Goal: Task Accomplishment & Management: Manage account settings

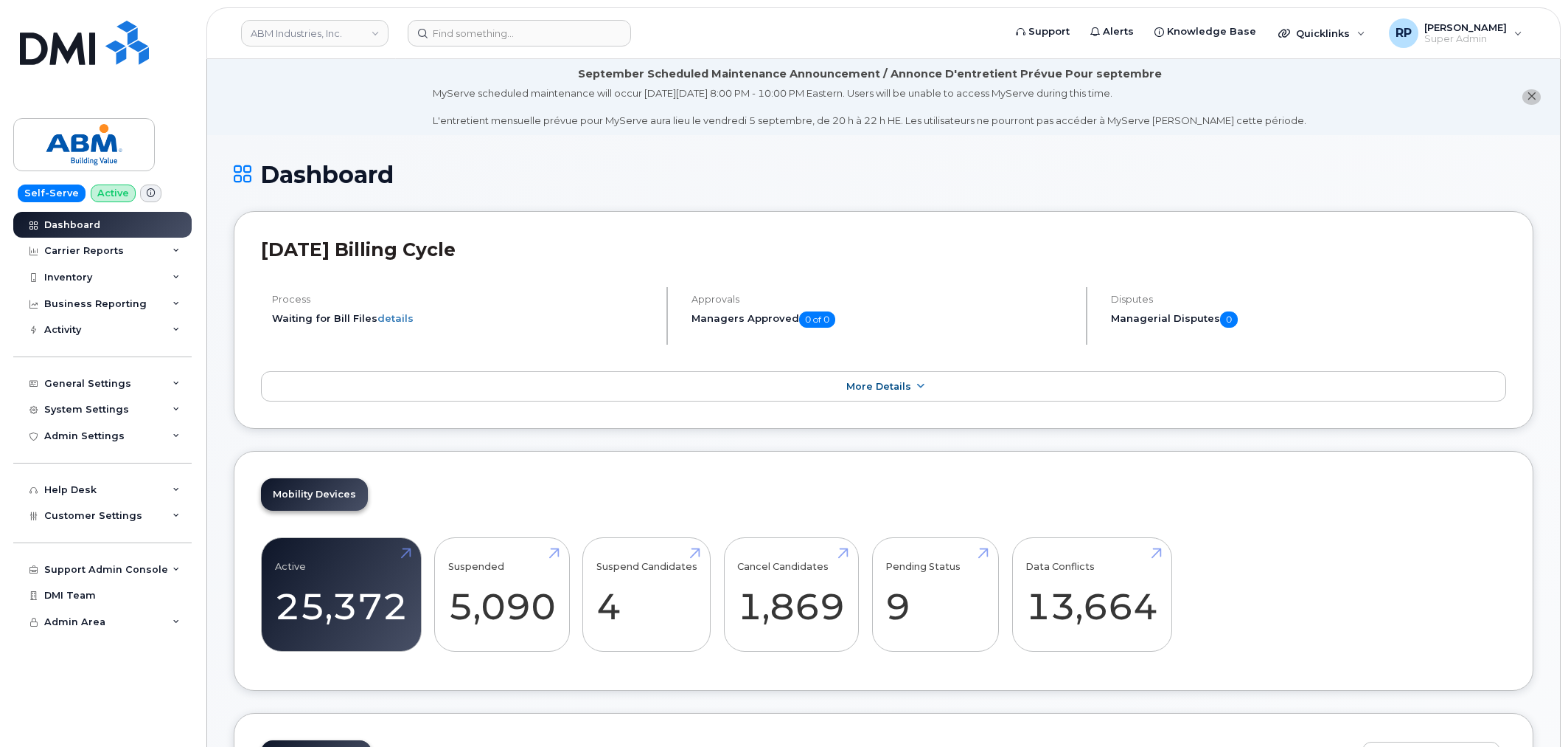
scroll to position [2267, 0]
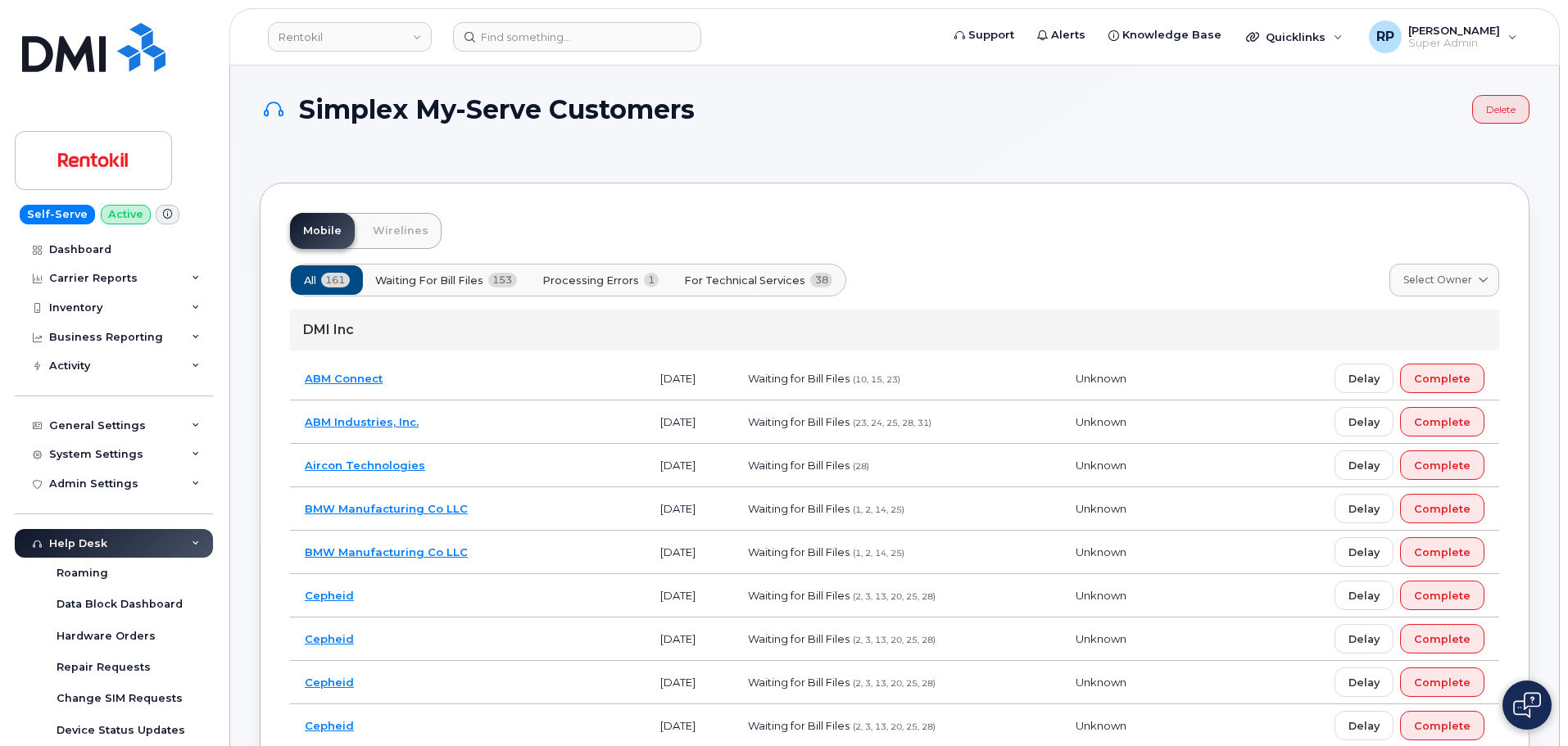
scroll to position [272, 0]
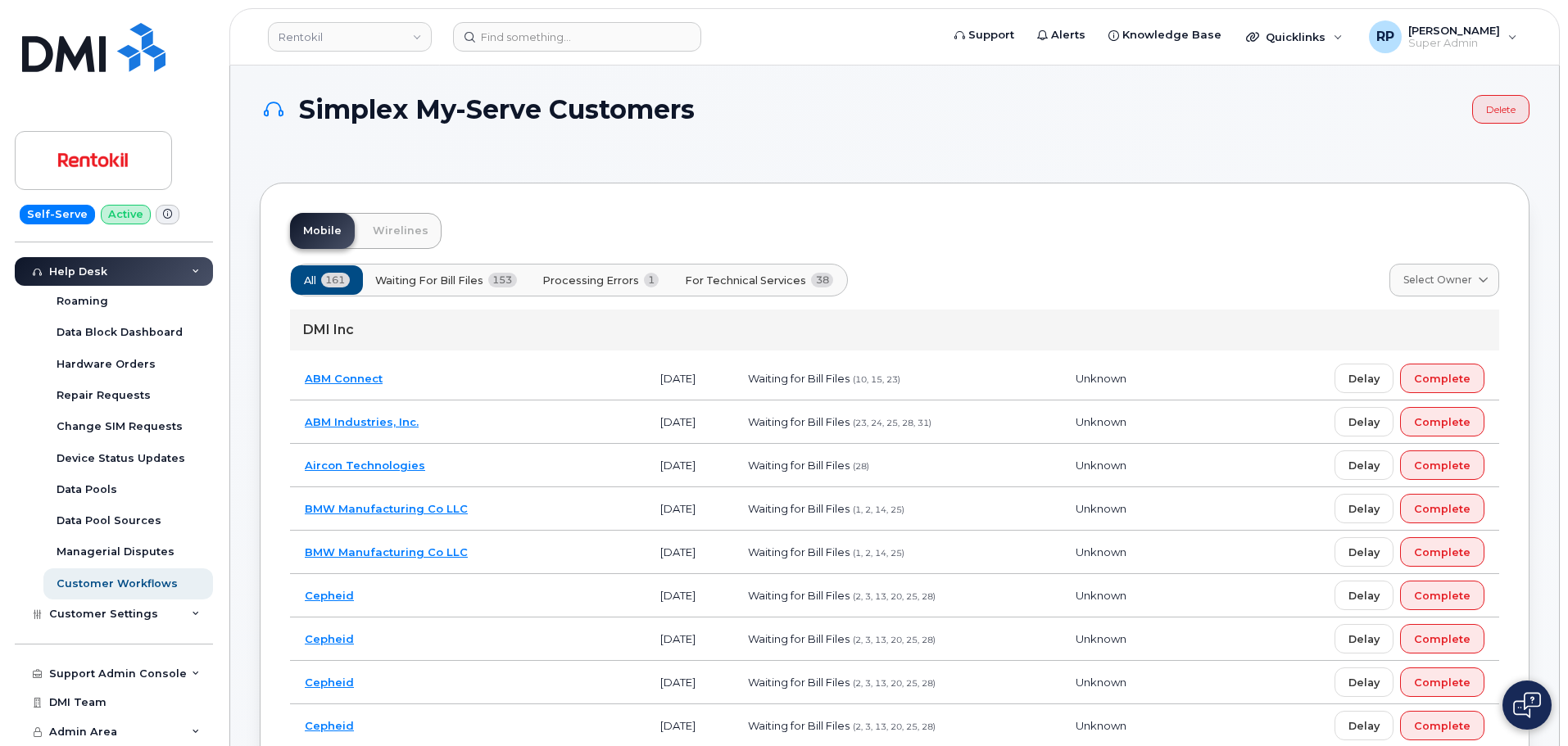
click at [781, 285] on span "For Technical Services" at bounding box center [745, 280] width 121 height 15
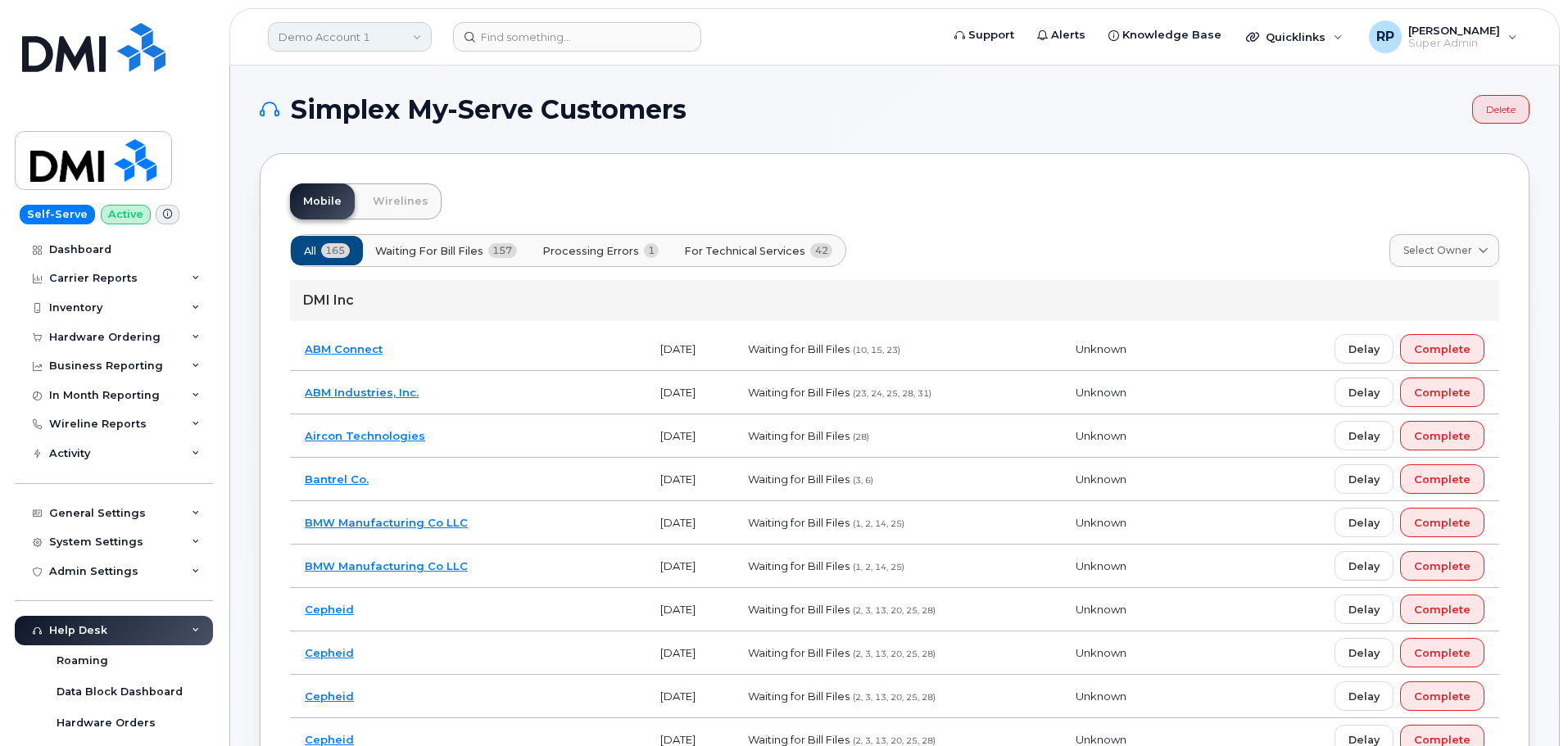
click at [294, 35] on link "Demo Account 1" at bounding box center [349, 36] width 164 height 29
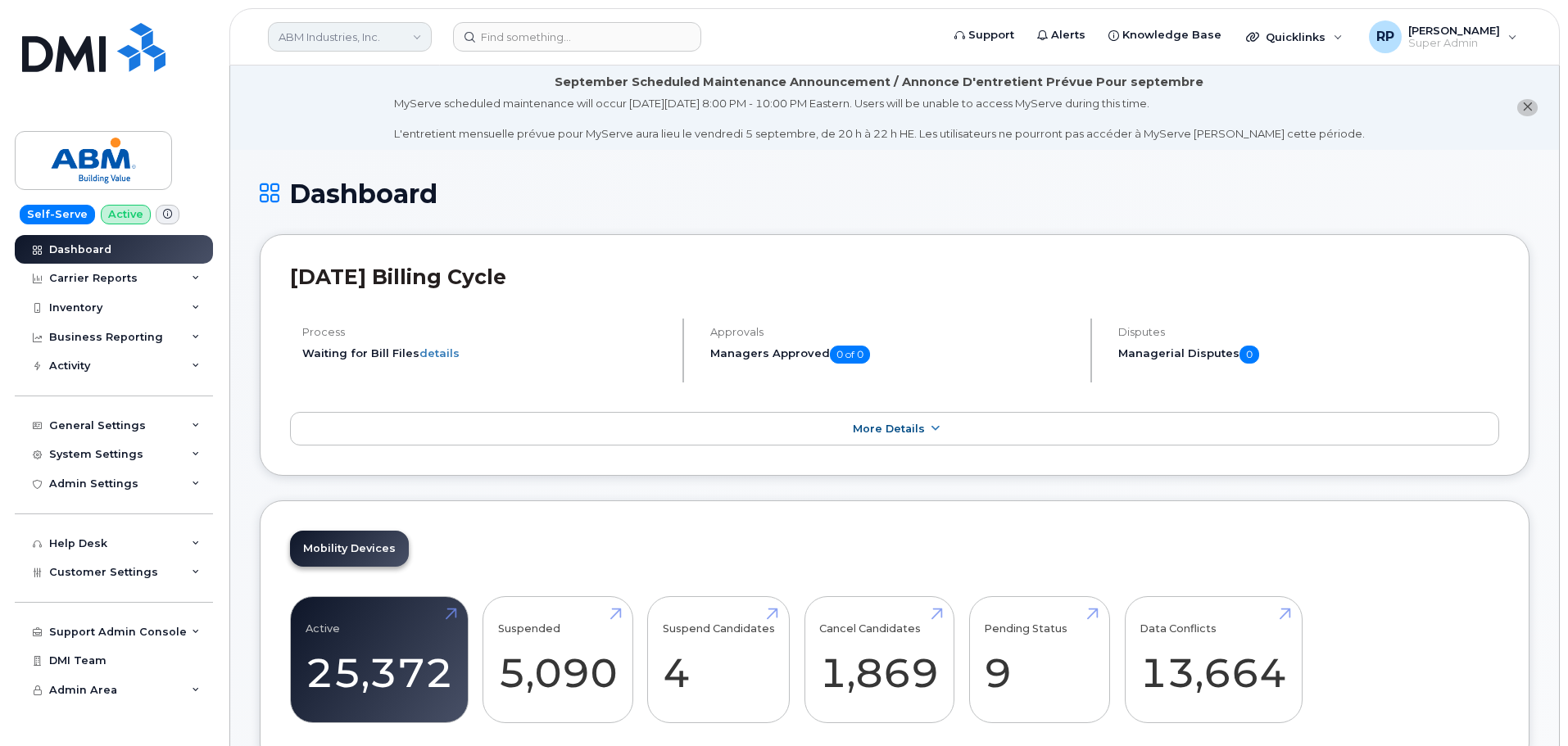
scroll to position [2219, 0]
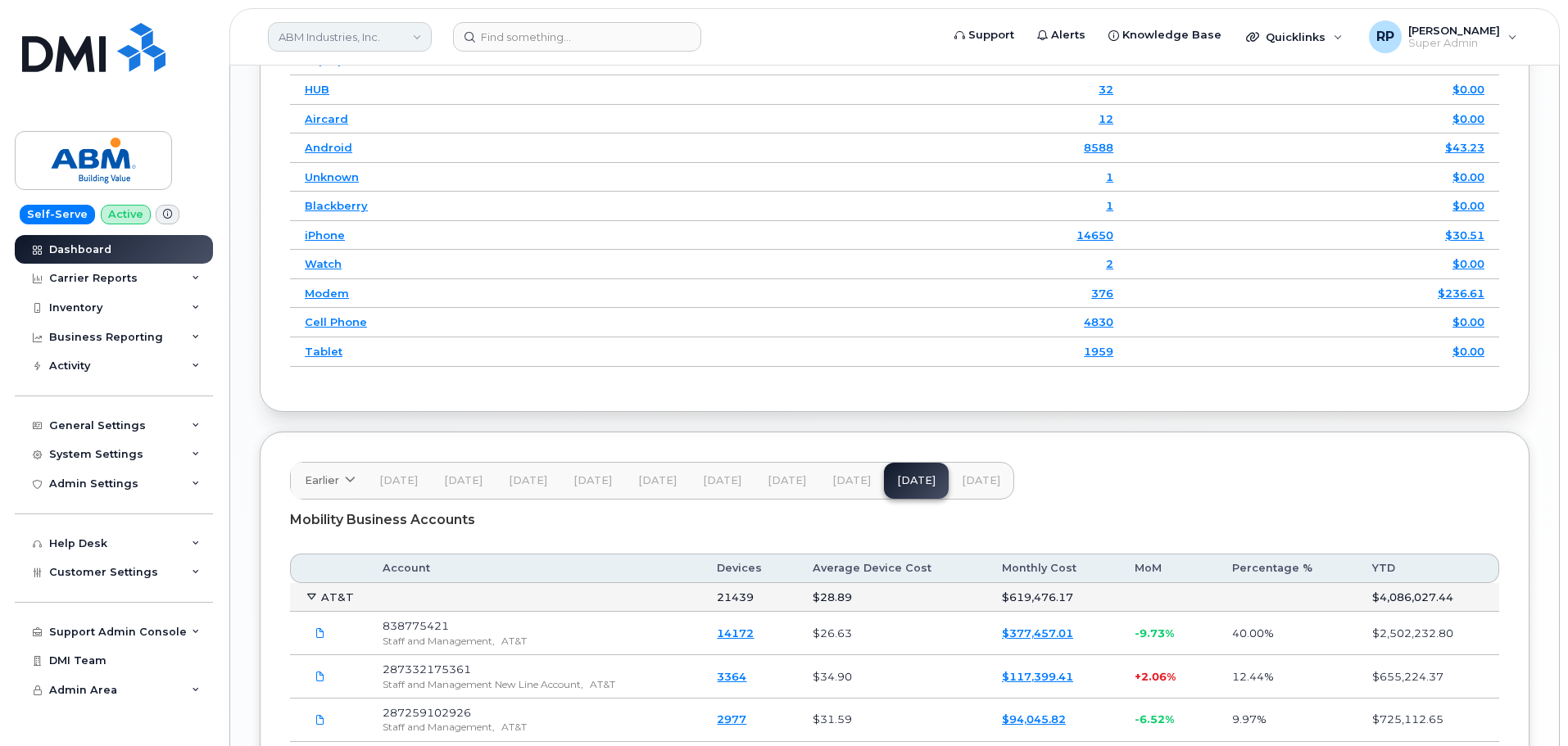
click at [339, 34] on link "ABM Industries, Inc." at bounding box center [349, 36] width 164 height 29
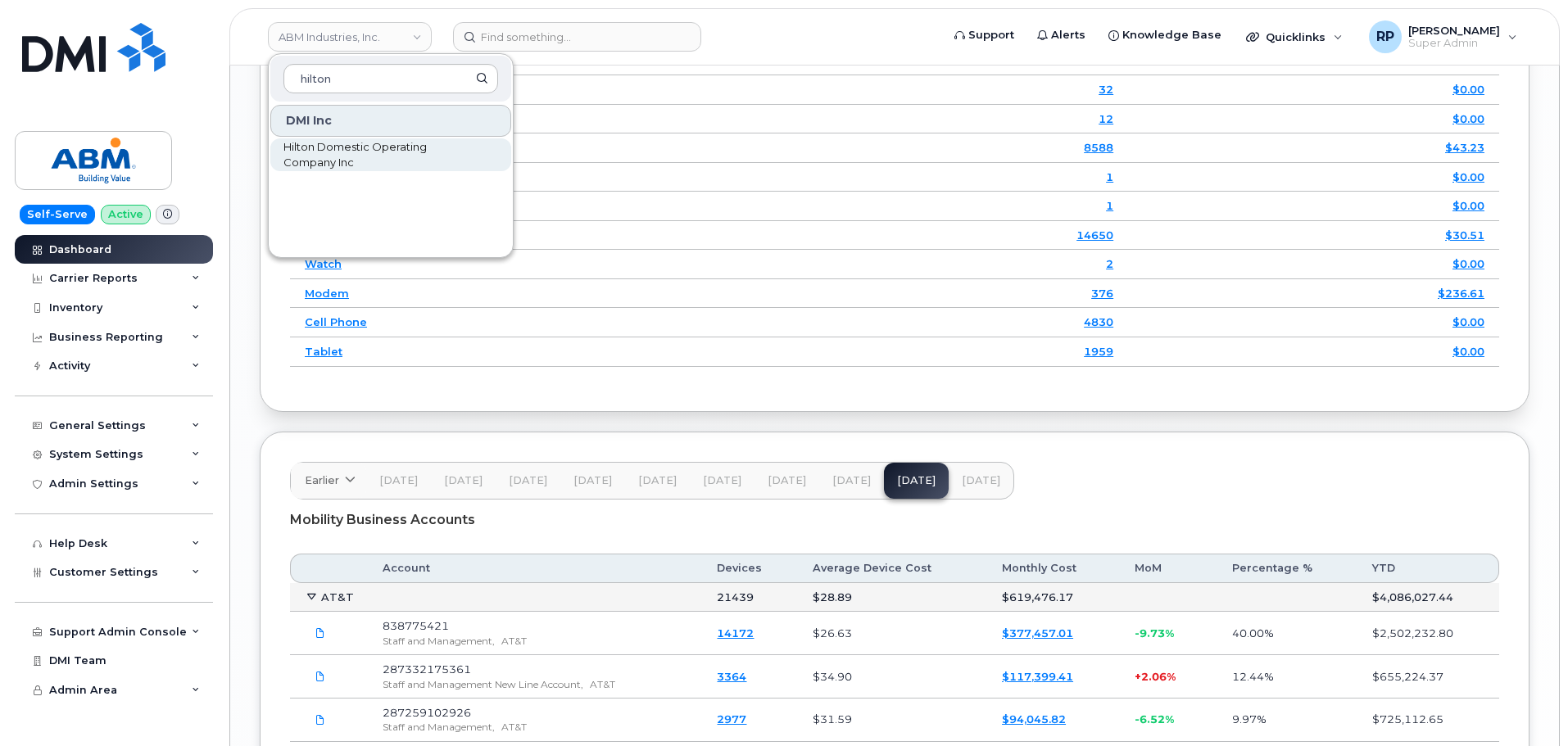
type input "hilton"
click at [349, 146] on span "Hilton Domestic Operating Company Inc" at bounding box center [377, 155] width 188 height 32
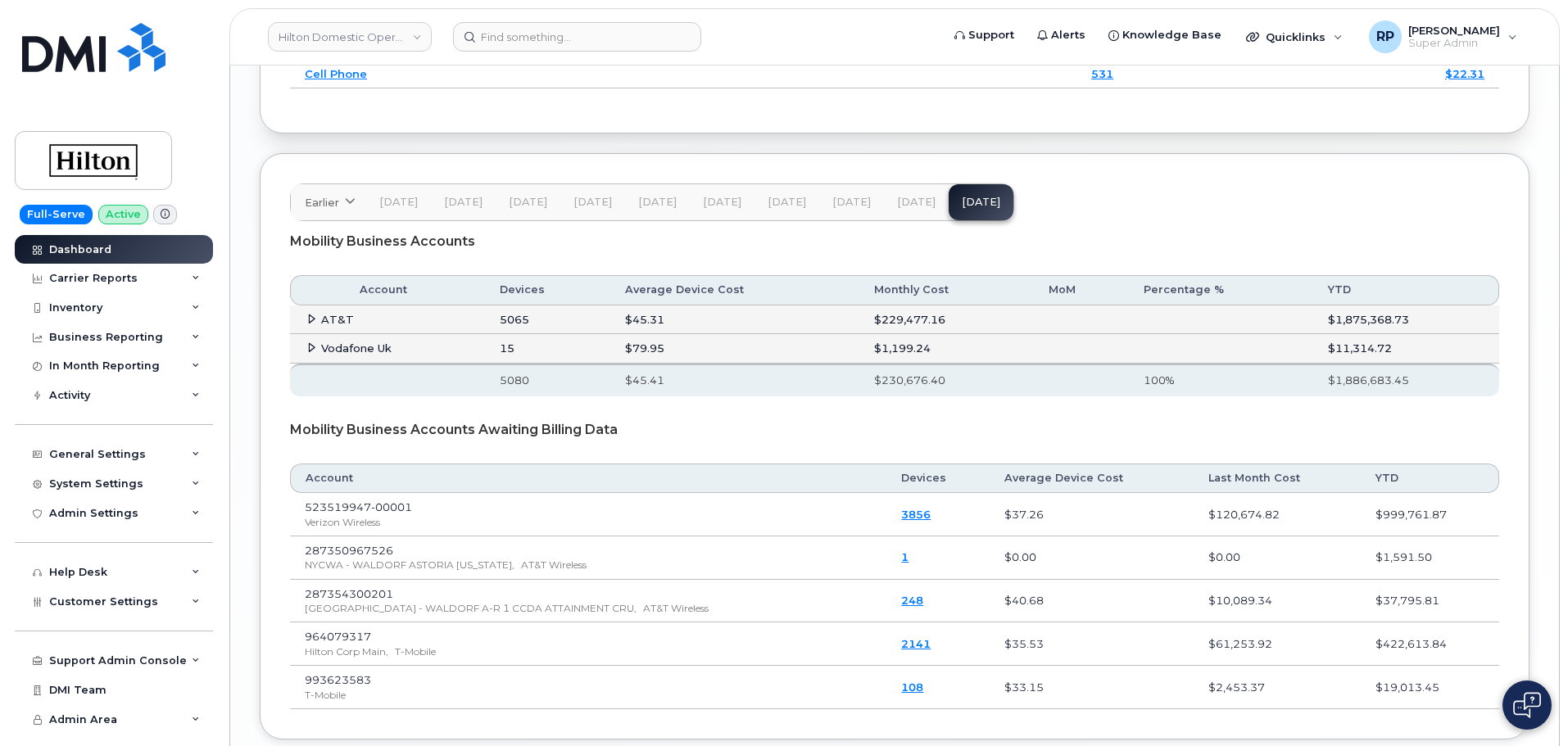
scroll to position [2730, 0]
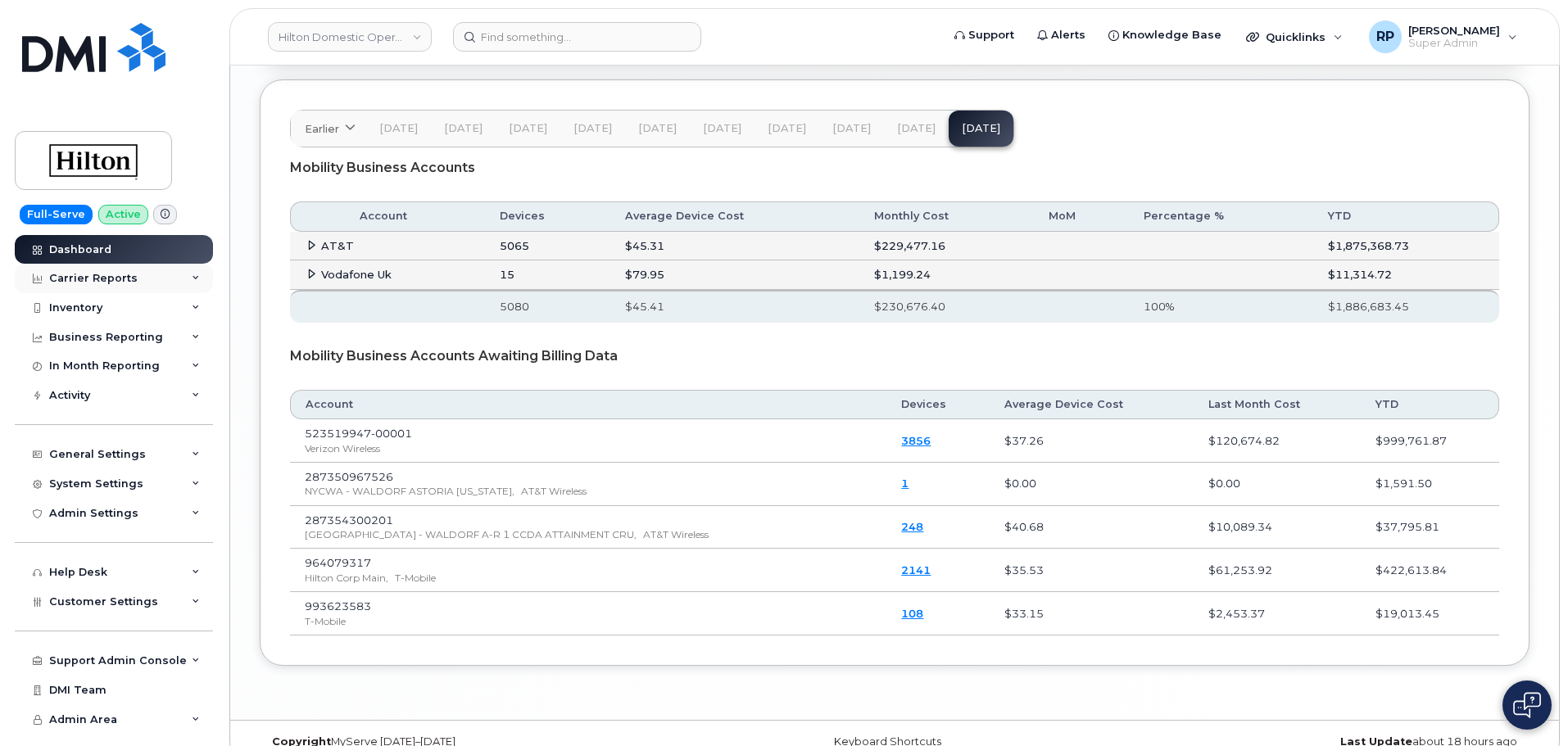
click at [162, 273] on div "Carrier Reports" at bounding box center [114, 278] width 199 height 29
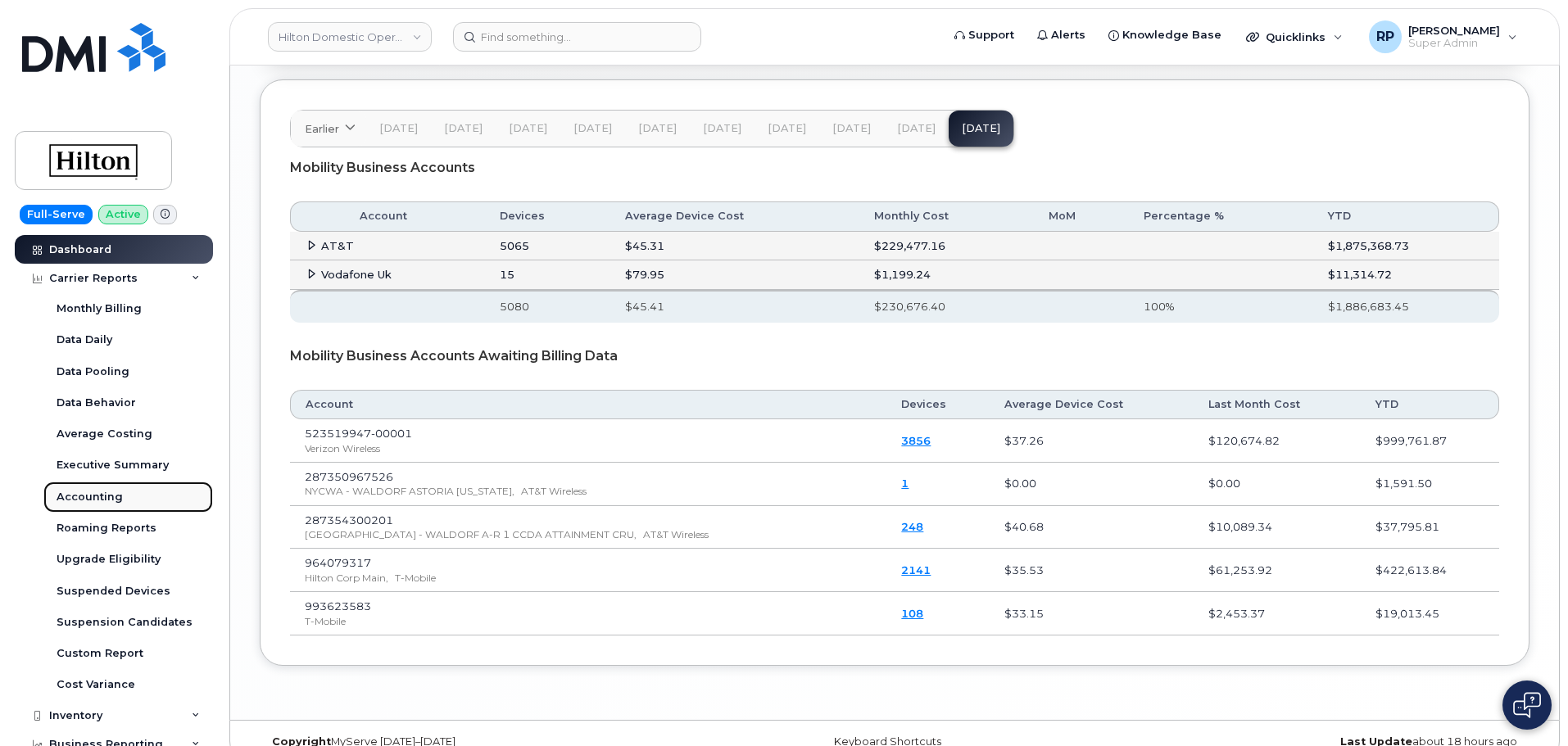
click at [103, 494] on div "Accounting" at bounding box center [90, 497] width 66 height 15
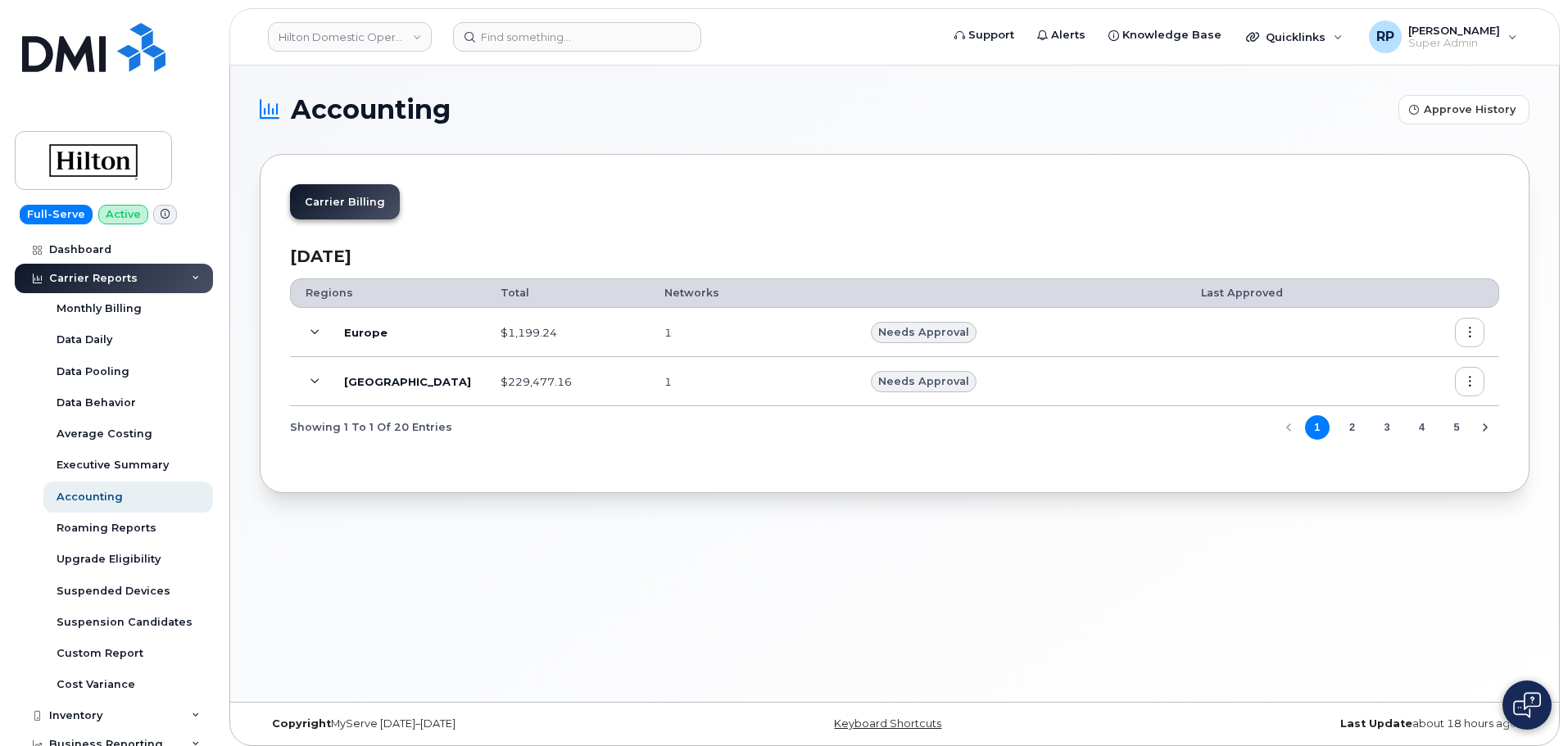
click at [315, 376] on span at bounding box center [314, 381] width 20 height 20
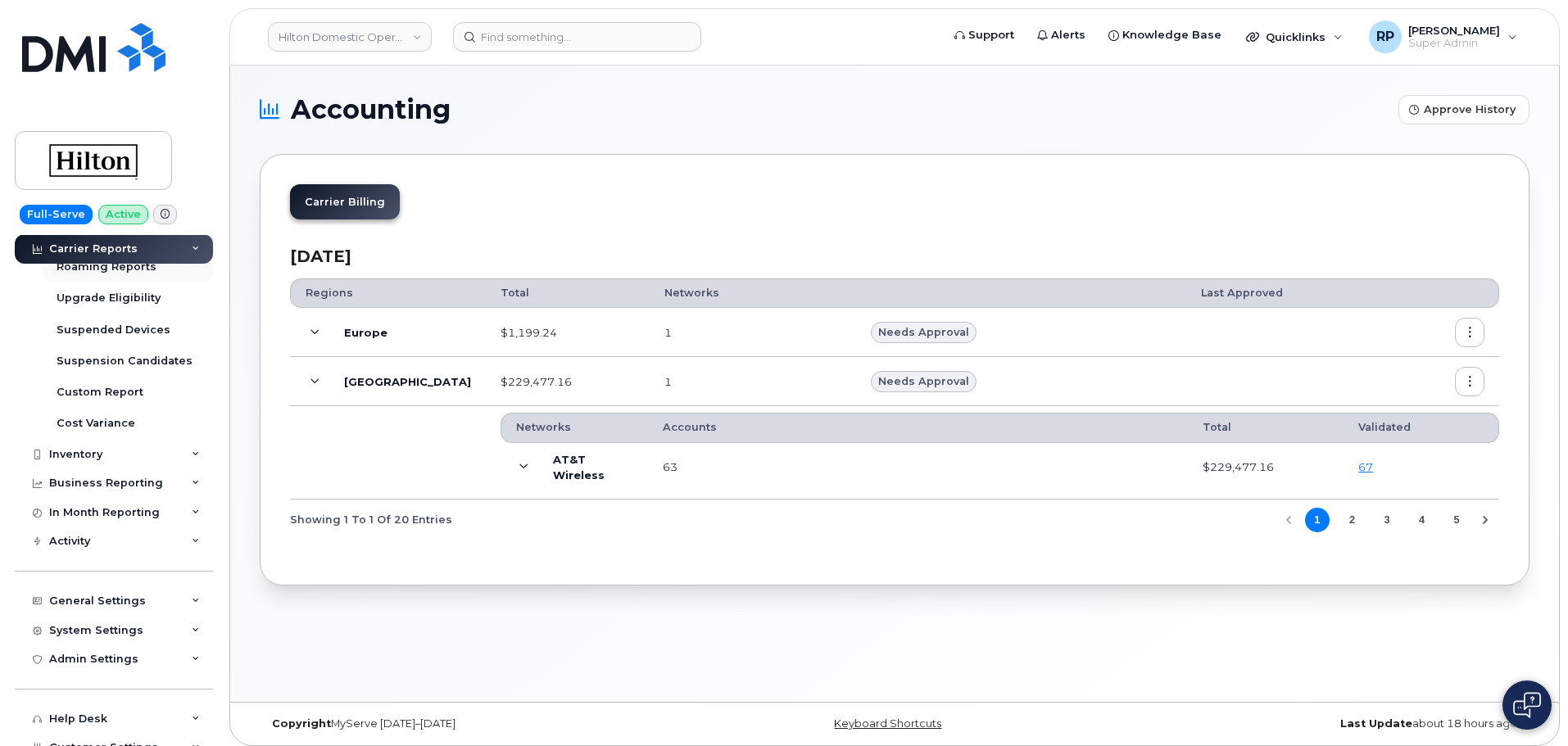
scroll to position [272, 0]
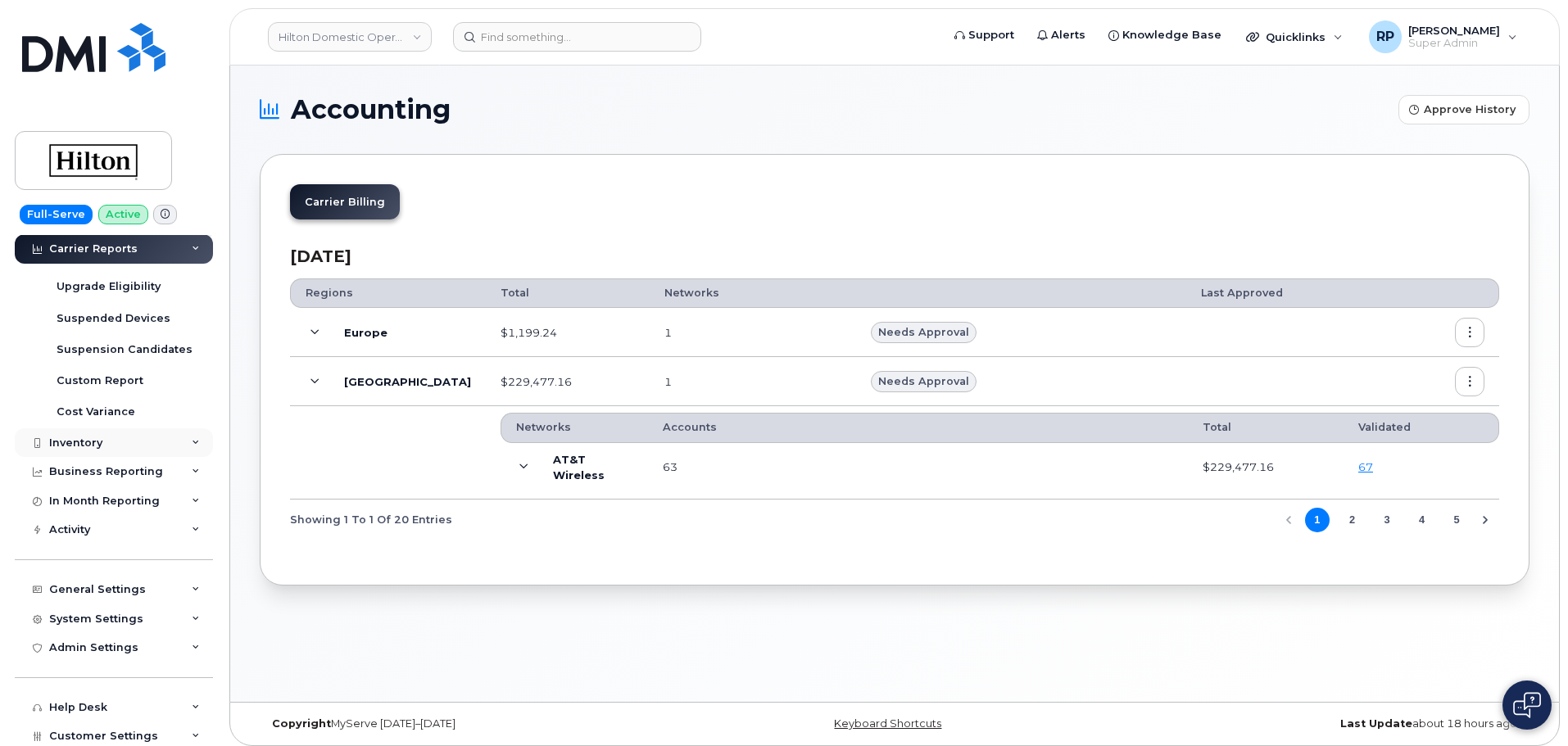
click at [147, 443] on div "Inventory" at bounding box center [114, 442] width 199 height 29
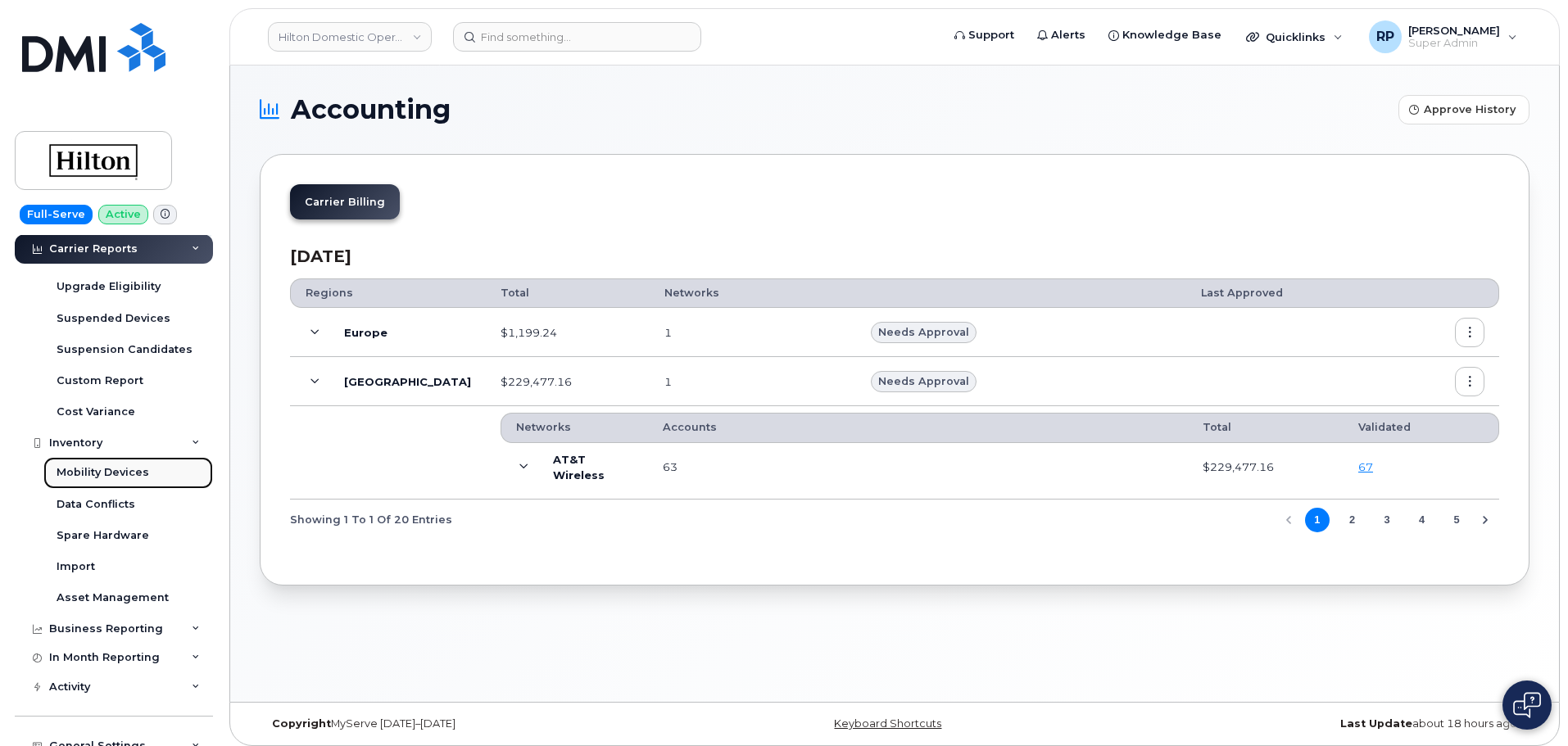
click at [90, 474] on div "Mobility Devices" at bounding box center [103, 473] width 93 height 15
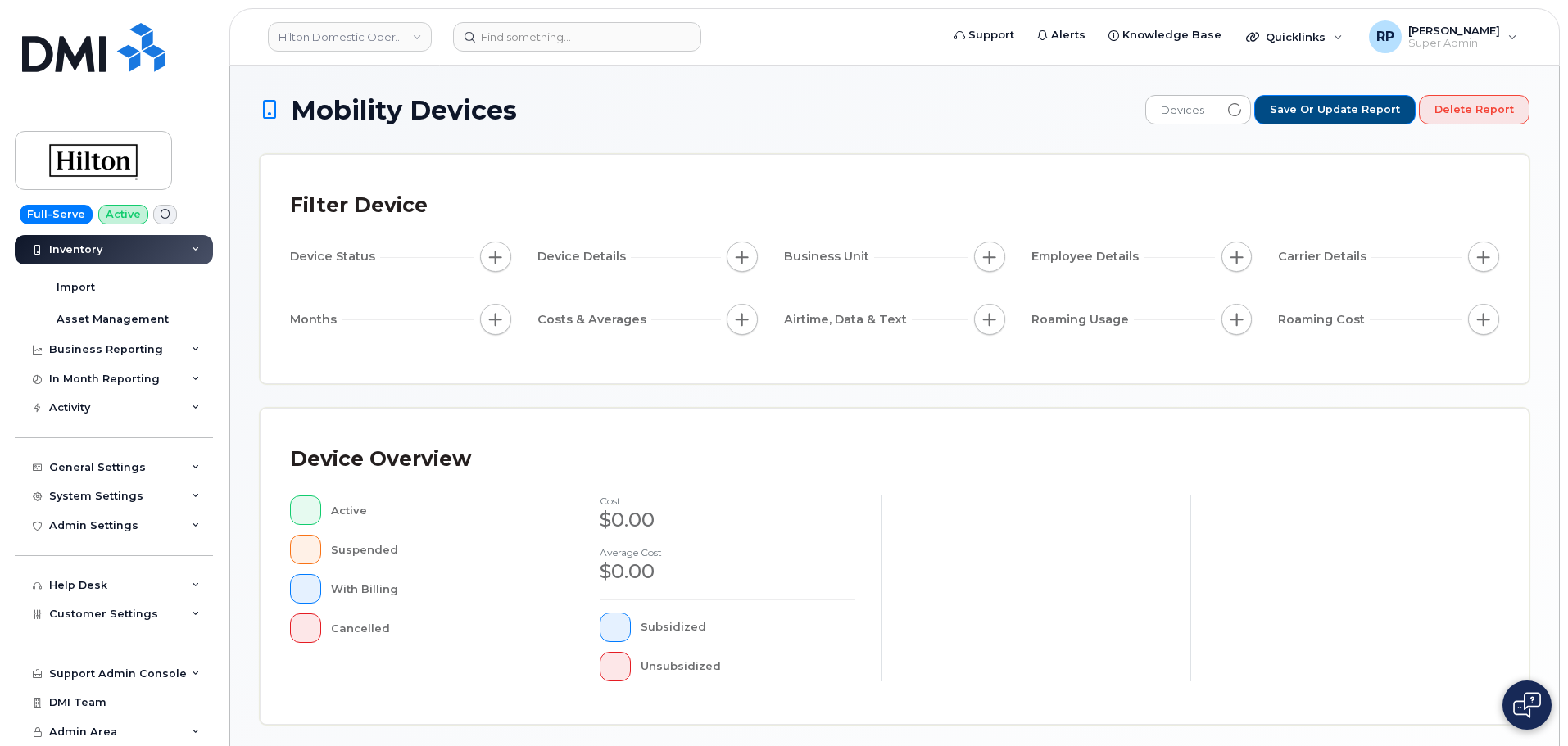
scroll to position [144, 0]
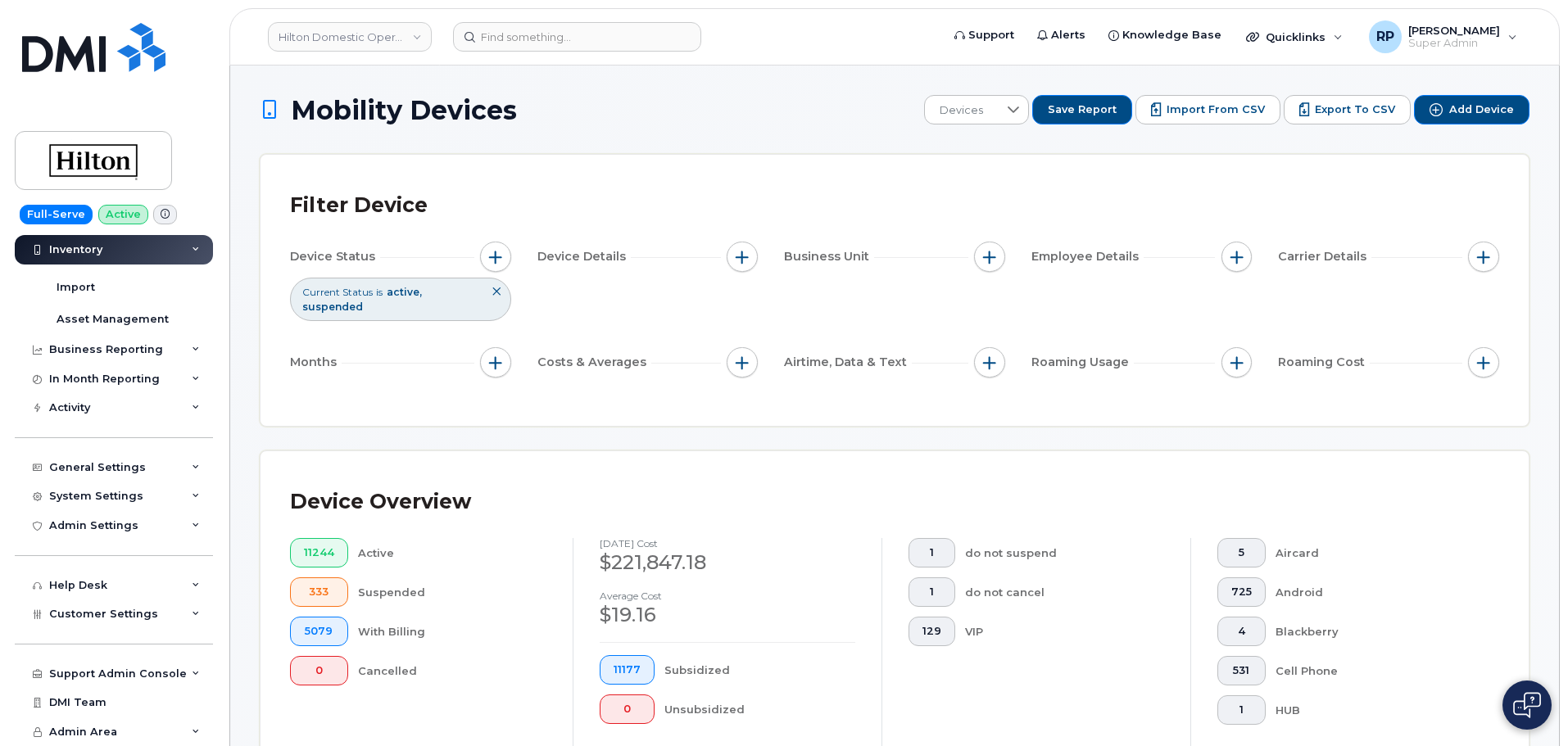
click at [477, 248] on div "Device Status" at bounding box center [401, 257] width 221 height 31
click at [499, 259] on span "button" at bounding box center [496, 257] width 13 height 13
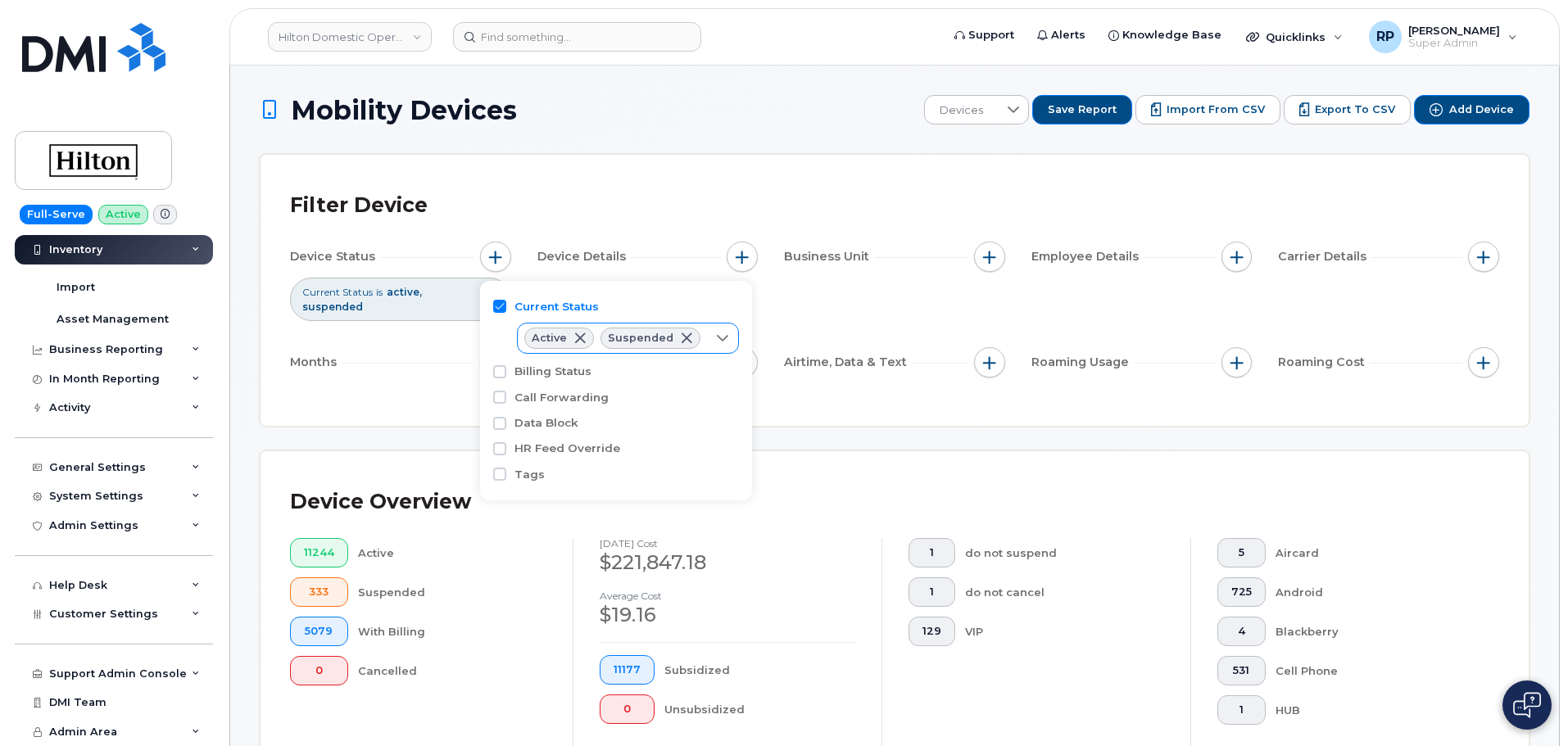
click at [716, 340] on icon at bounding box center [723, 338] width 13 height 13
click at [550, 428] on span "Cancelled" at bounding box center [577, 433] width 55 height 15
checkbox input "true"
click at [1479, 261] on span "button" at bounding box center [1484, 257] width 13 height 13
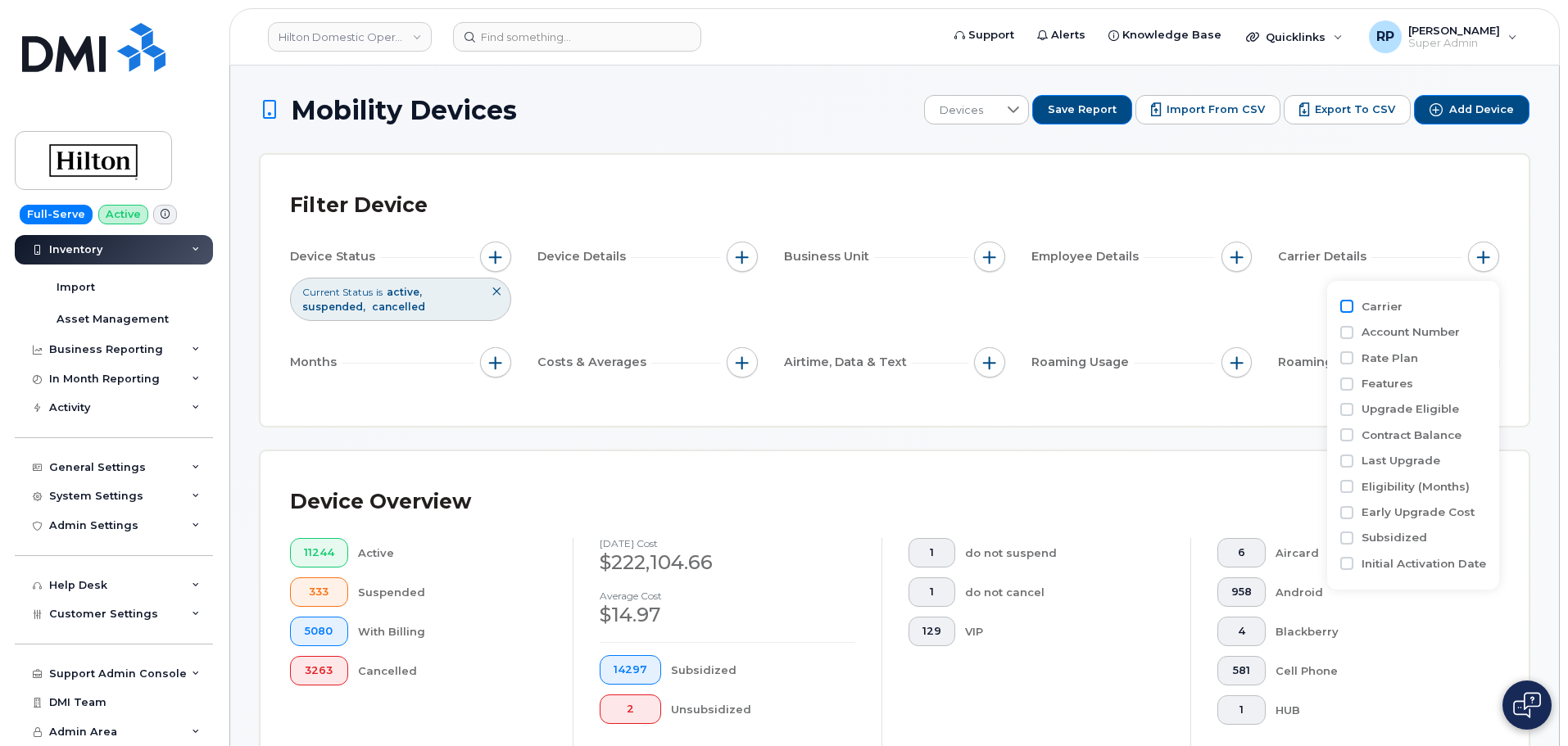
click at [1352, 306] on input "Carrier" at bounding box center [1347, 306] width 13 height 13
checkbox input "true"
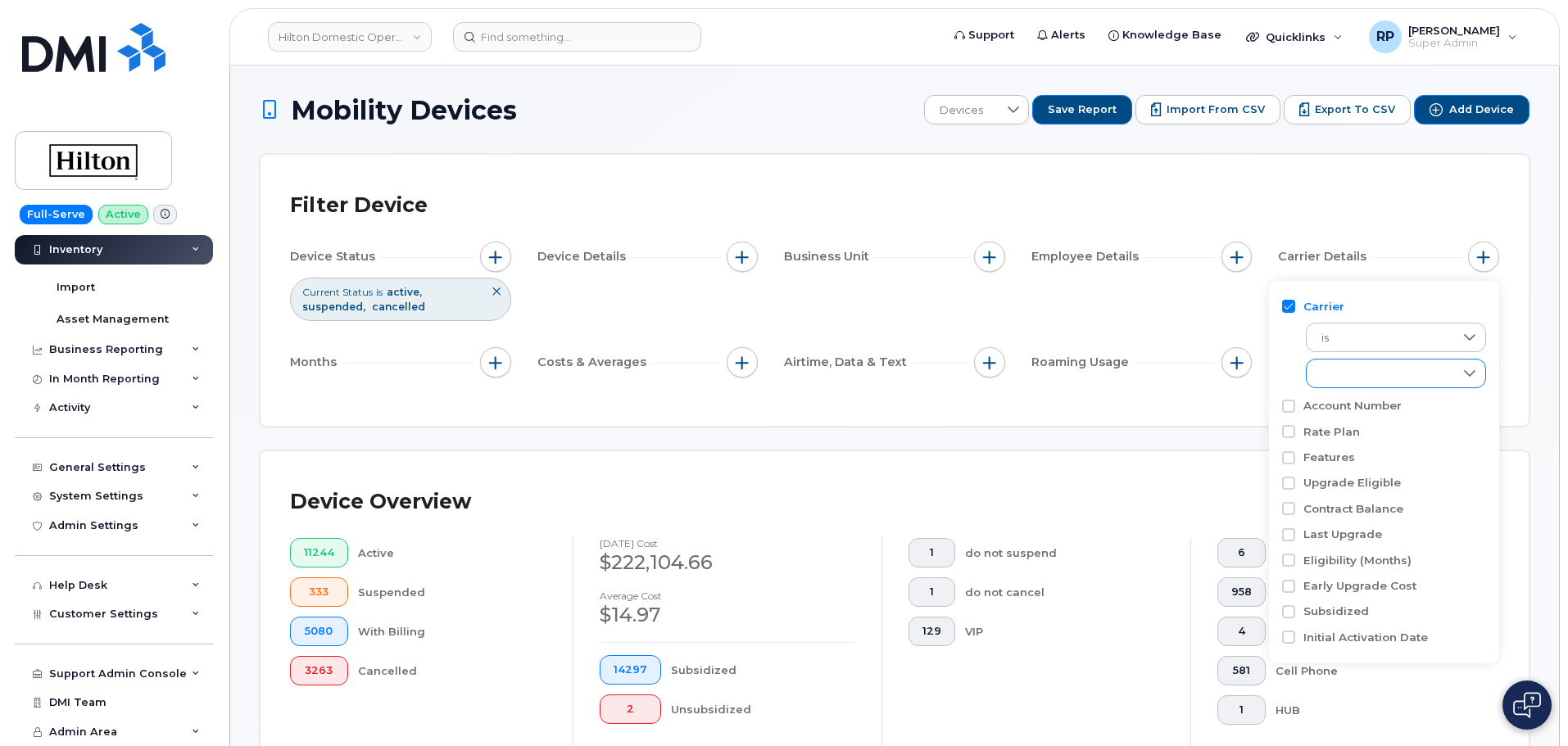
click at [1371, 374] on div "empty" at bounding box center [1381, 373] width 148 height 27
click at [1326, 440] on input "AT&T Wireless" at bounding box center [1326, 445] width 13 height 13
checkbox input "true"
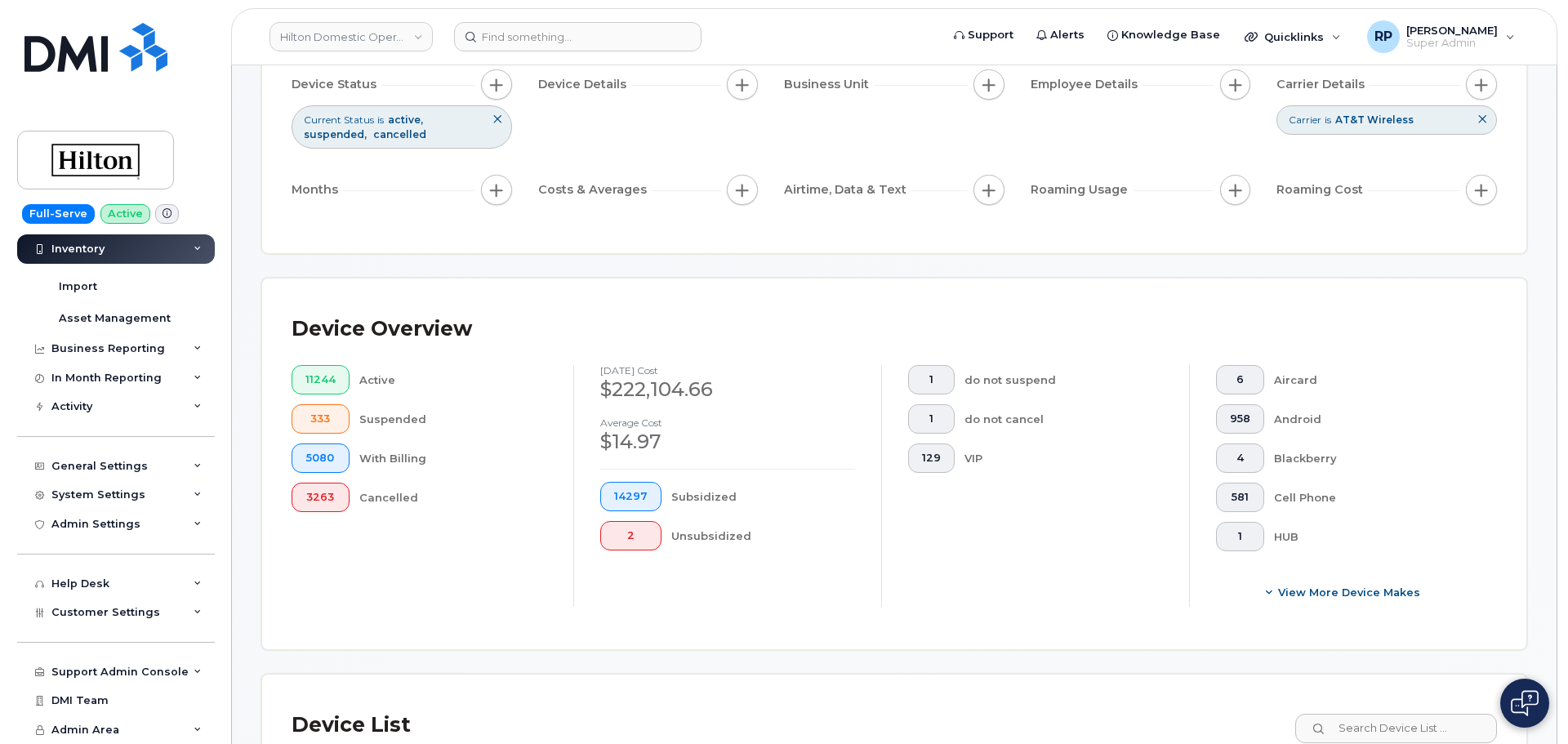
scroll to position [273, 0]
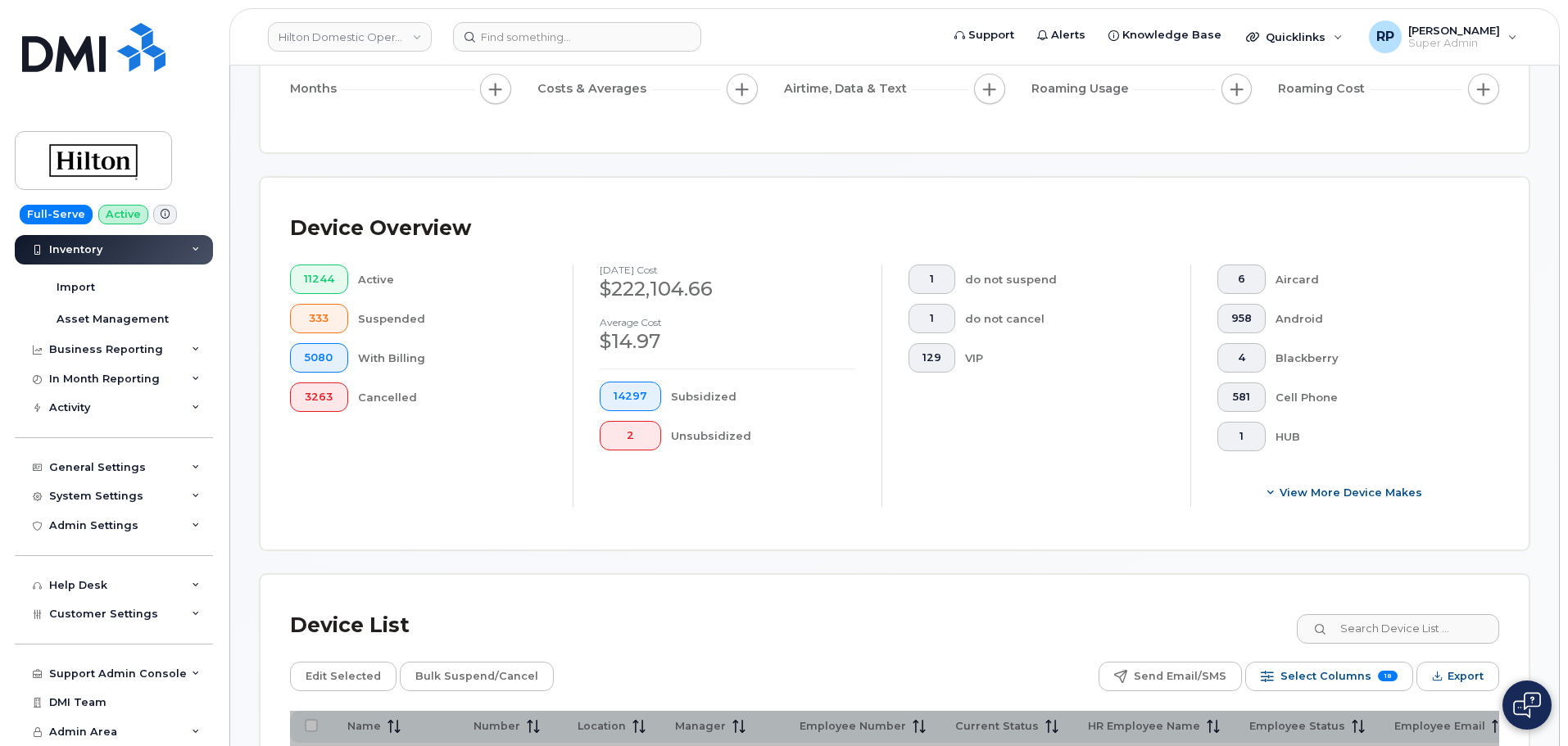
click at [1473, 679] on span "Export" at bounding box center [1466, 677] width 36 height 25
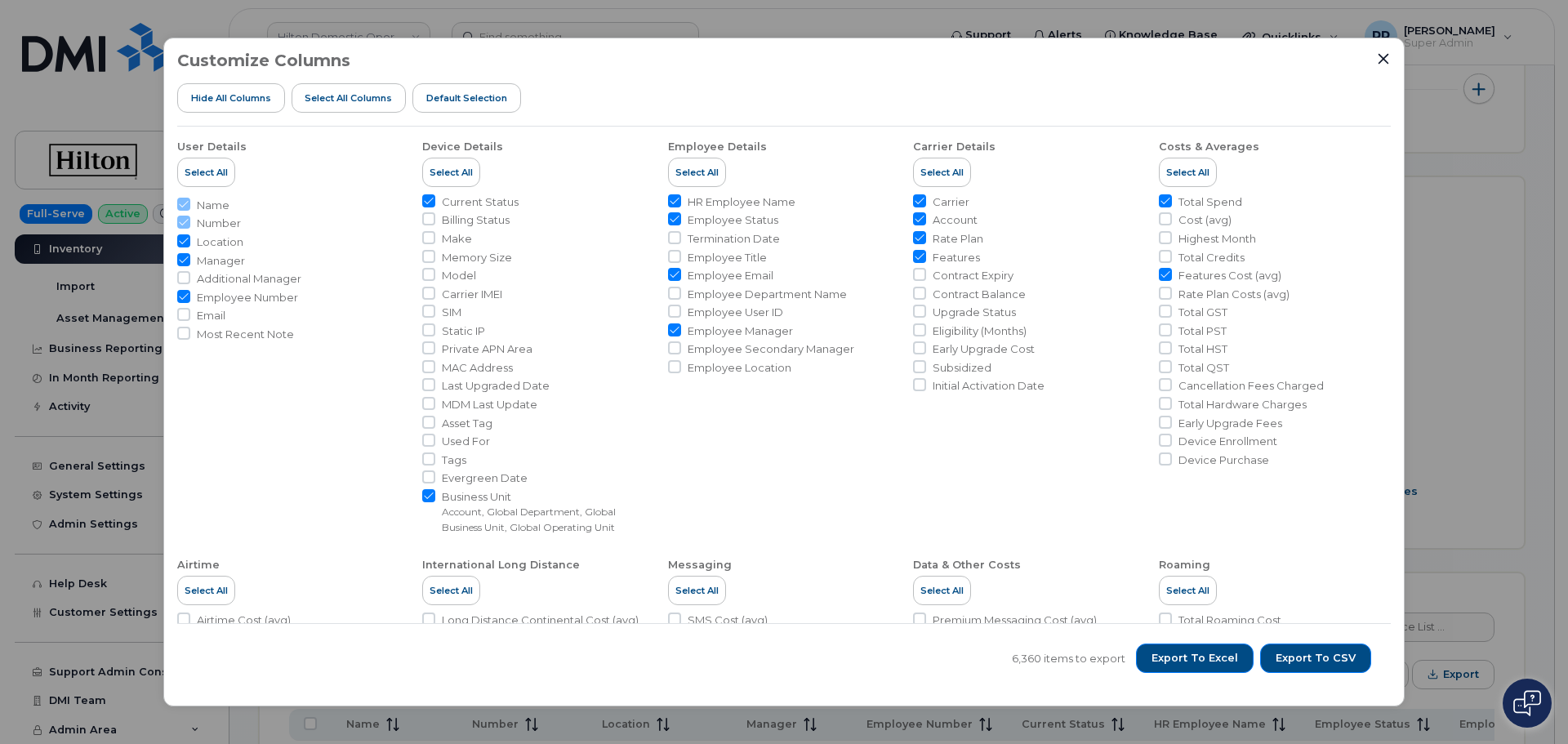
click at [1161, 278] on input "Features Cost (avg)" at bounding box center [1165, 274] width 13 height 13
checkbox input "false"
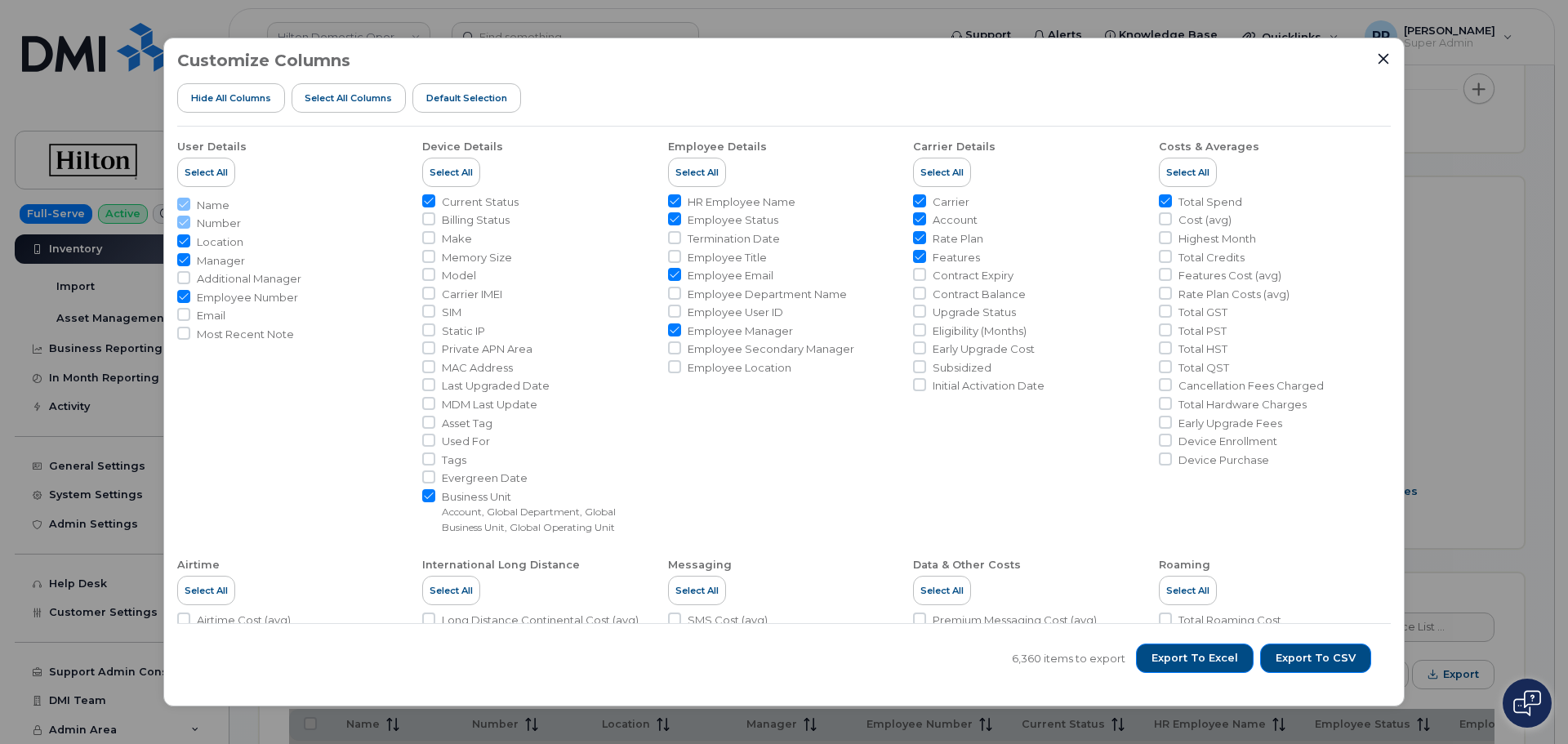
click at [919, 259] on input "Features" at bounding box center [919, 256] width 13 height 13
checkbox input "false"
click at [670, 333] on input "Employee Manager" at bounding box center [675, 330] width 13 height 13
checkbox input "false"
click at [1328, 650] on button "Export to CSV" at bounding box center [1316, 658] width 111 height 29
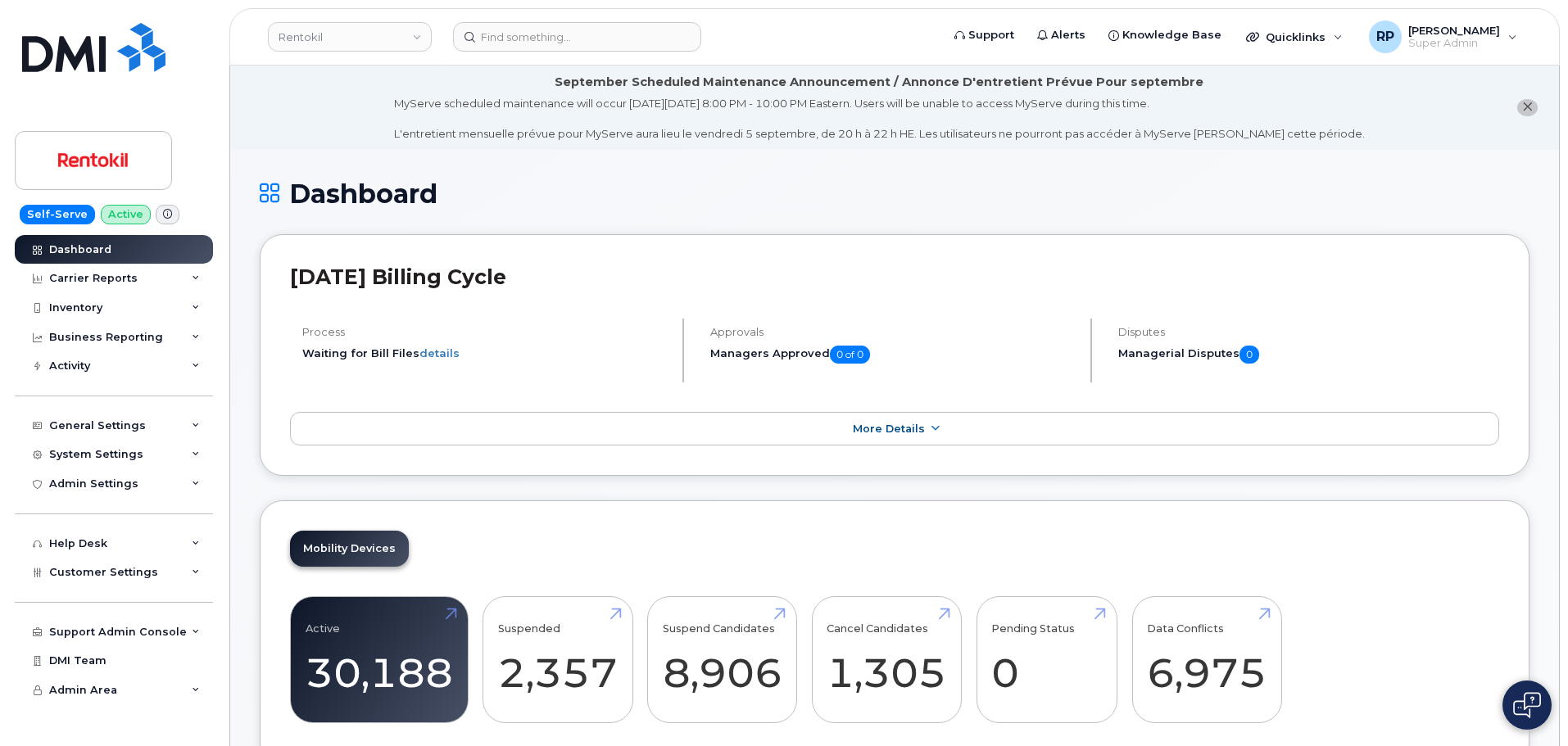
click at [323, 27] on link "Rentokil" at bounding box center [349, 36] width 164 height 29
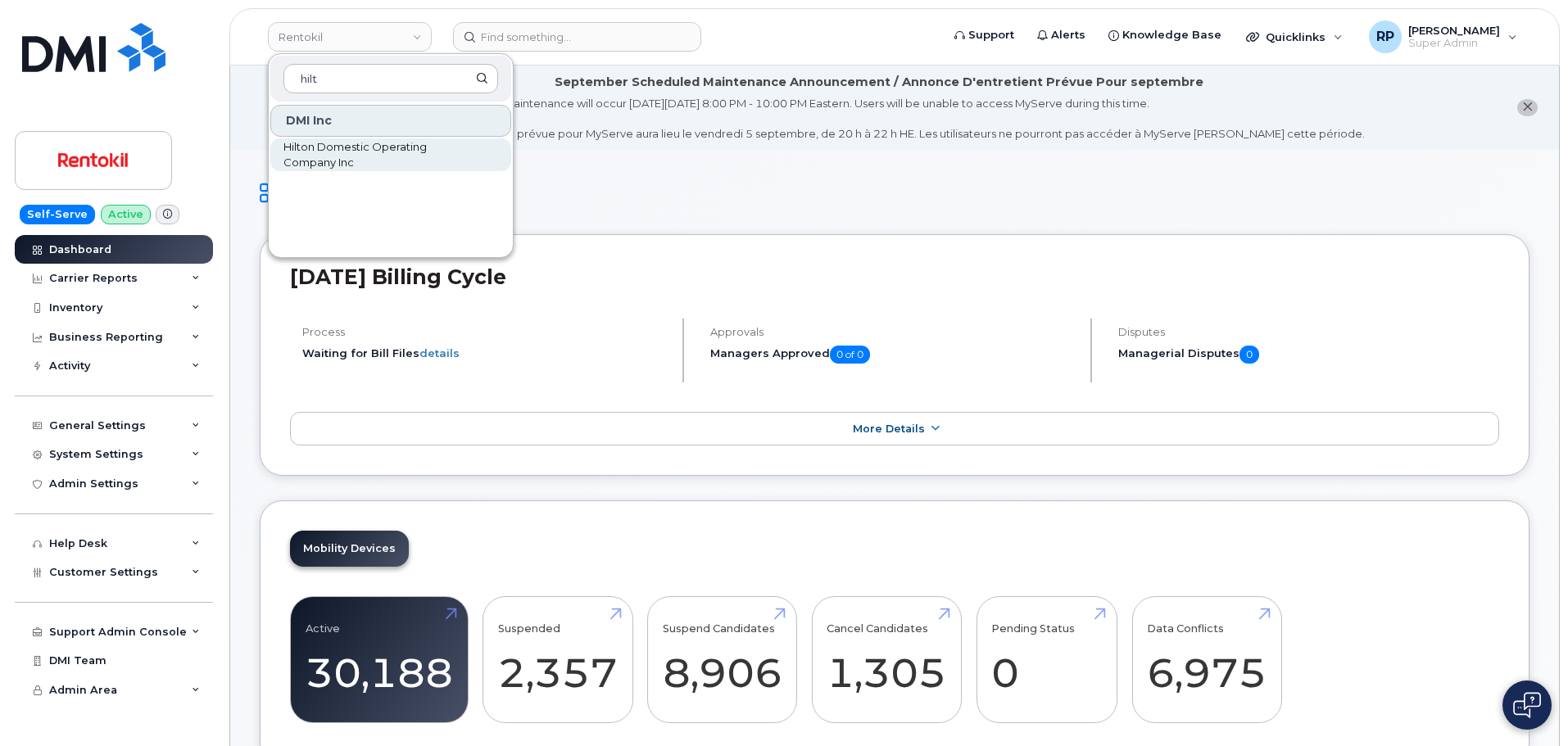
type input "hilt"
click at [326, 156] on span "Hilton Domestic Operating Company Inc" at bounding box center [377, 155] width 188 height 32
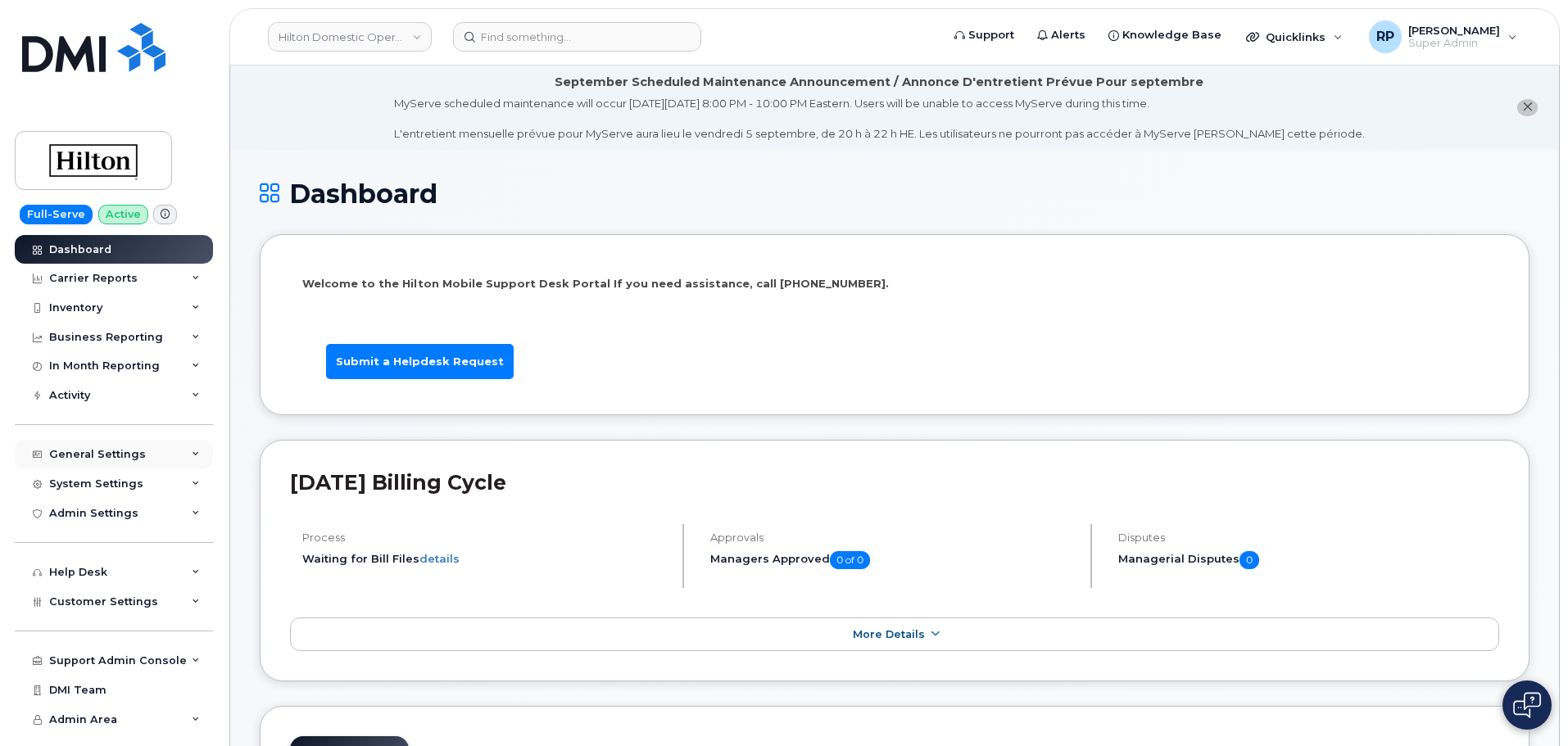
click at [126, 448] on div "General Settings" at bounding box center [97, 455] width 96 height 13
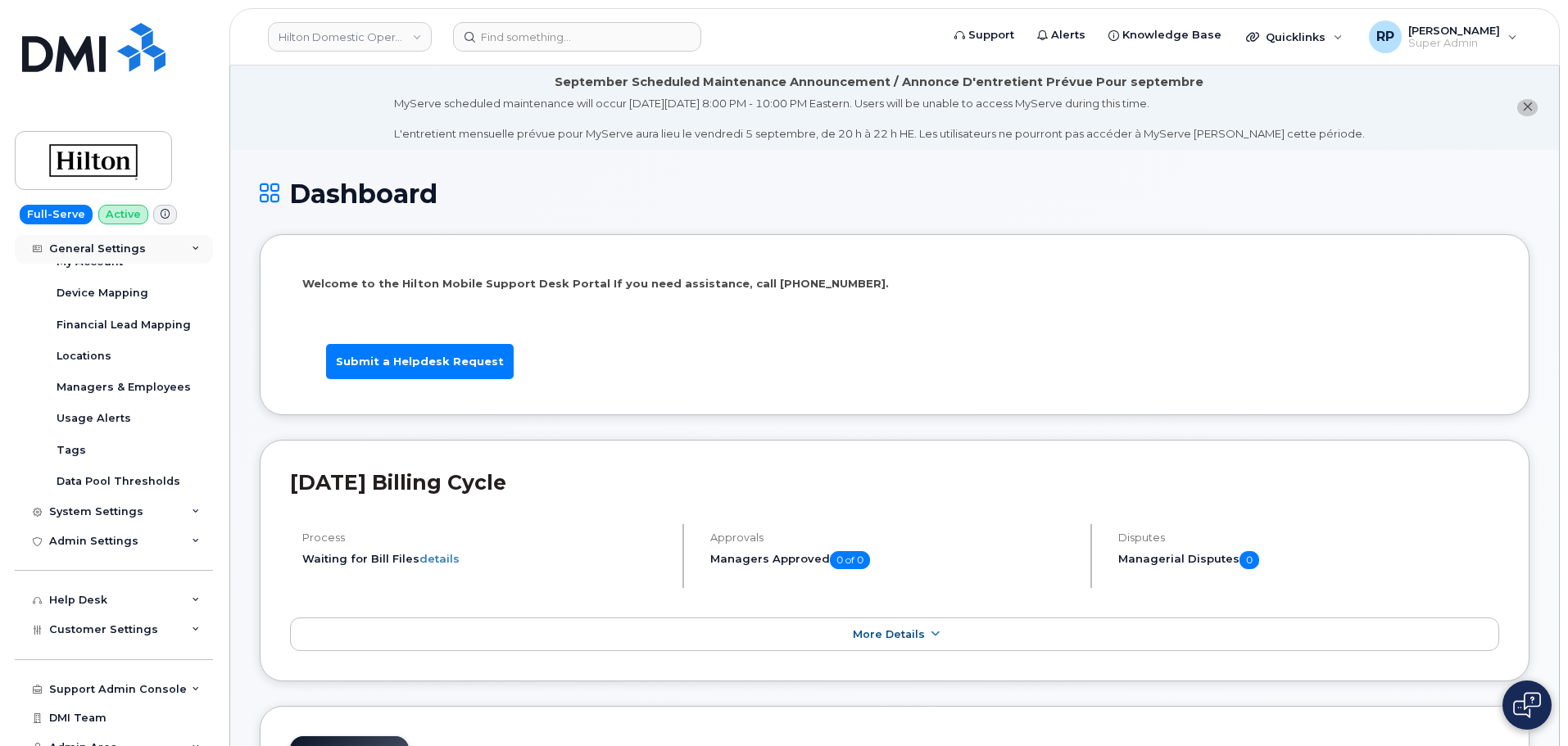
scroll to position [237, 0]
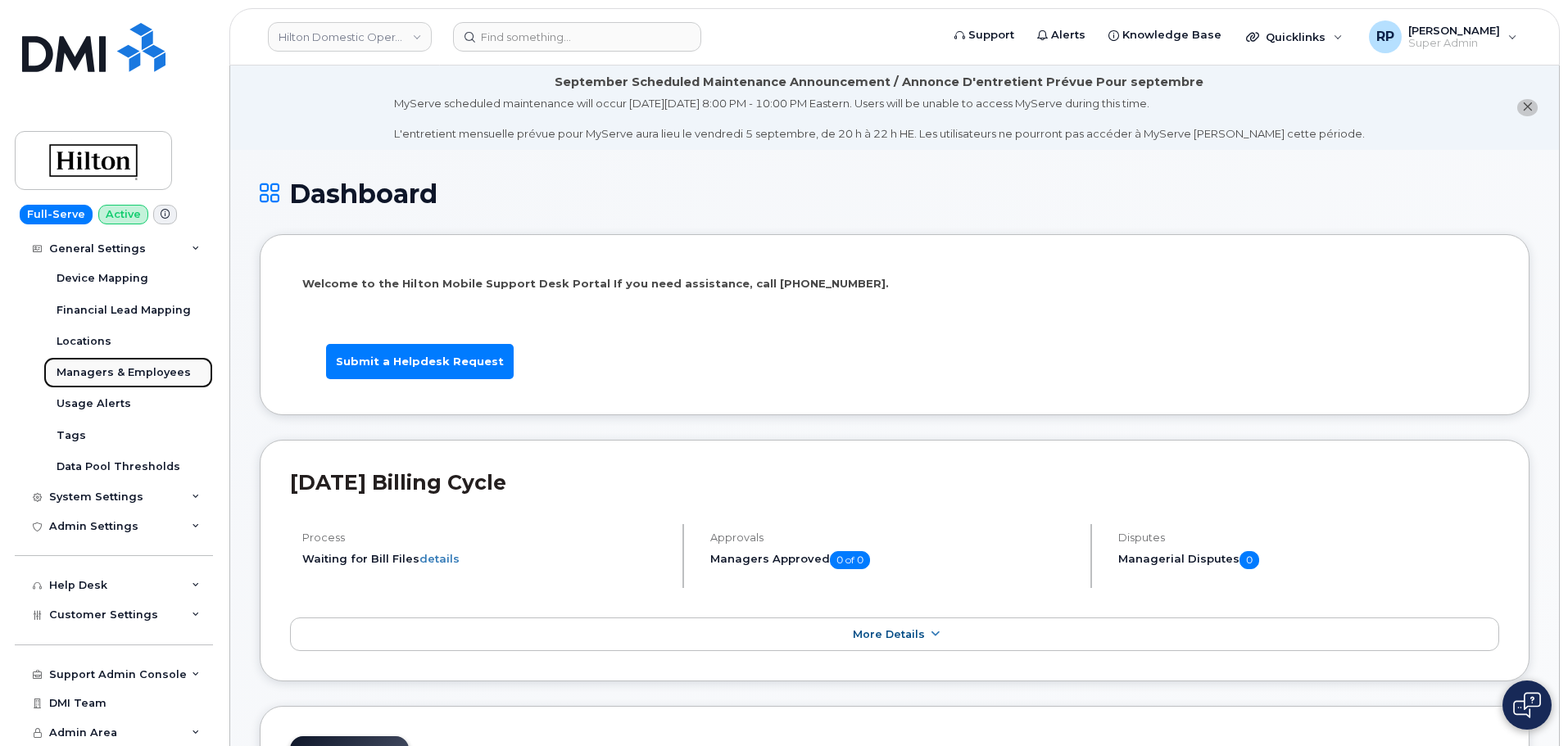
click at [130, 371] on div "Managers & Employees" at bounding box center [124, 373] width 134 height 15
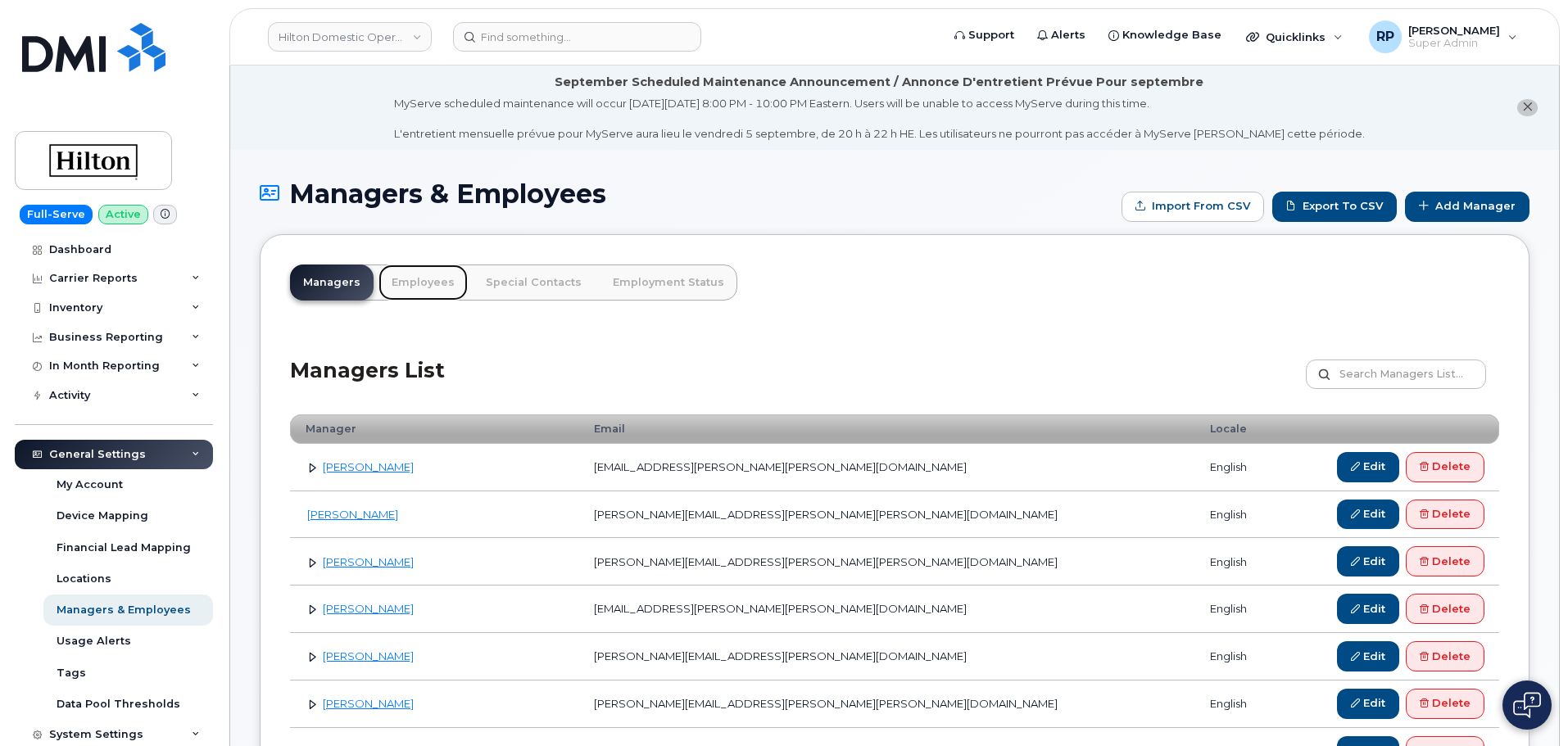
click at [442, 285] on link "Employees" at bounding box center [423, 283] width 89 height 36
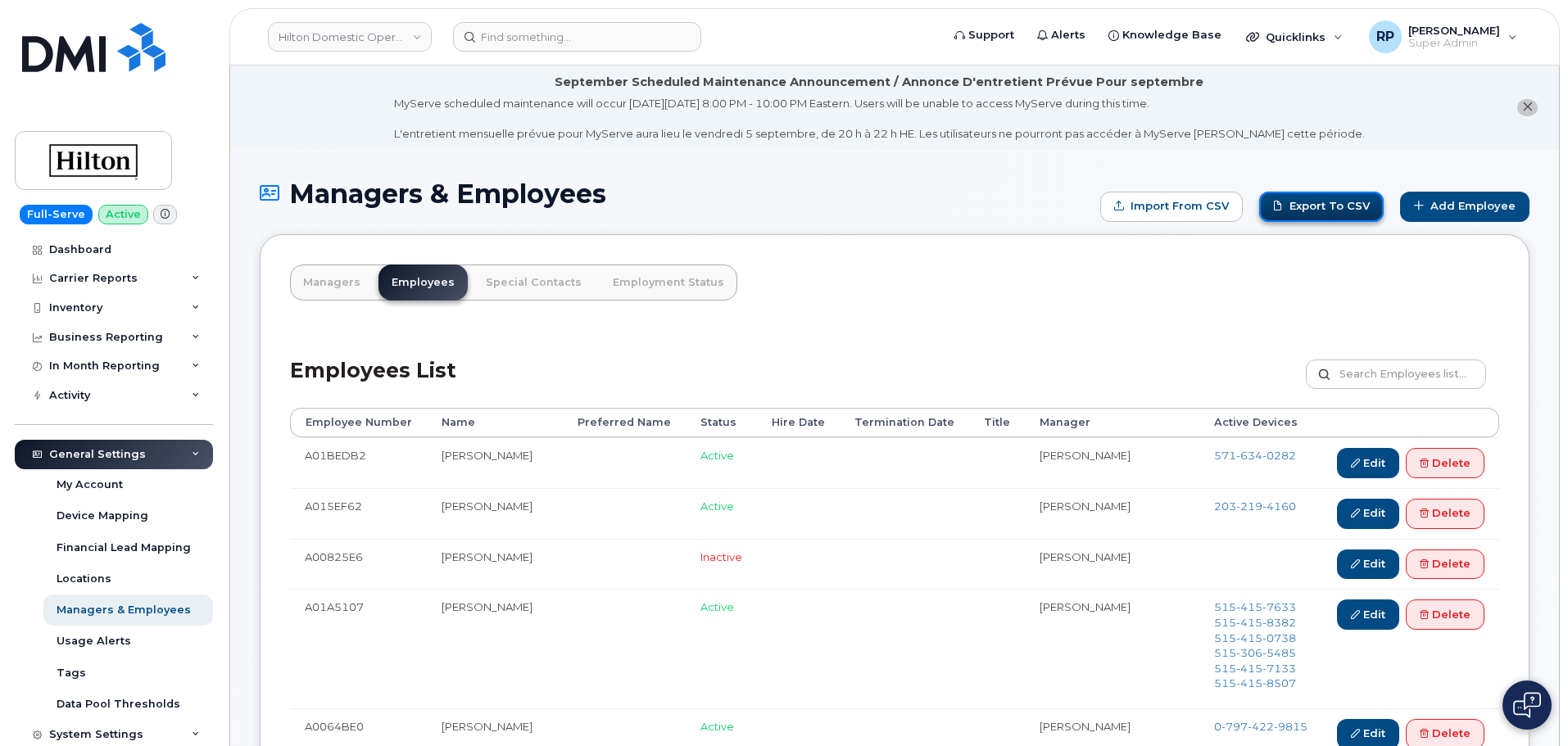
click at [1339, 205] on link "Export to CSV" at bounding box center [1321, 207] width 125 height 30
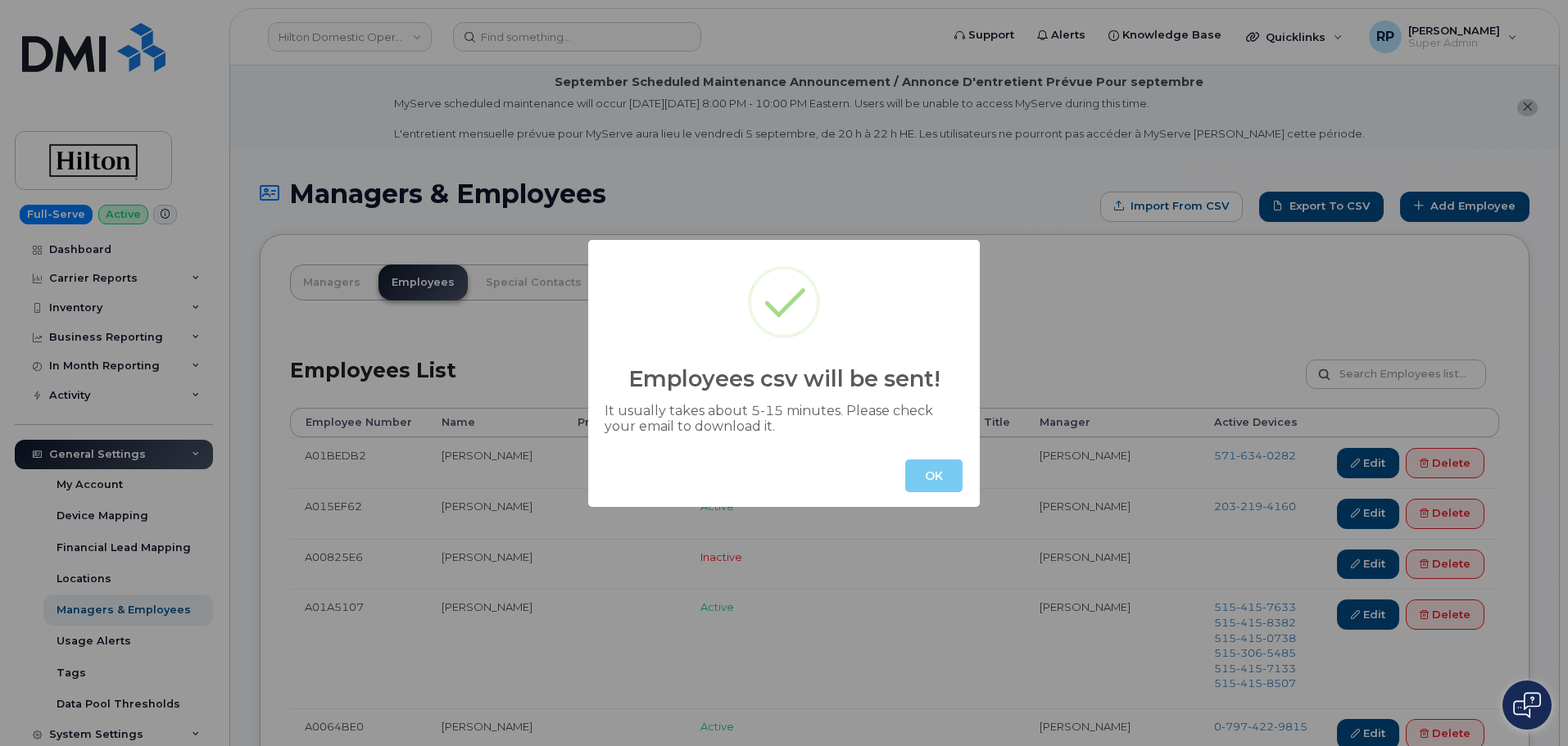
click at [938, 477] on button "OK" at bounding box center [933, 476] width 58 height 33
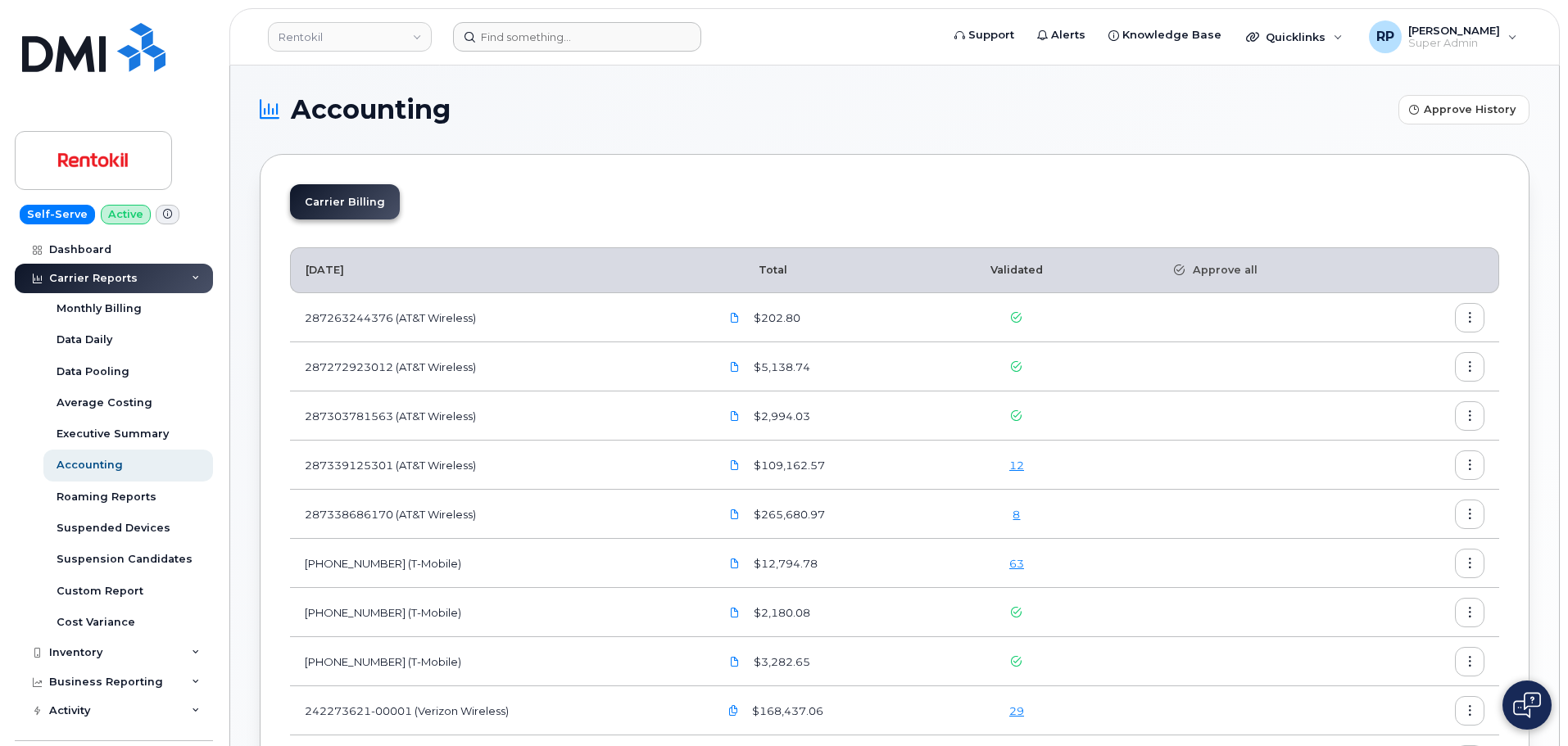
scroll to position [409, 0]
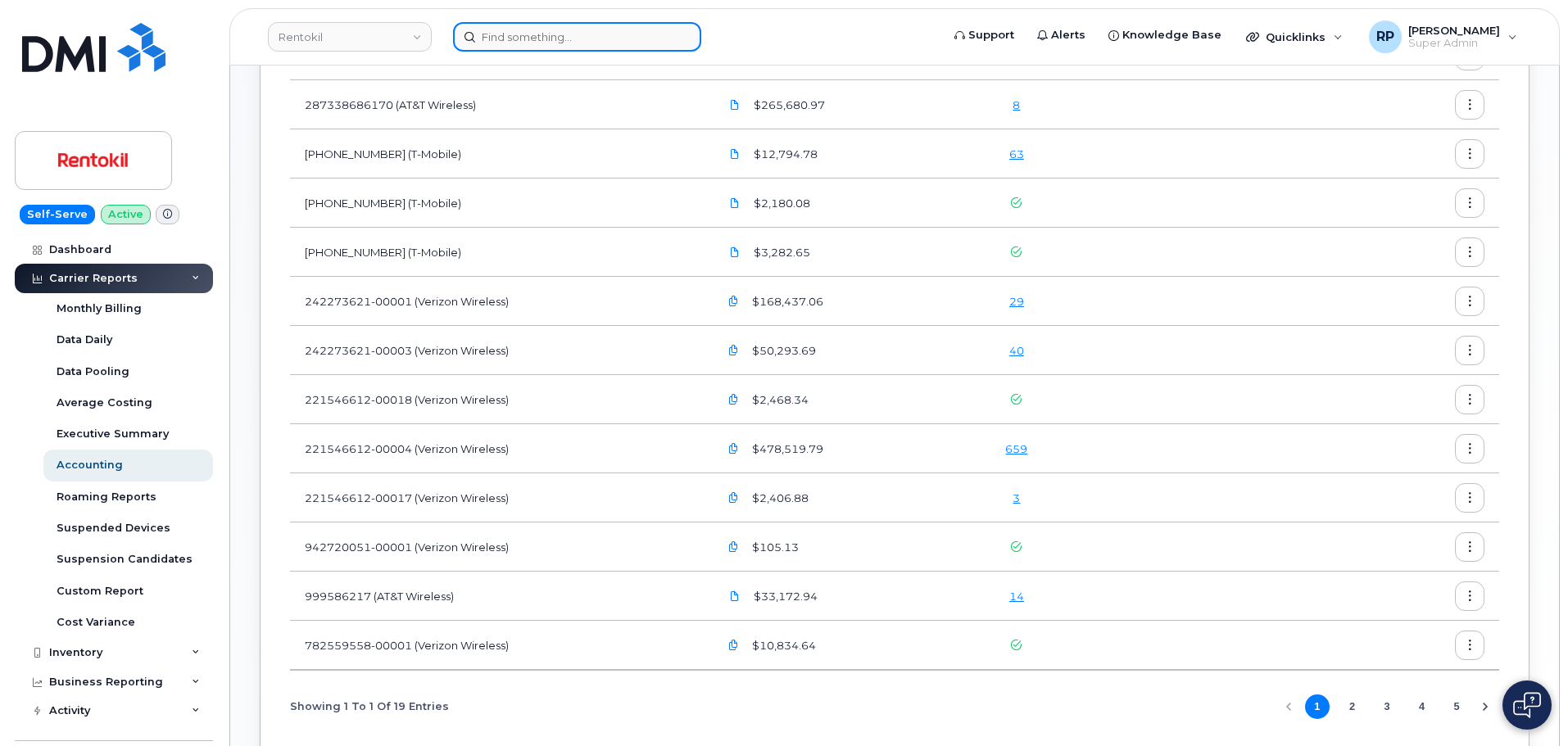
click at [510, 47] on input at bounding box center [577, 36] width 248 height 29
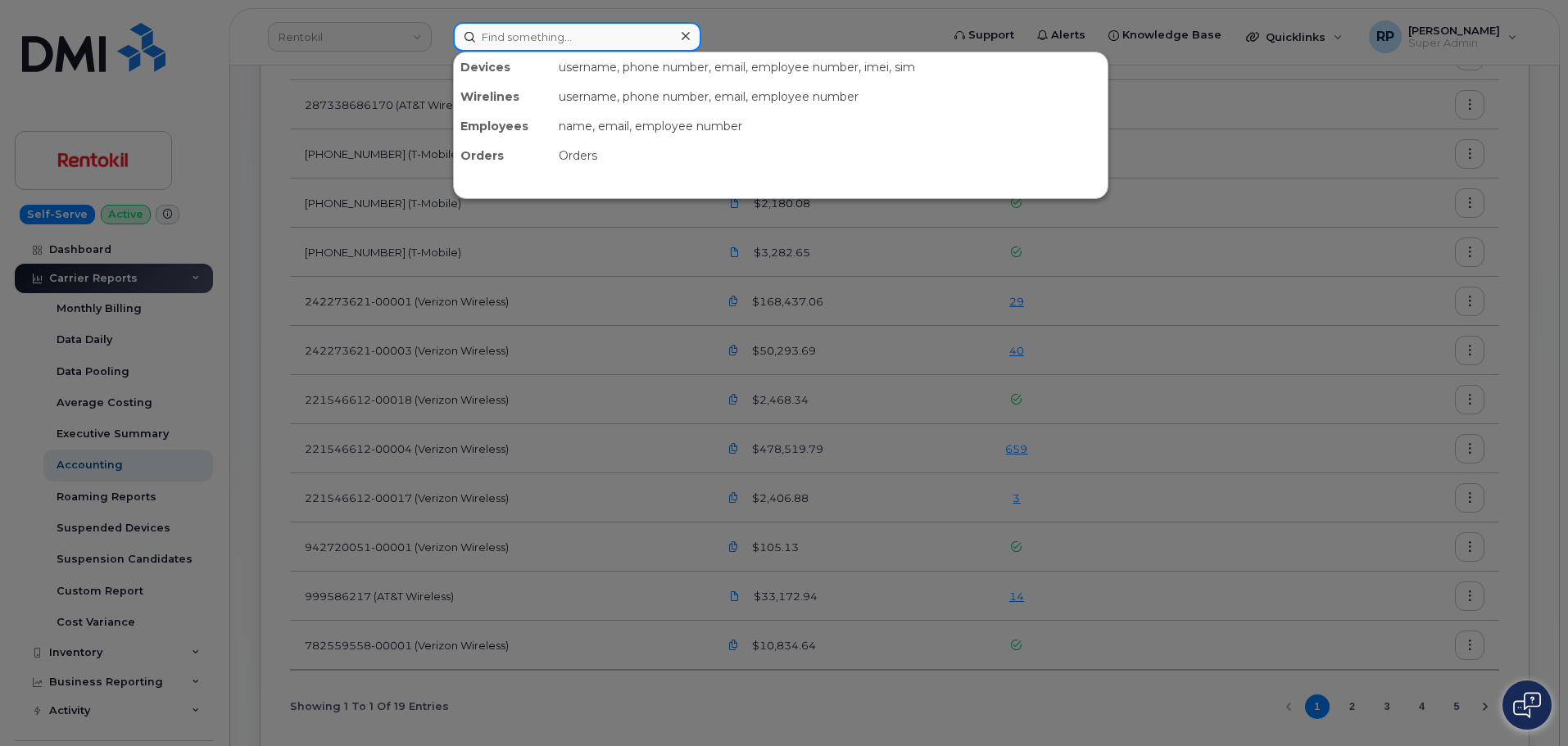
paste input "8056896938"
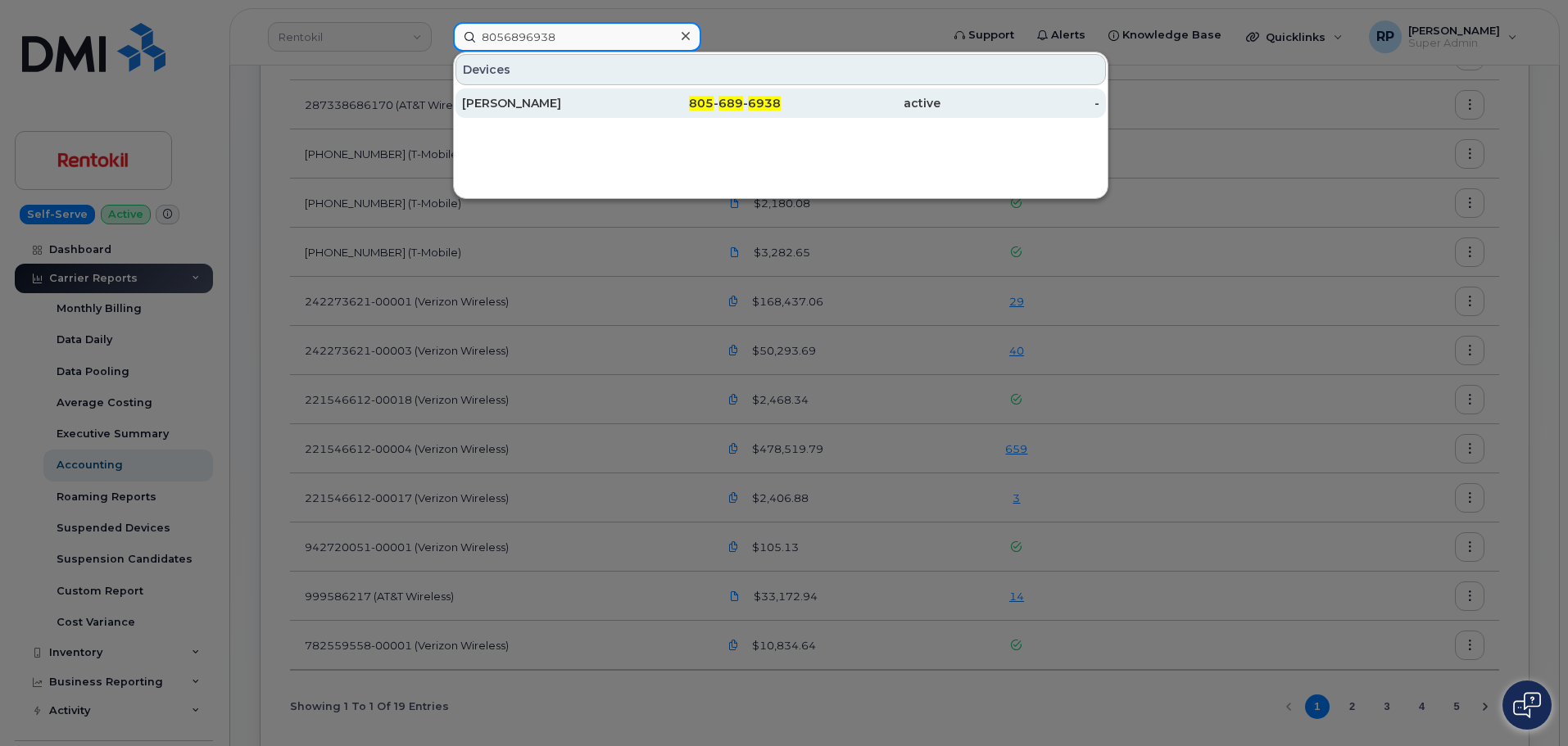
type input "8056896938"
click at [535, 110] on div "GLENDA RIVERA" at bounding box center [542, 102] width 160 height 16
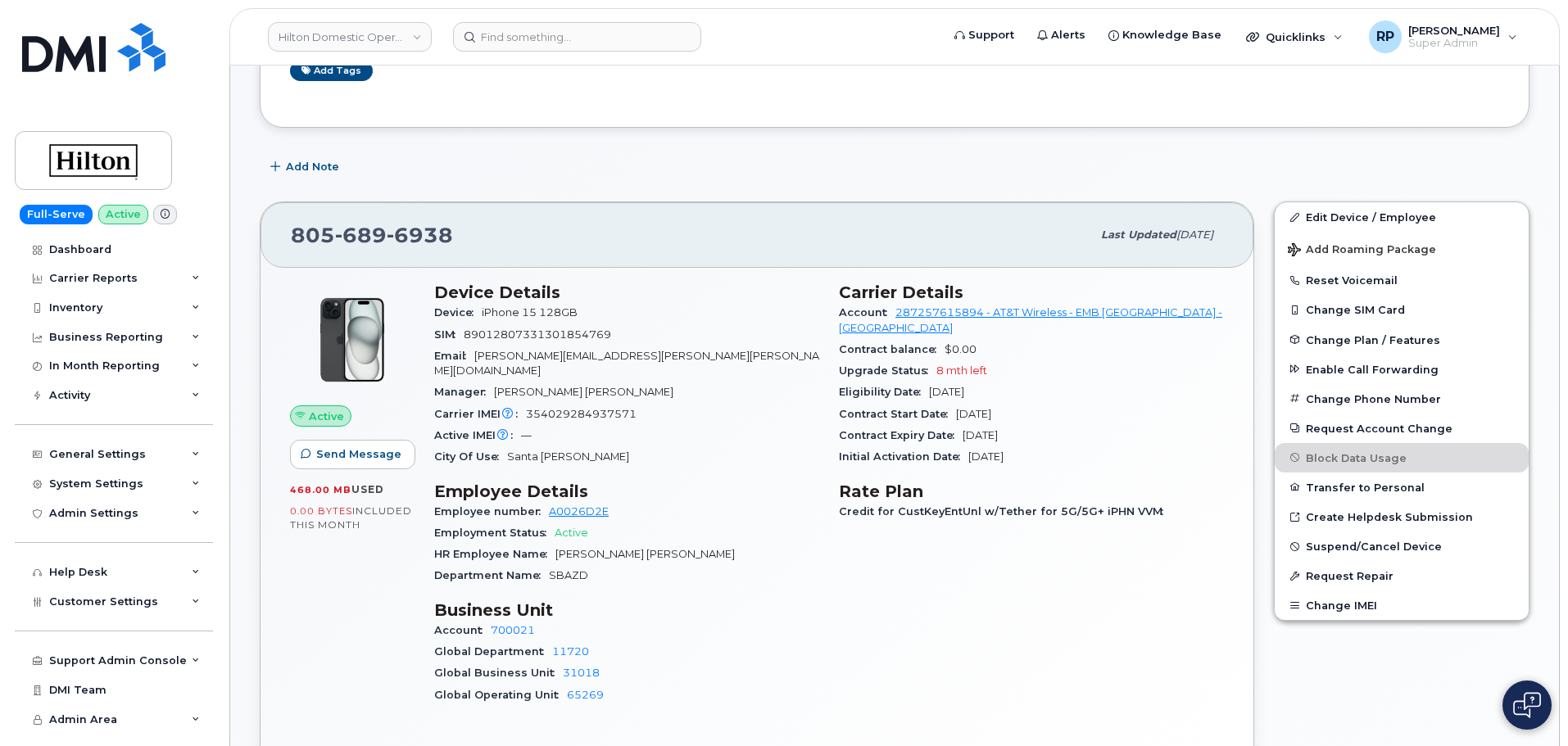
scroll to position [412, 0]
click at [543, 39] on input at bounding box center [577, 36] width 248 height 29
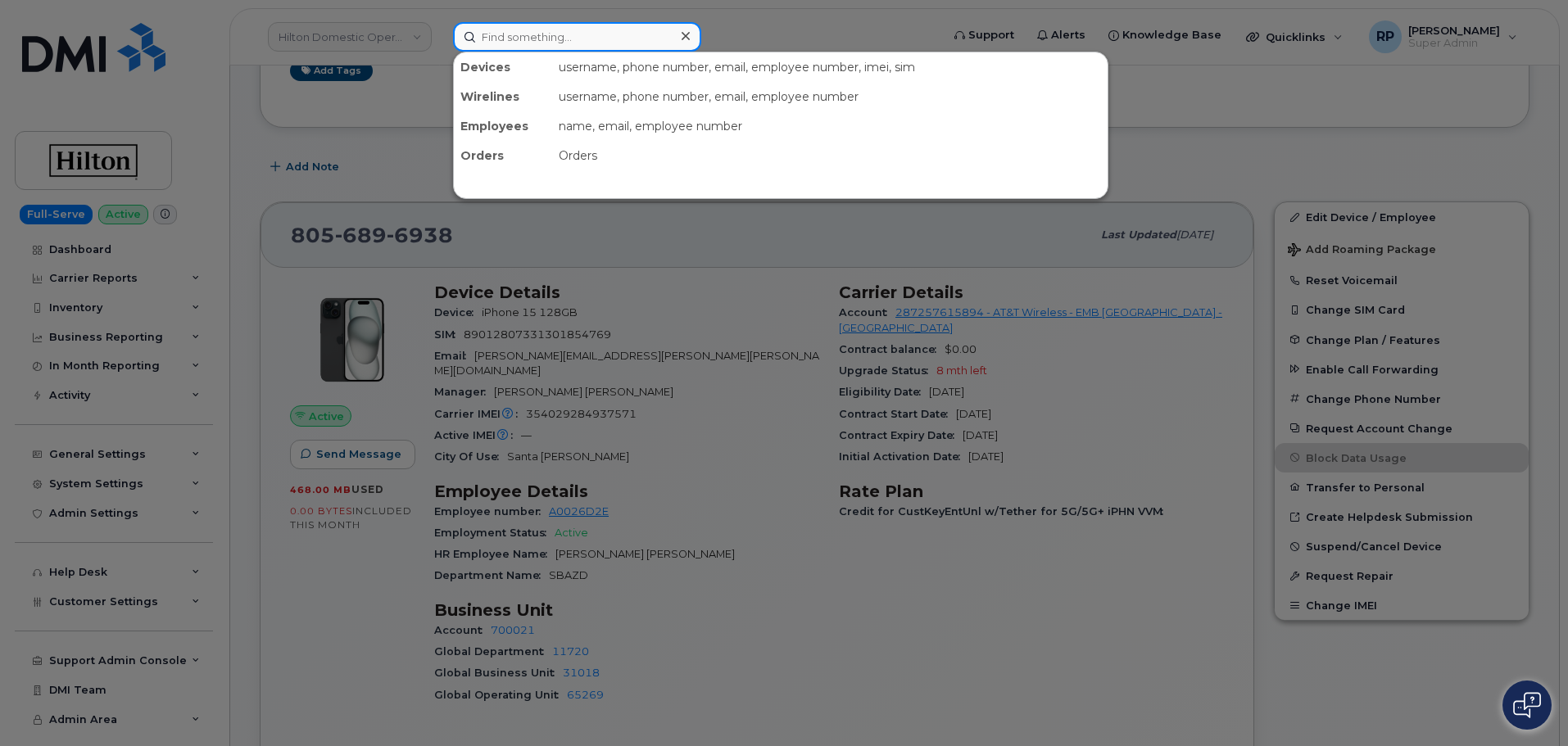
paste input "2132185020"
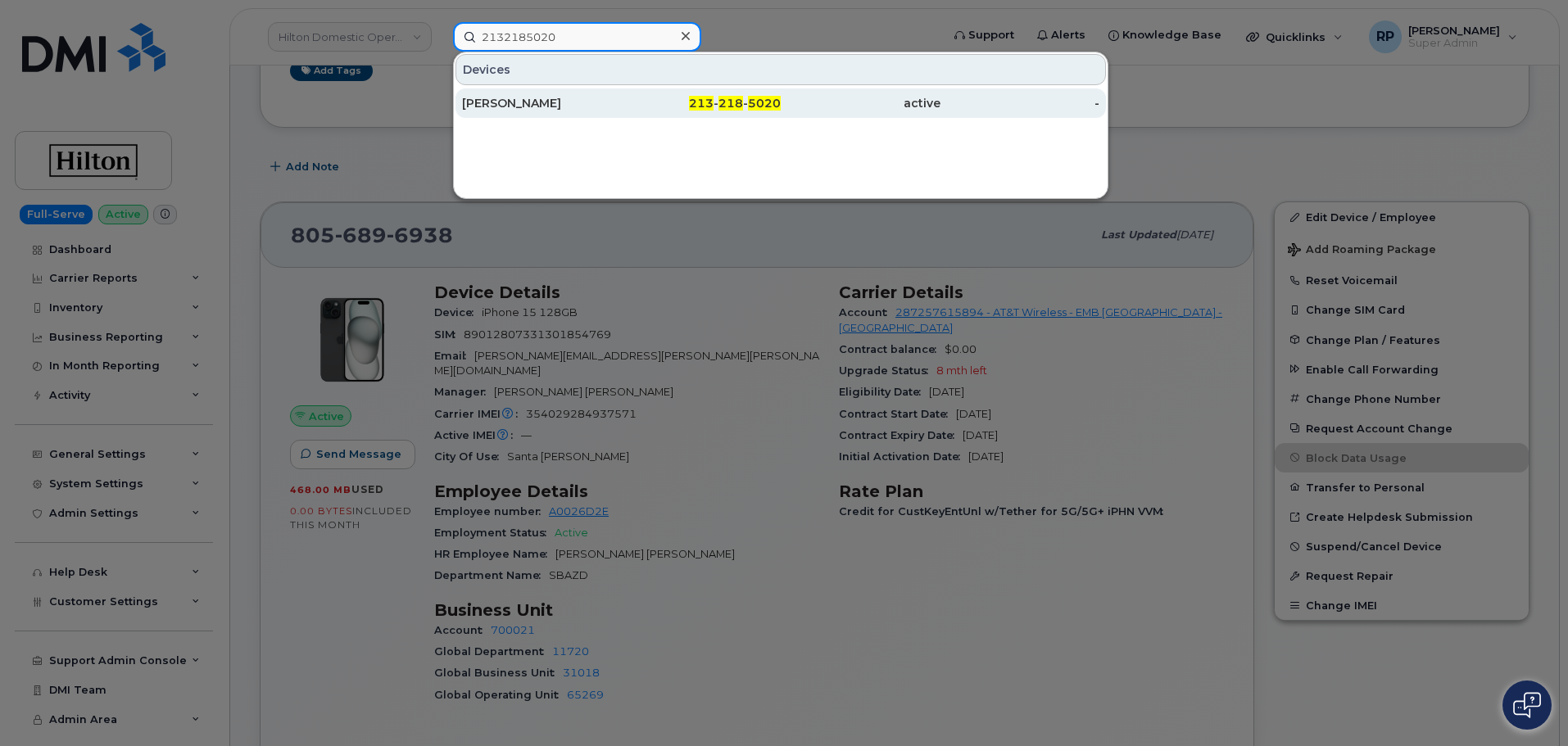
type input "2132185020"
click at [550, 97] on div "[PERSON_NAME]" at bounding box center [542, 102] width 160 height 16
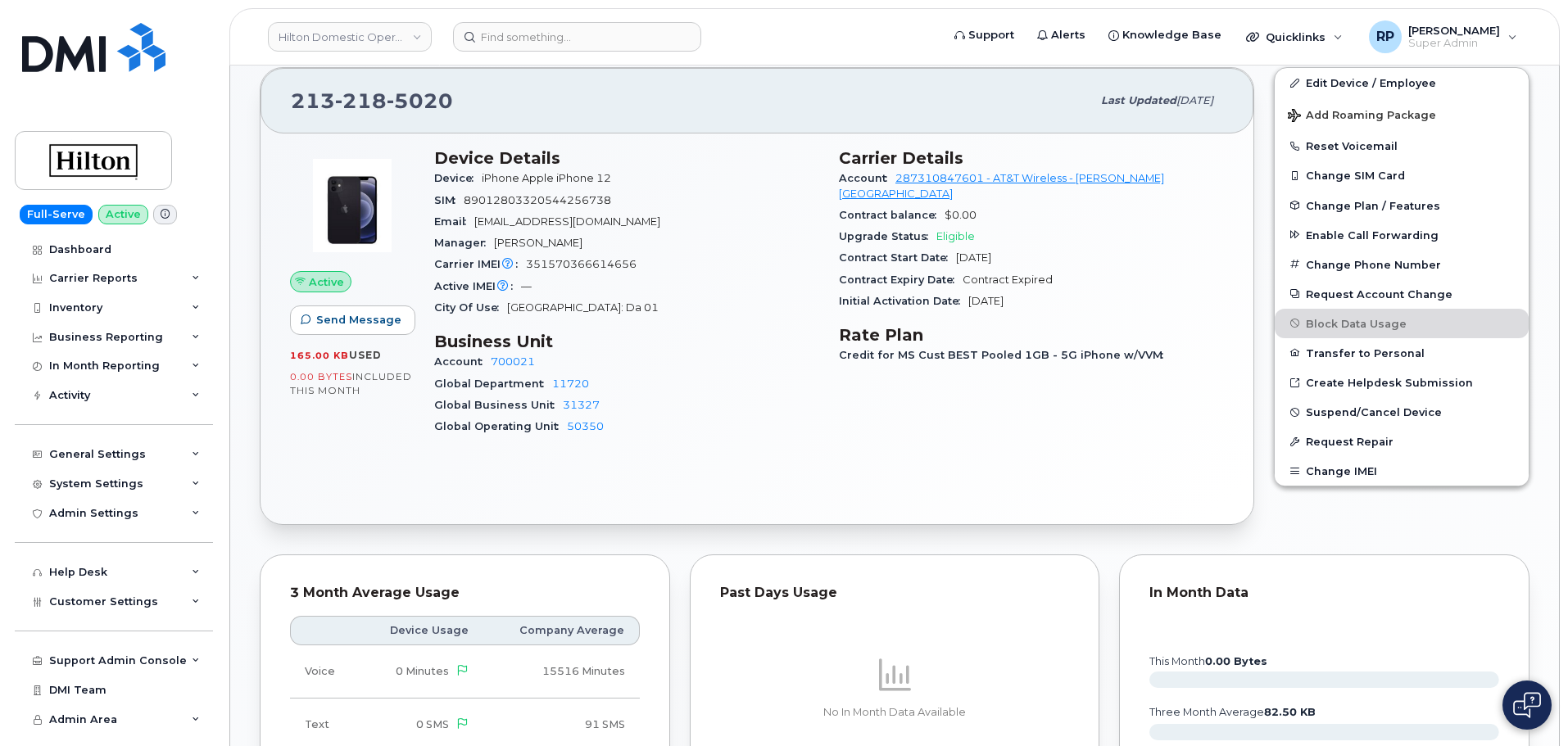
scroll to position [409, 0]
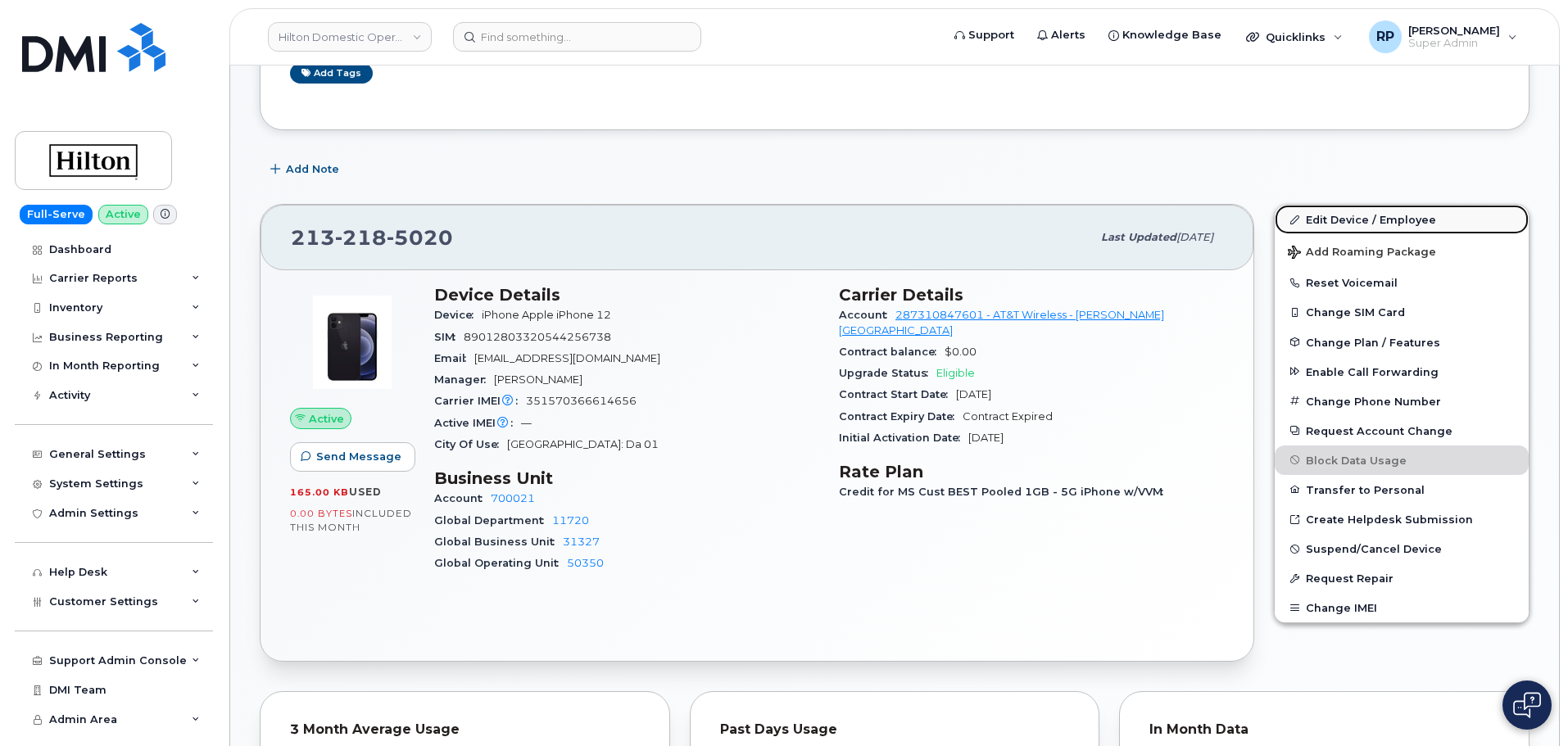
click at [1337, 219] on link "Edit Device / Employee" at bounding box center [1402, 219] width 254 height 29
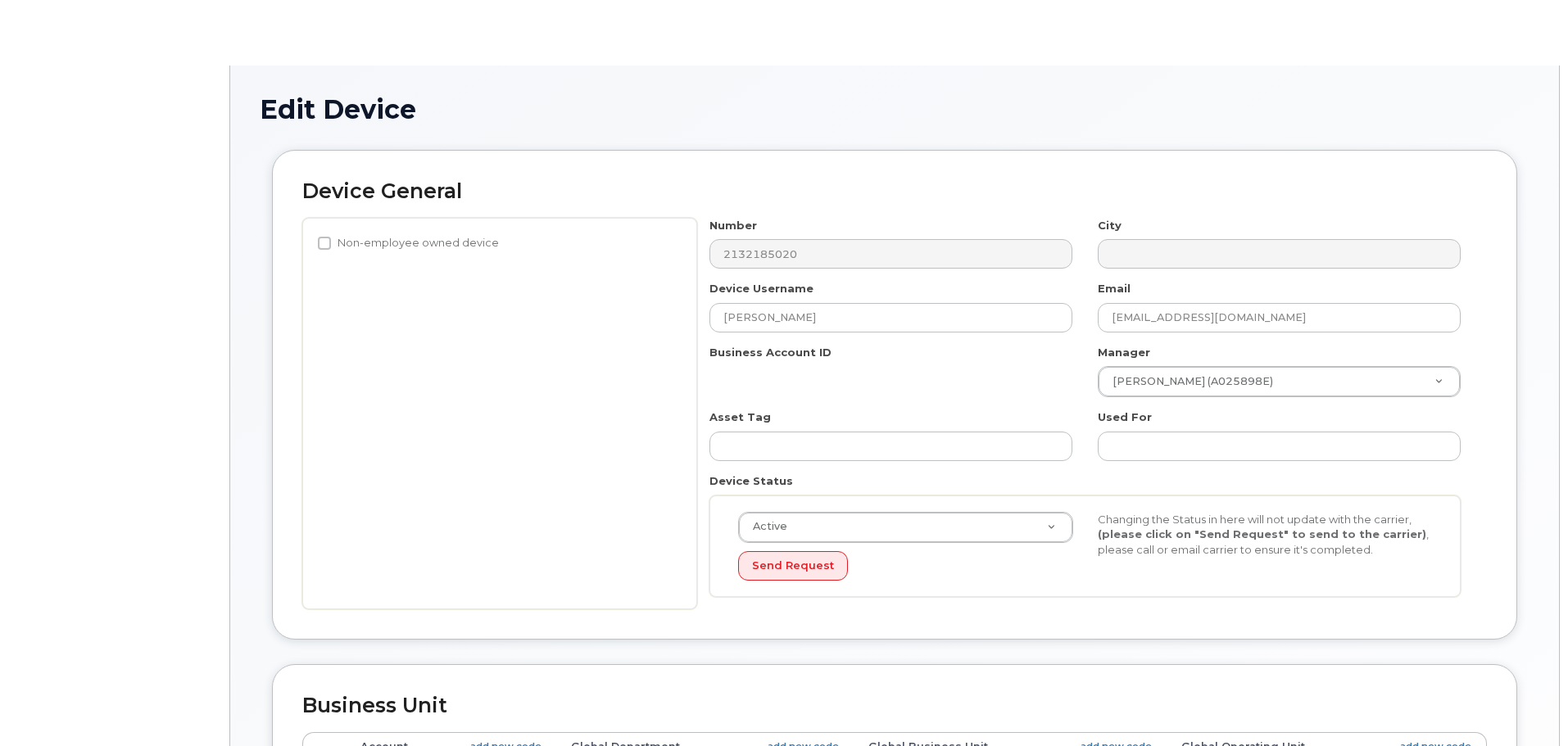
select select "34080331"
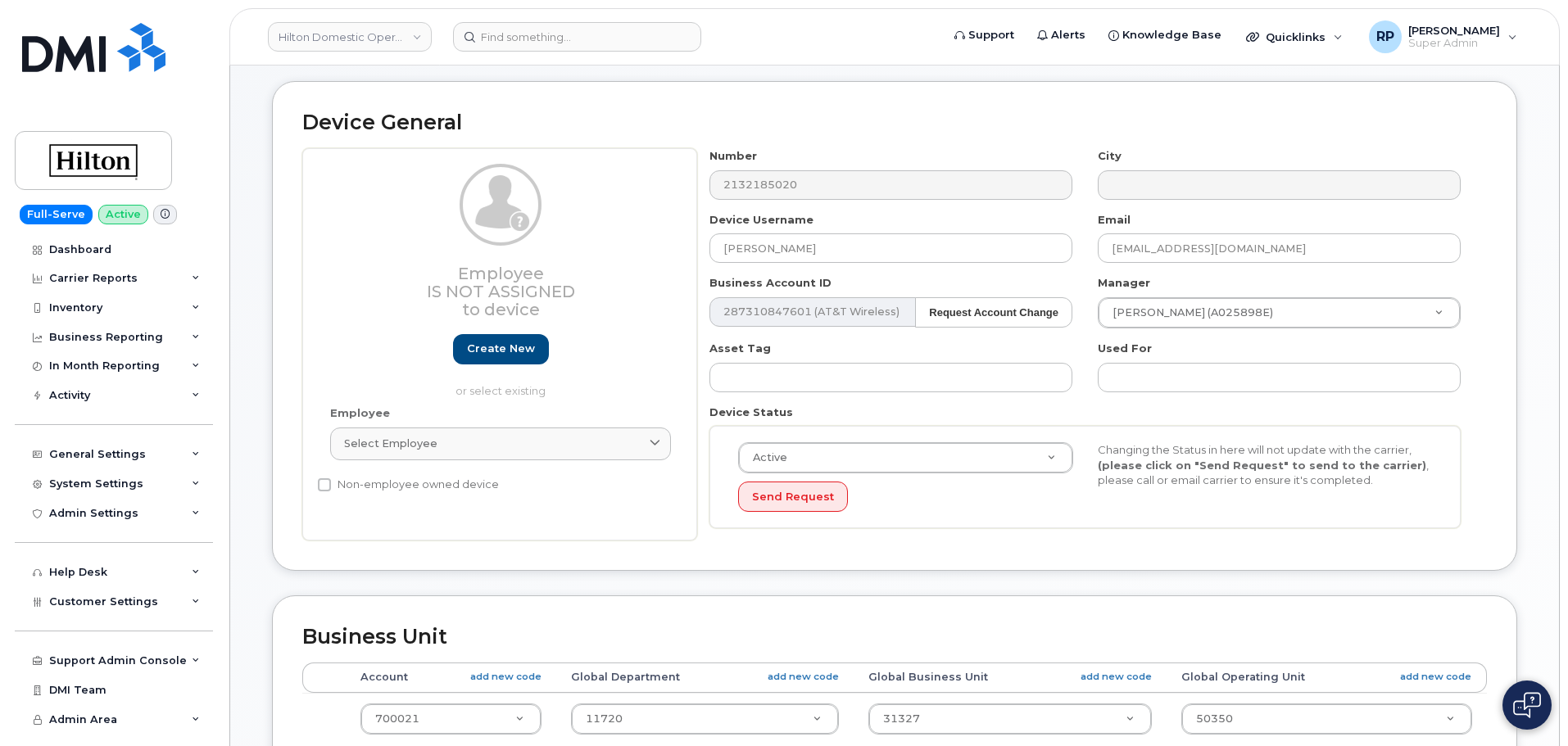
scroll to position [272, 0]
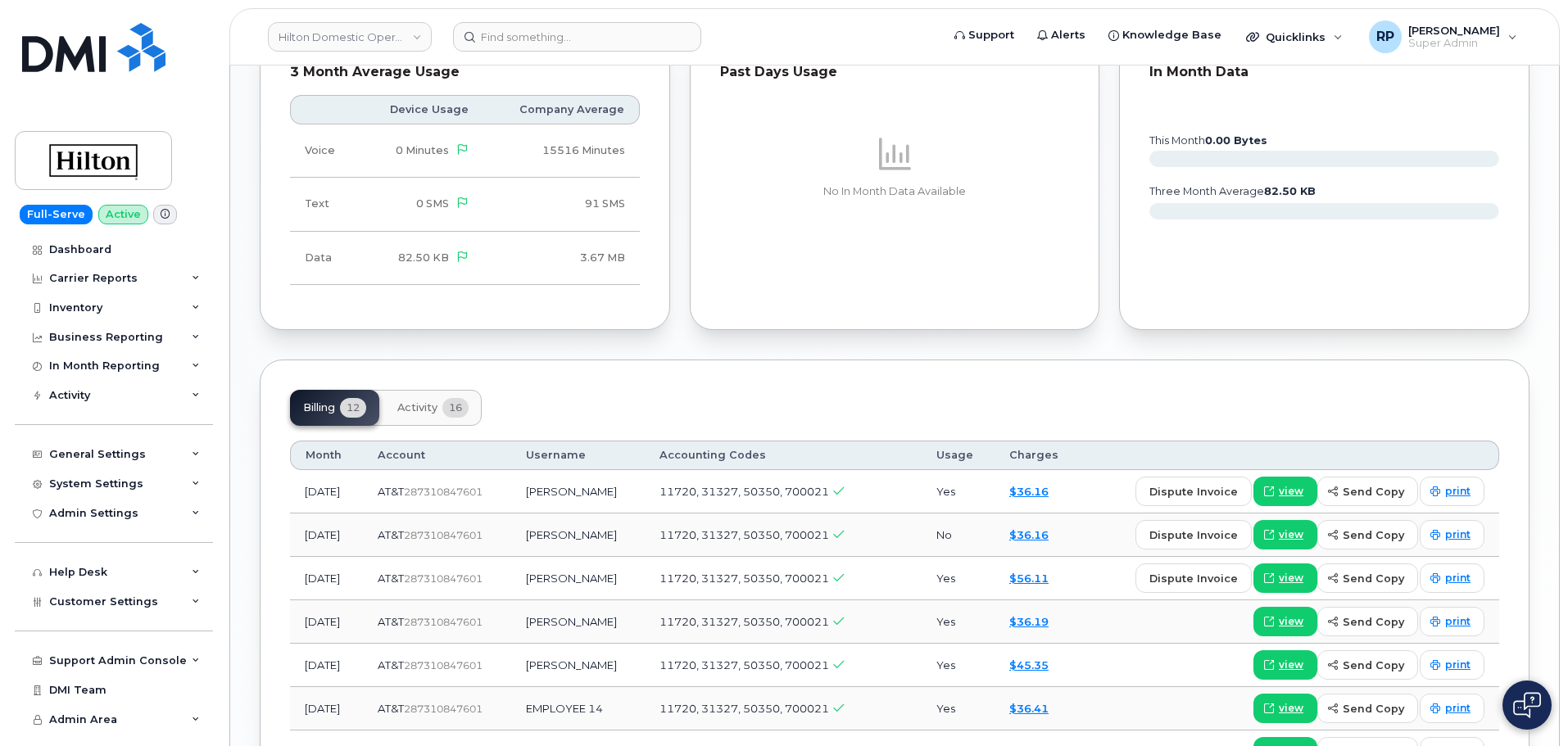
scroll to position [1092, 0]
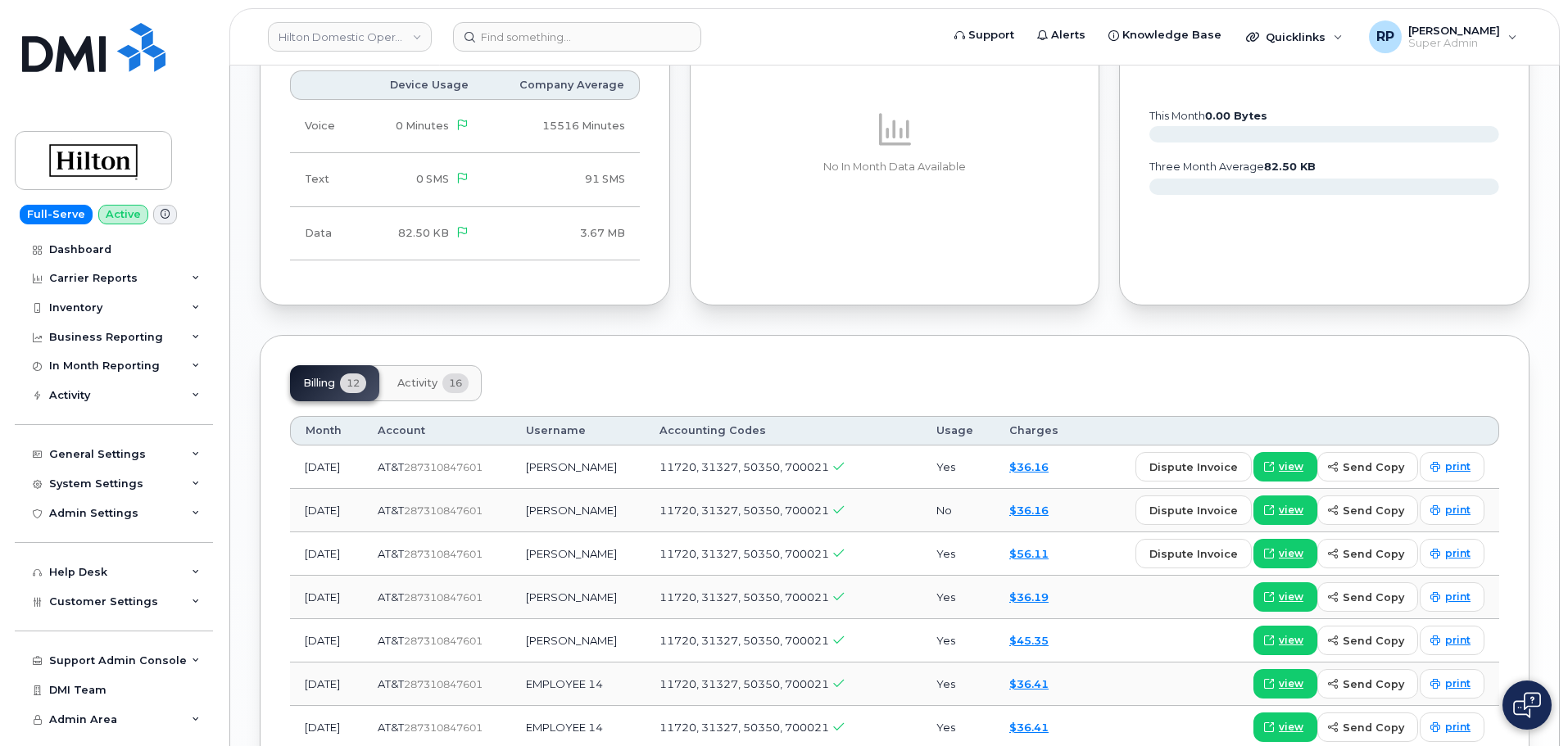
click at [425, 389] on span "Activity" at bounding box center [417, 383] width 40 height 13
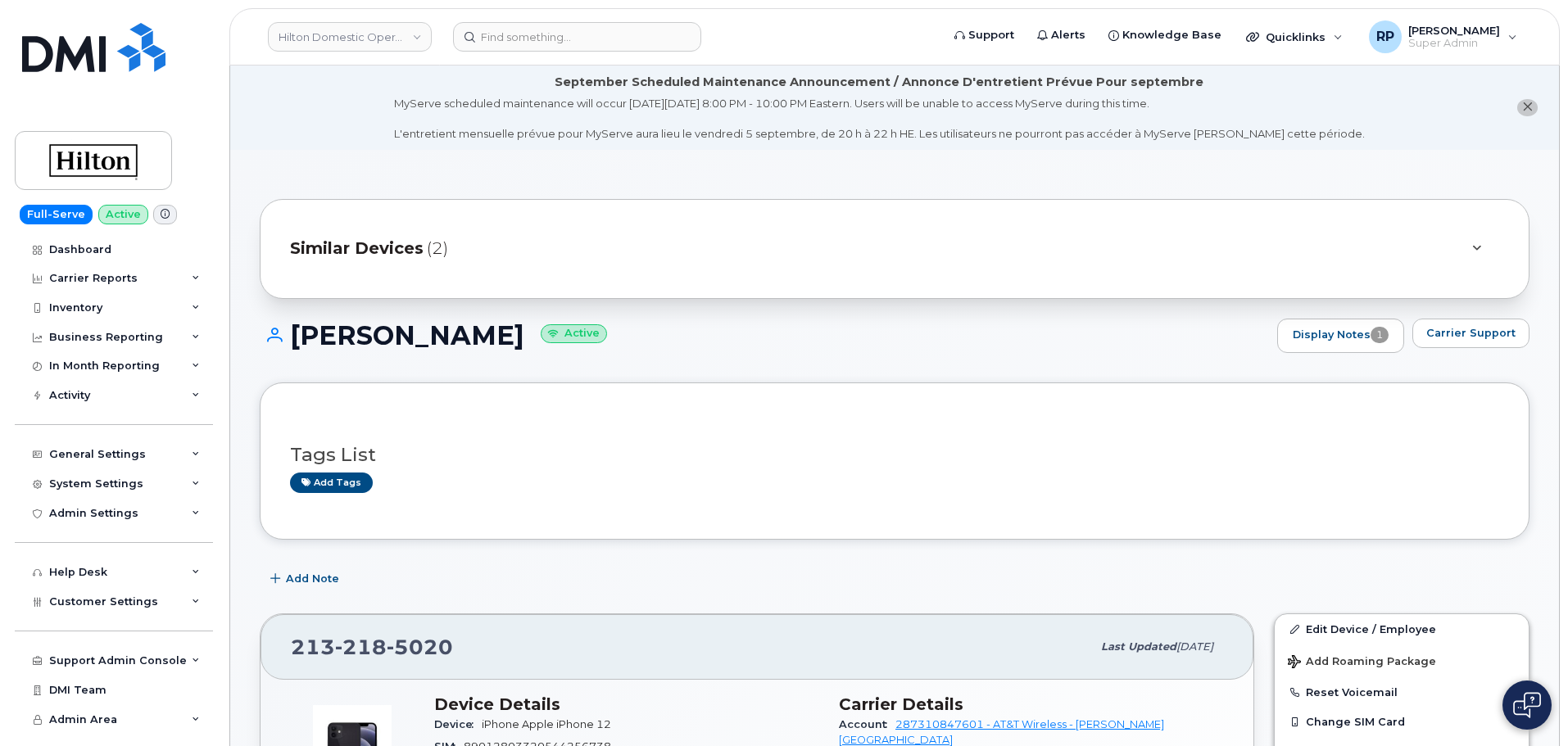
scroll to position [409, 0]
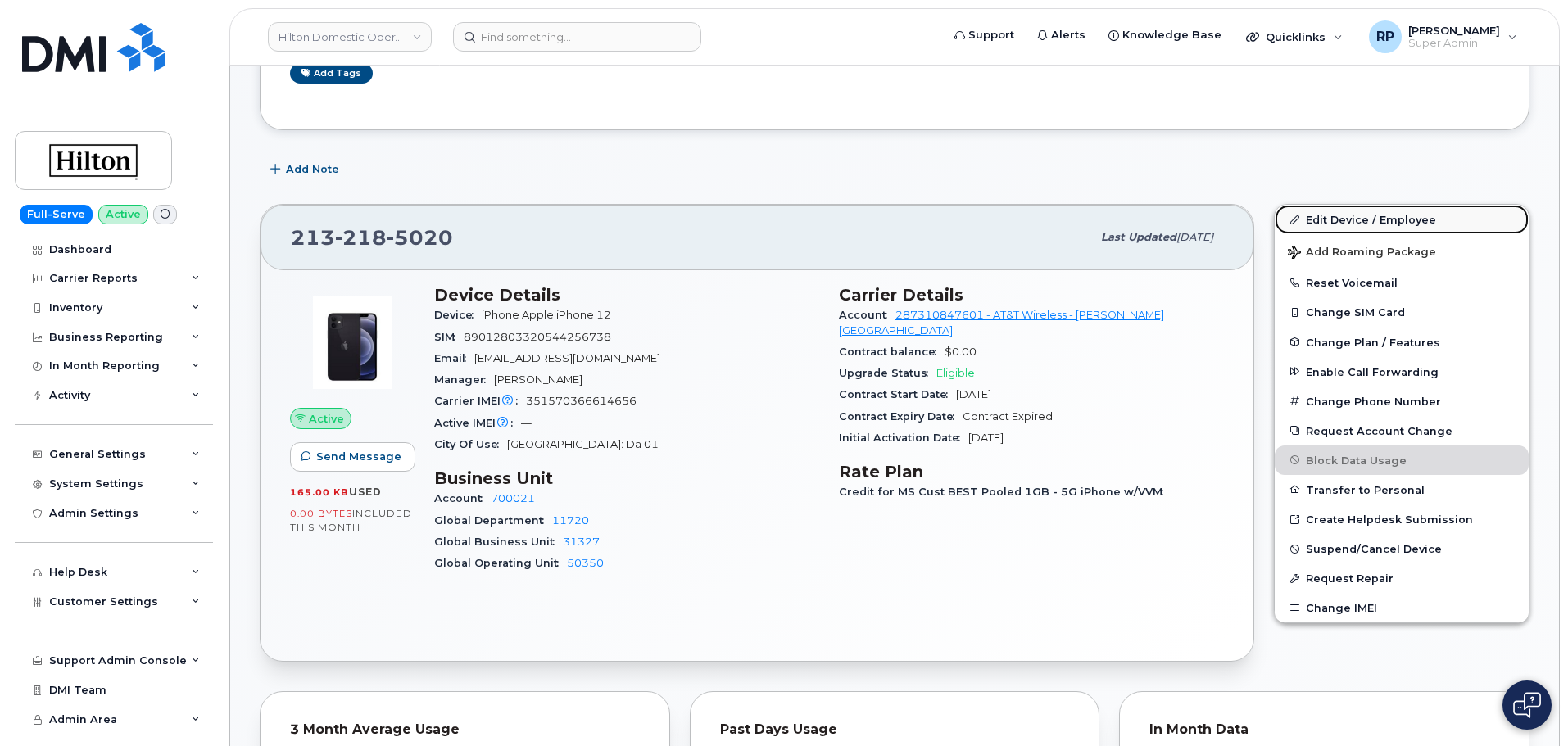
click at [1363, 221] on link "Edit Device / Employee" at bounding box center [1402, 219] width 254 height 29
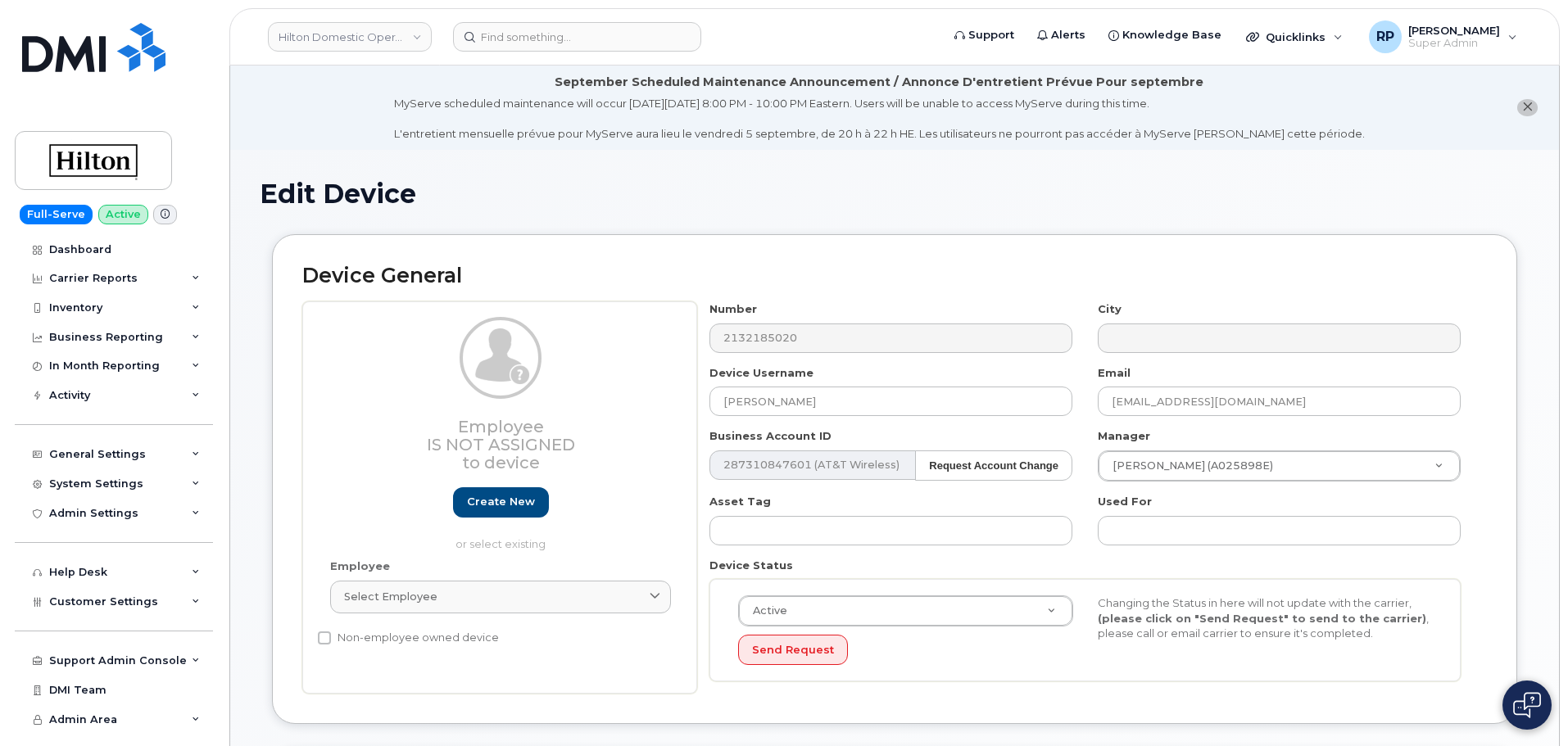
select select "34080331"
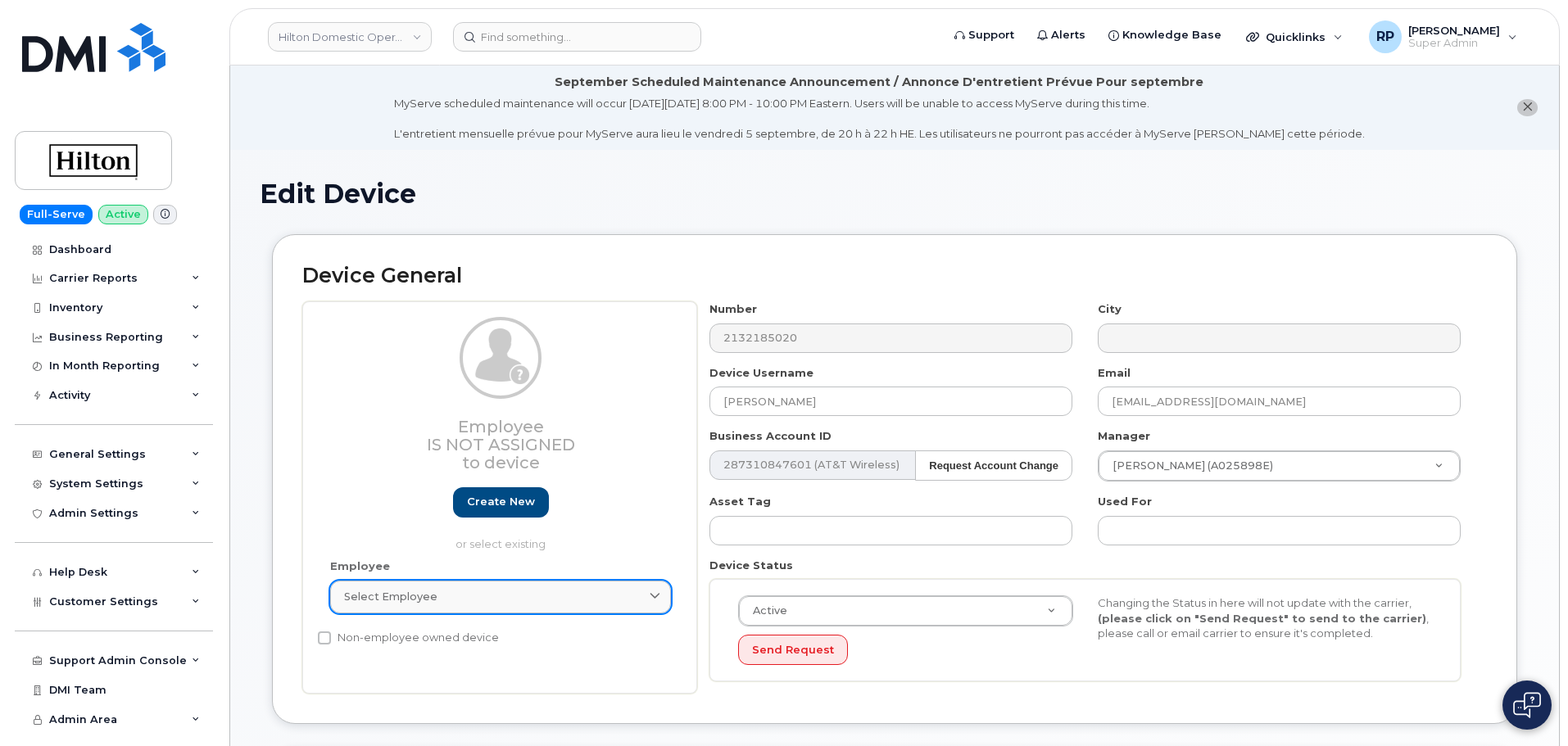
click at [476, 597] on div "Select employee" at bounding box center [500, 597] width 313 height 15
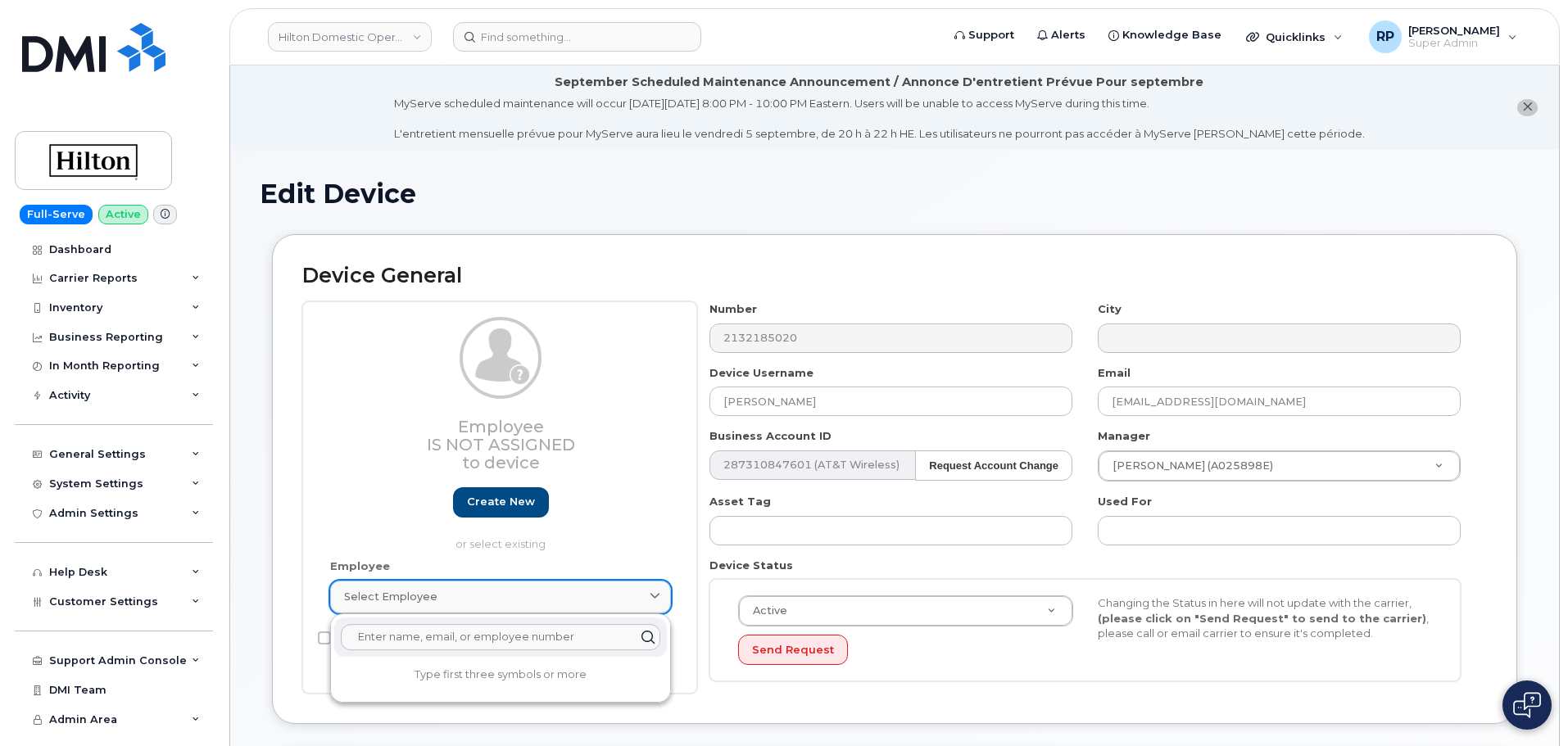
paste input "A02CCEED"
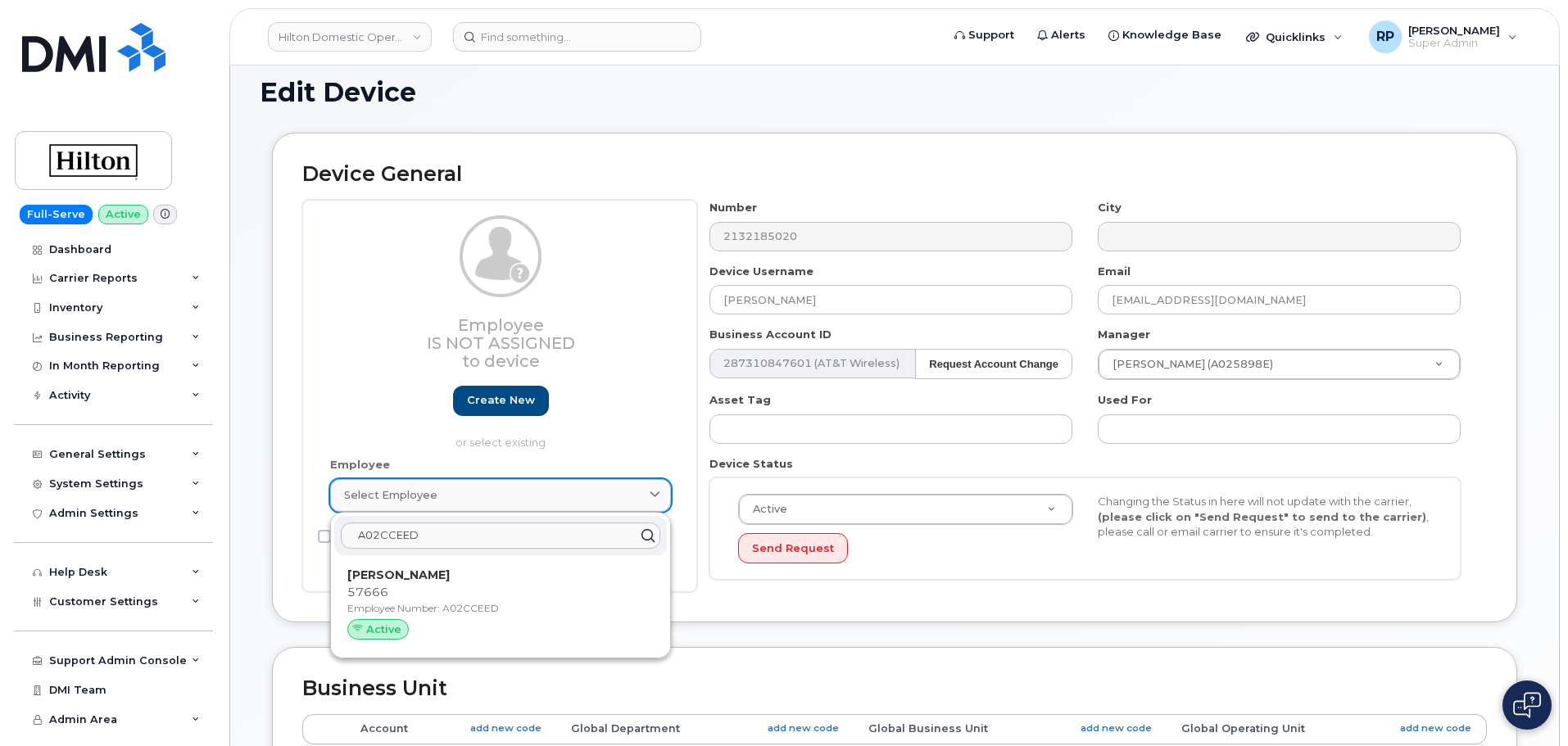
scroll to position [137, 0]
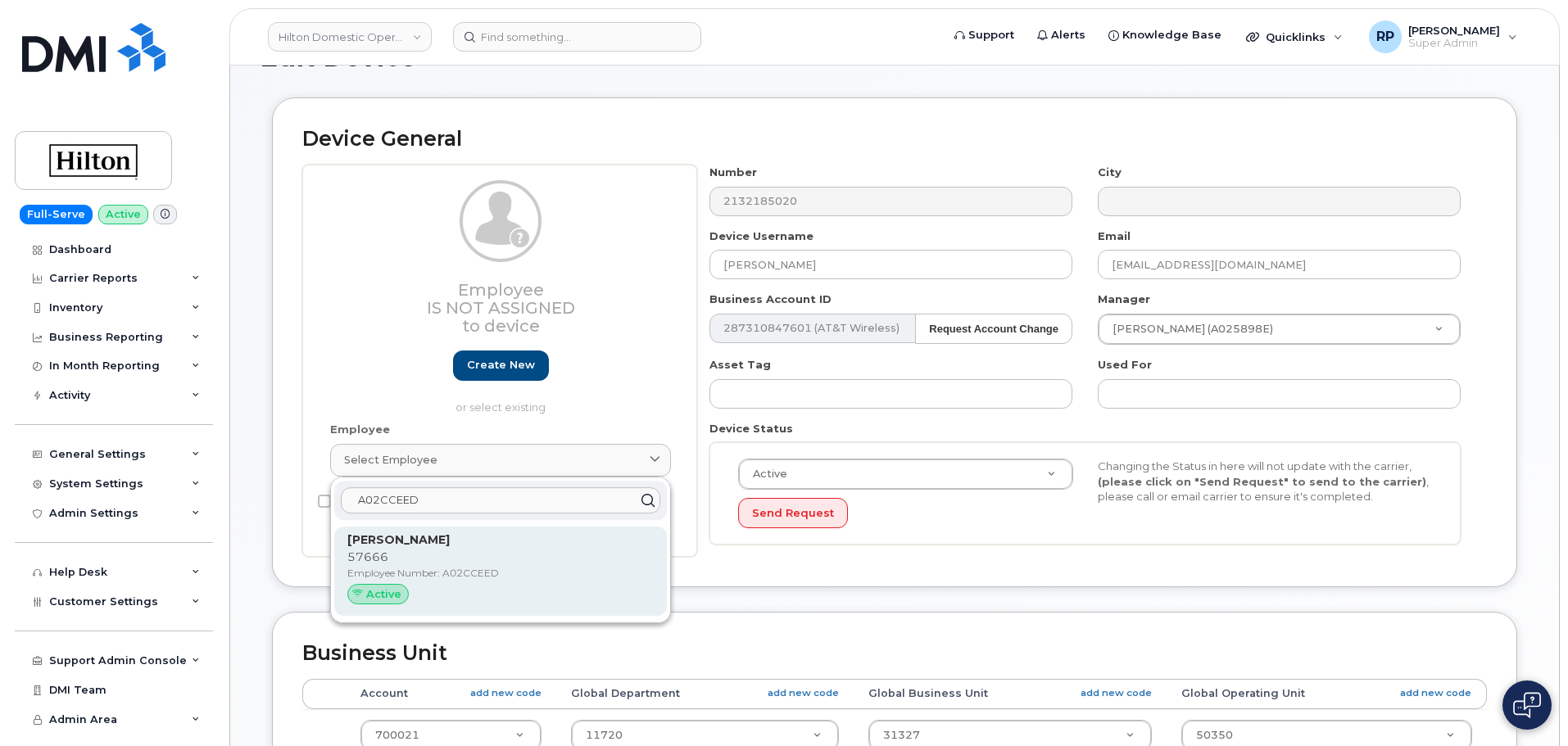
type input "A02CCEED"
click at [397, 591] on span "Active" at bounding box center [383, 594] width 35 height 15
click at [467, 576] on p "Employee Number: A02CCEED" at bounding box center [500, 574] width 306 height 15
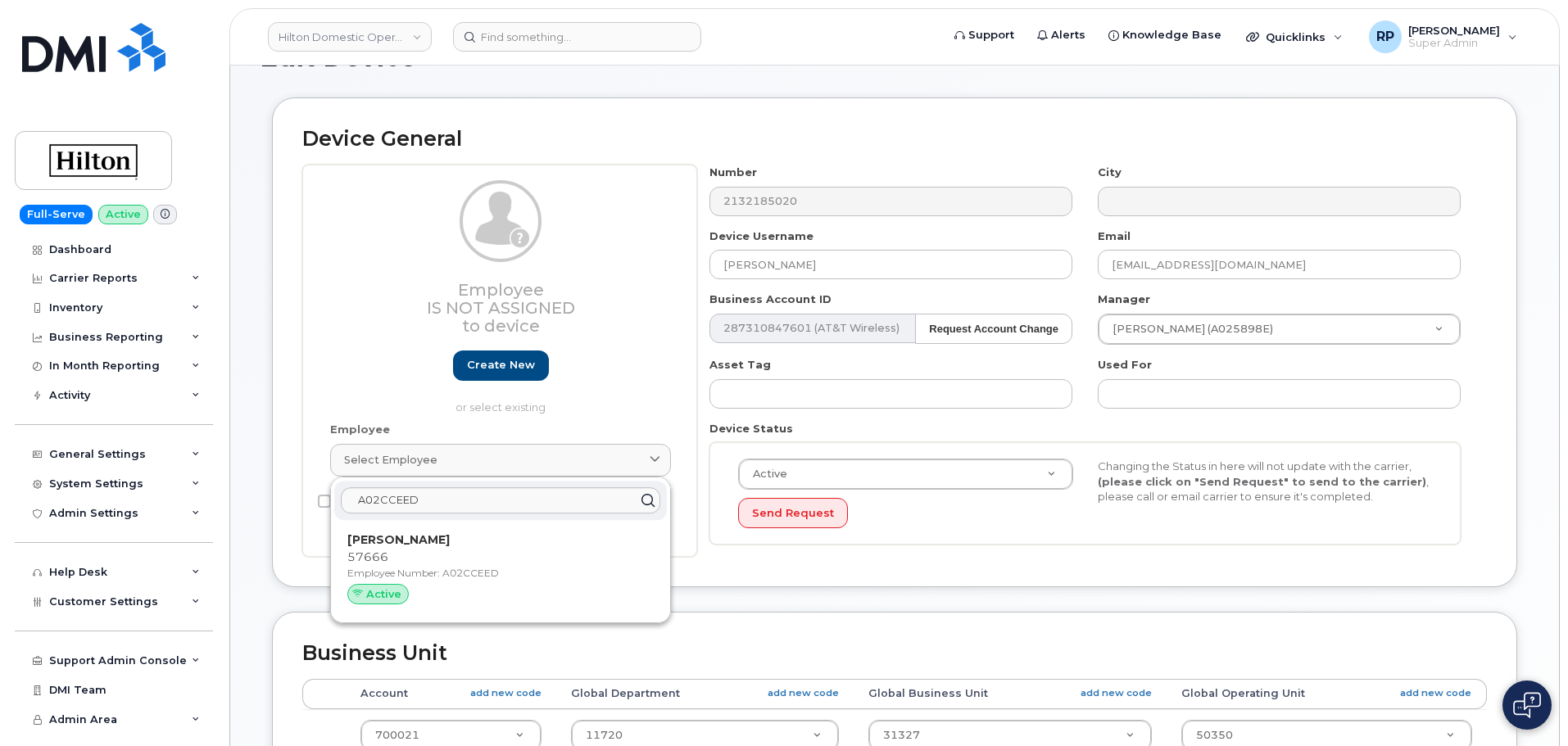
type input "A02CCEED"
type input "[PERSON_NAME]"
type input "[EMAIL_ADDRESS][DOMAIN_NAME]"
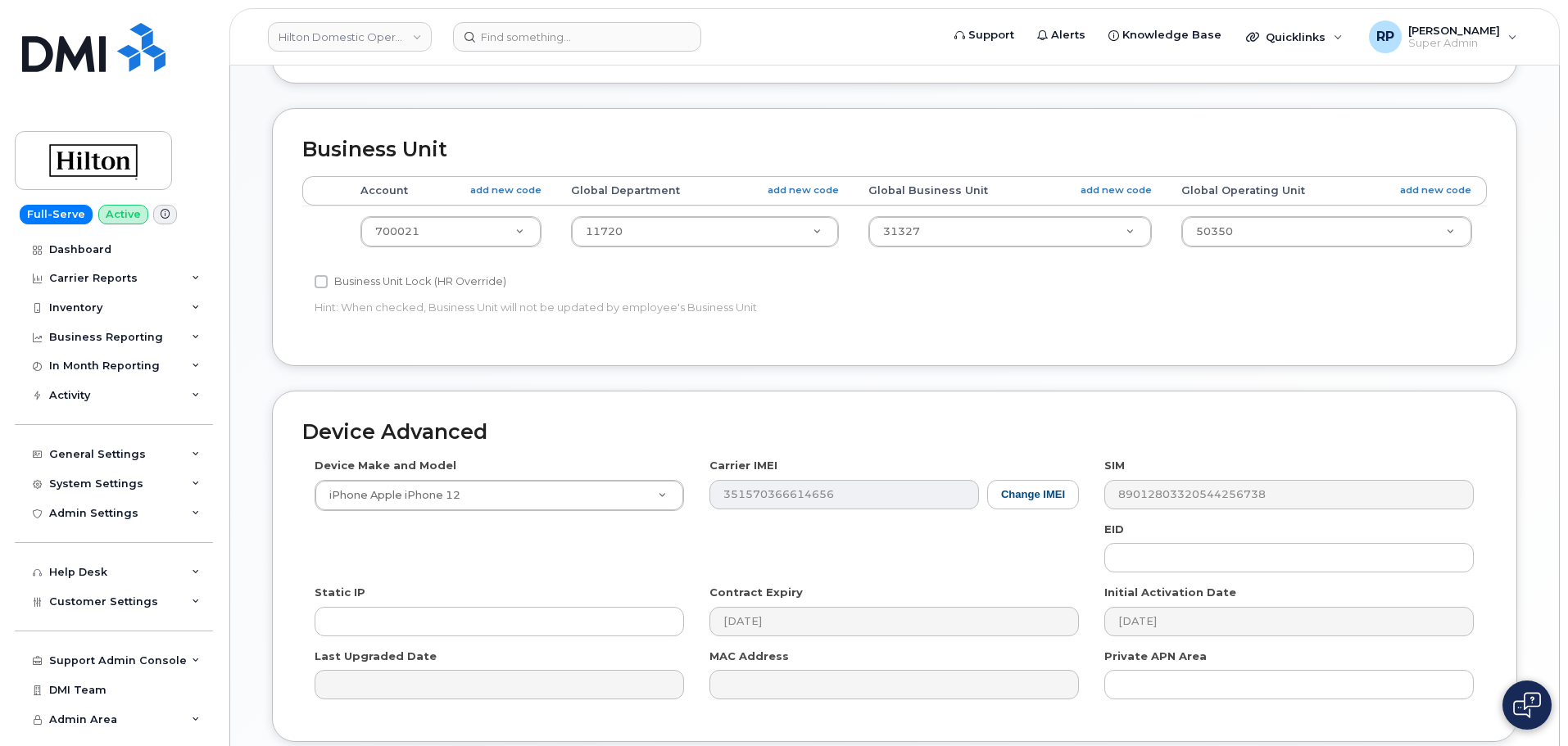
scroll to position [824, 0]
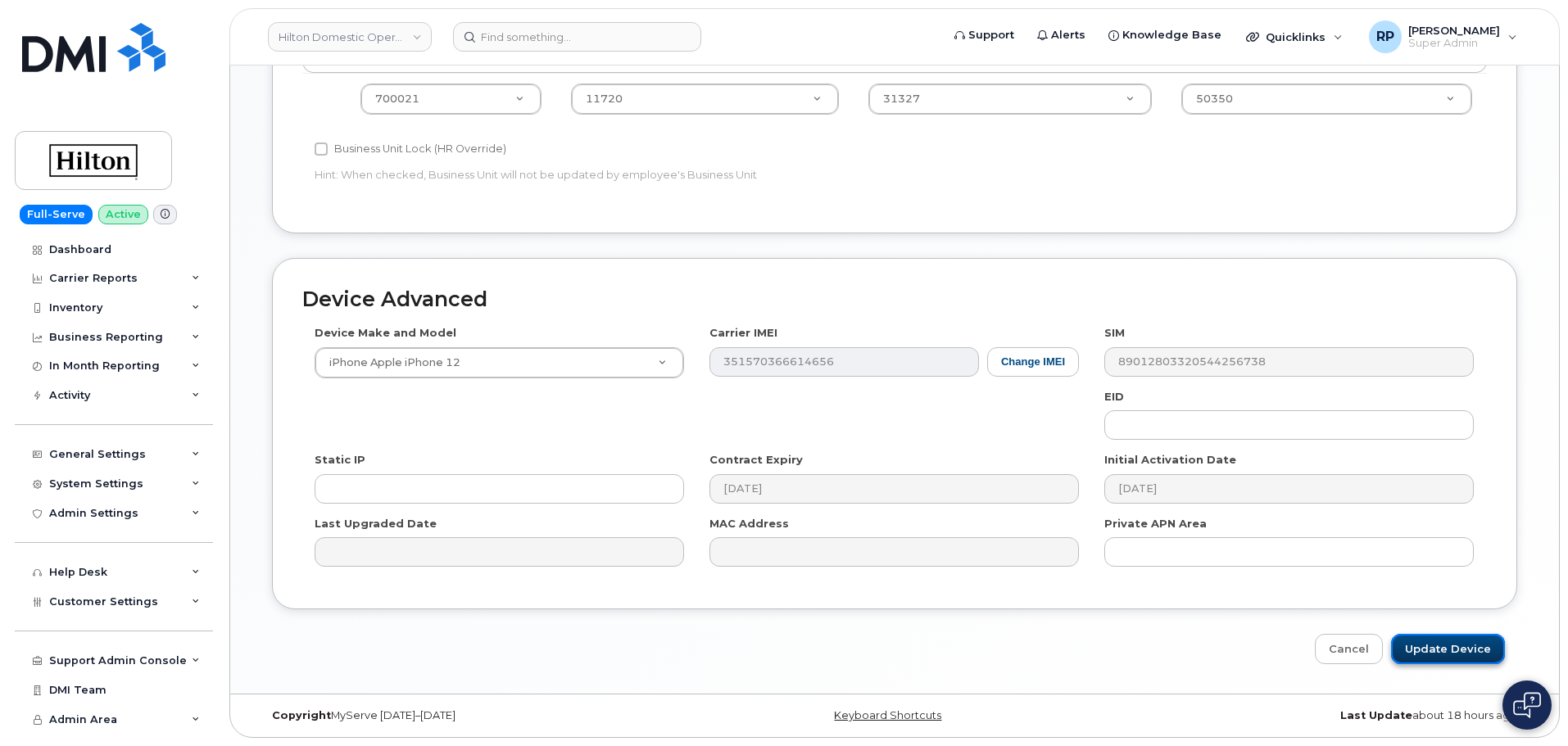
click at [1423, 649] on input "Update Device" at bounding box center [1448, 649] width 113 height 30
type input "Saving..."
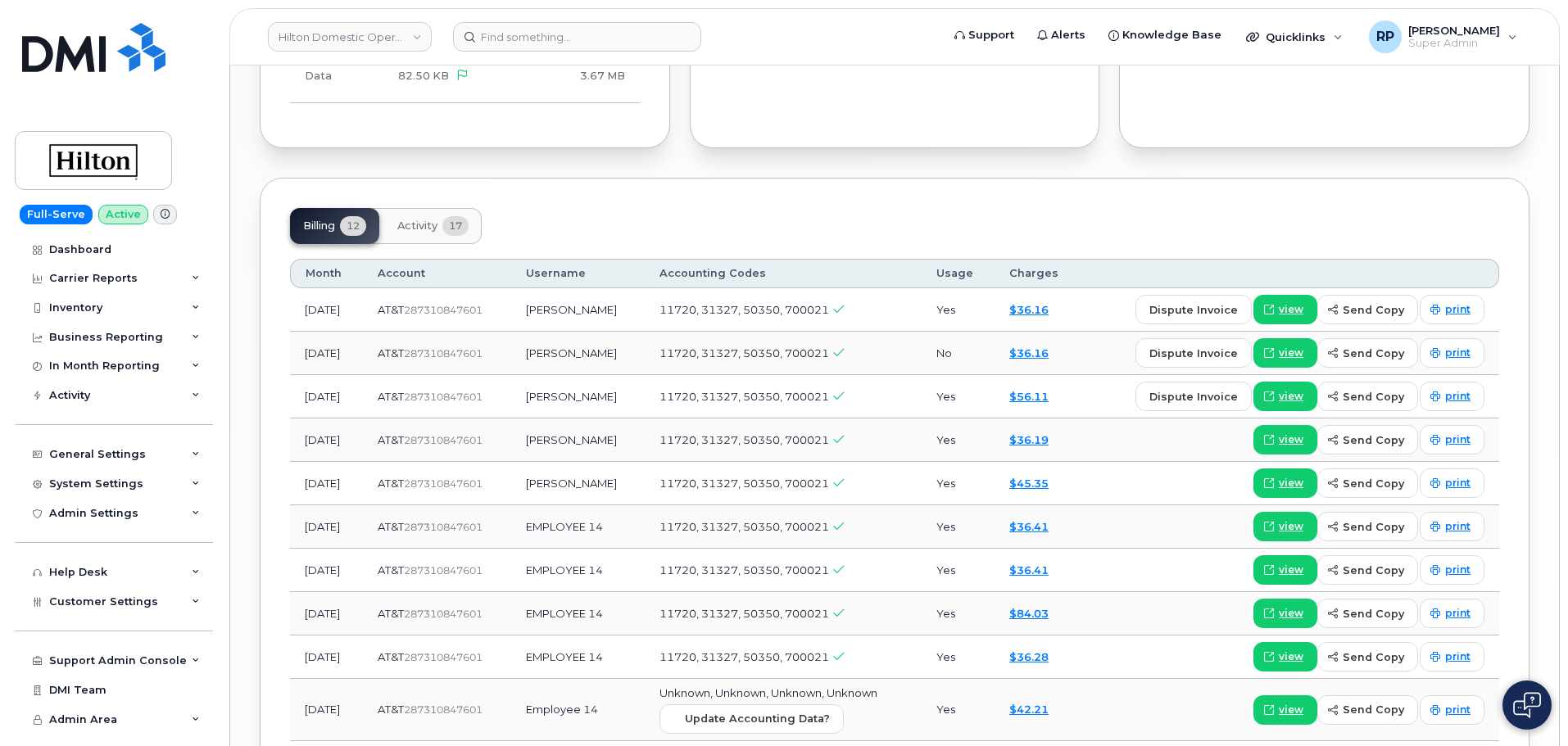
scroll to position [819, 0]
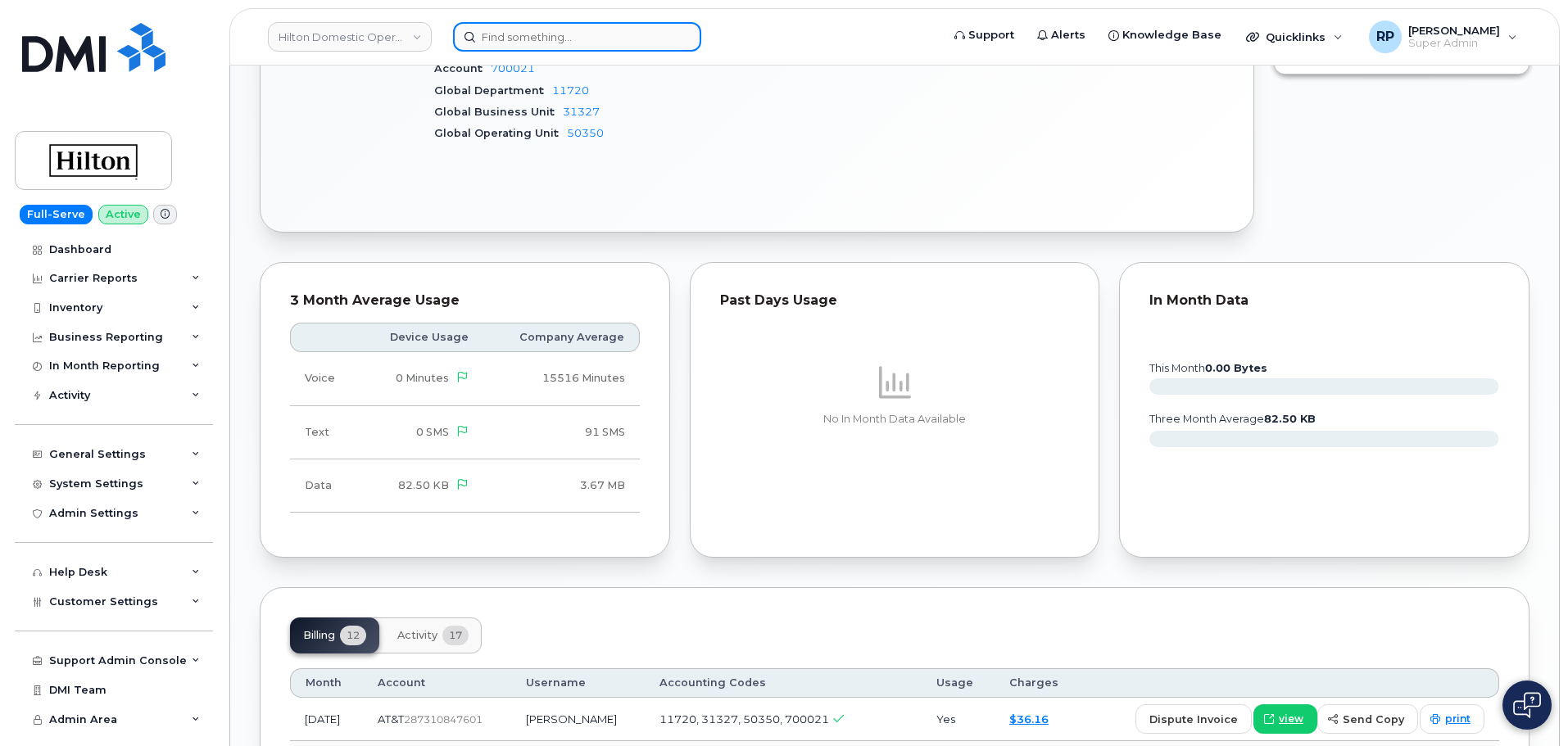
click at [566, 41] on input at bounding box center [577, 36] width 248 height 29
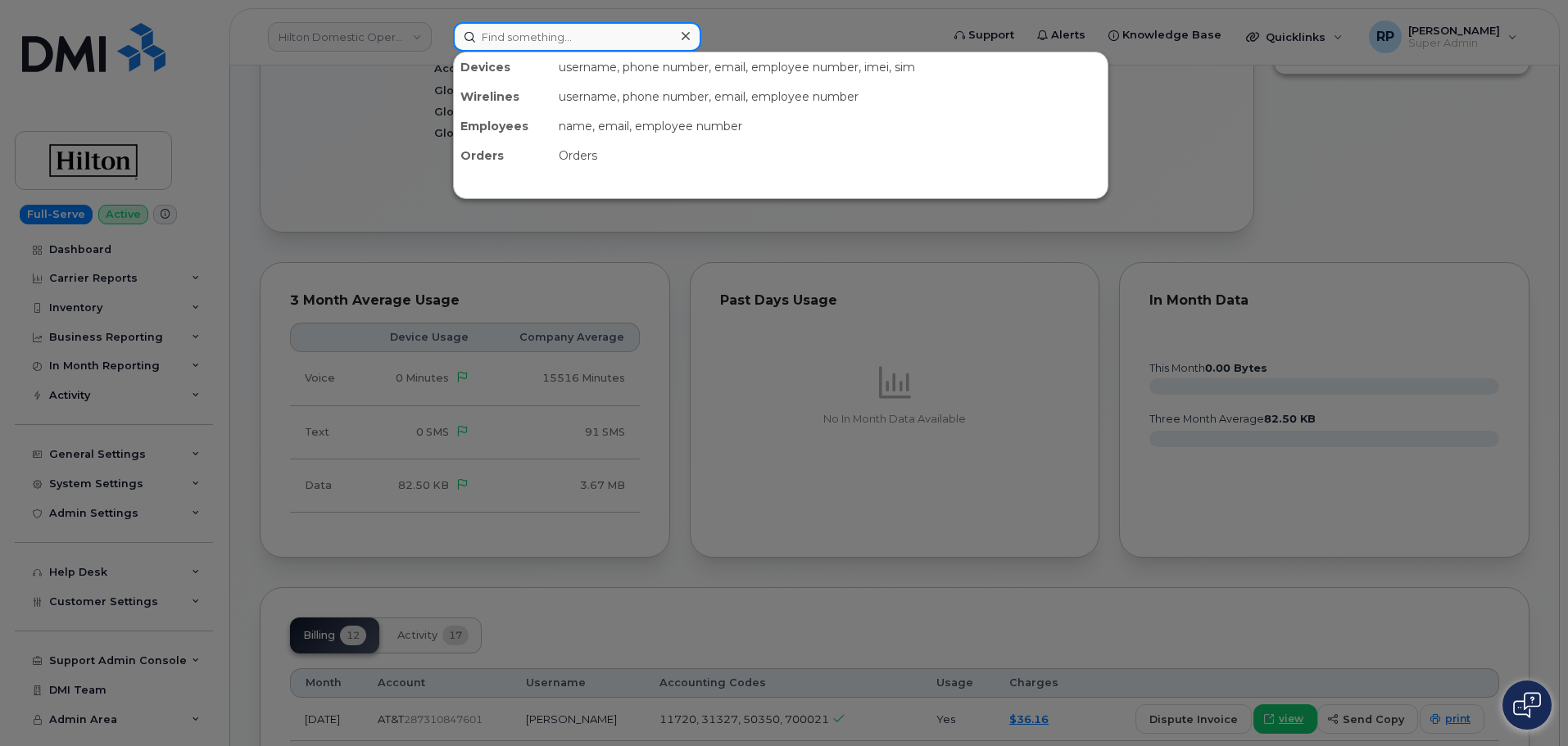
paste input "2132800278"
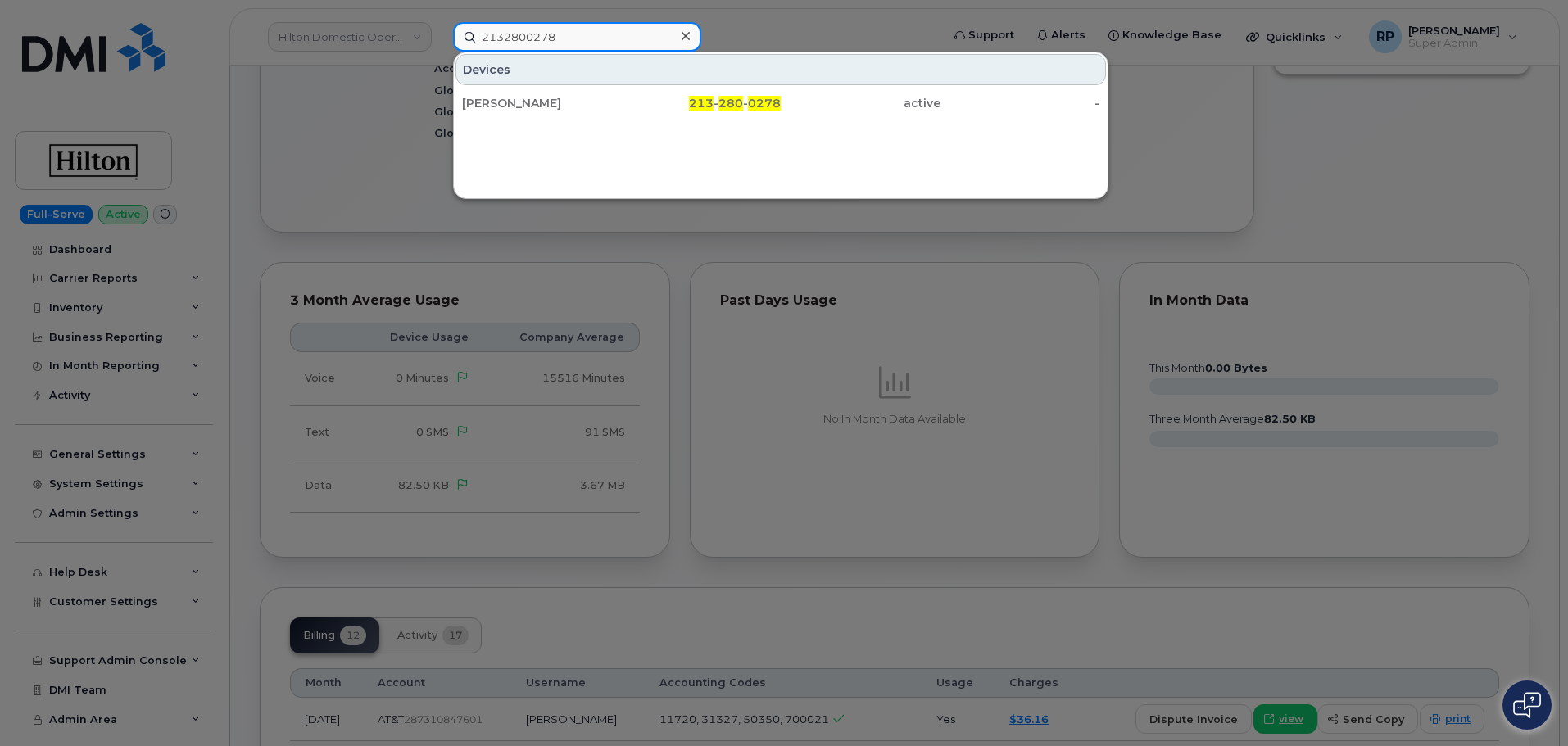
type input "2132800278"
click at [556, 108] on div "[PERSON_NAME]" at bounding box center [542, 102] width 160 height 16
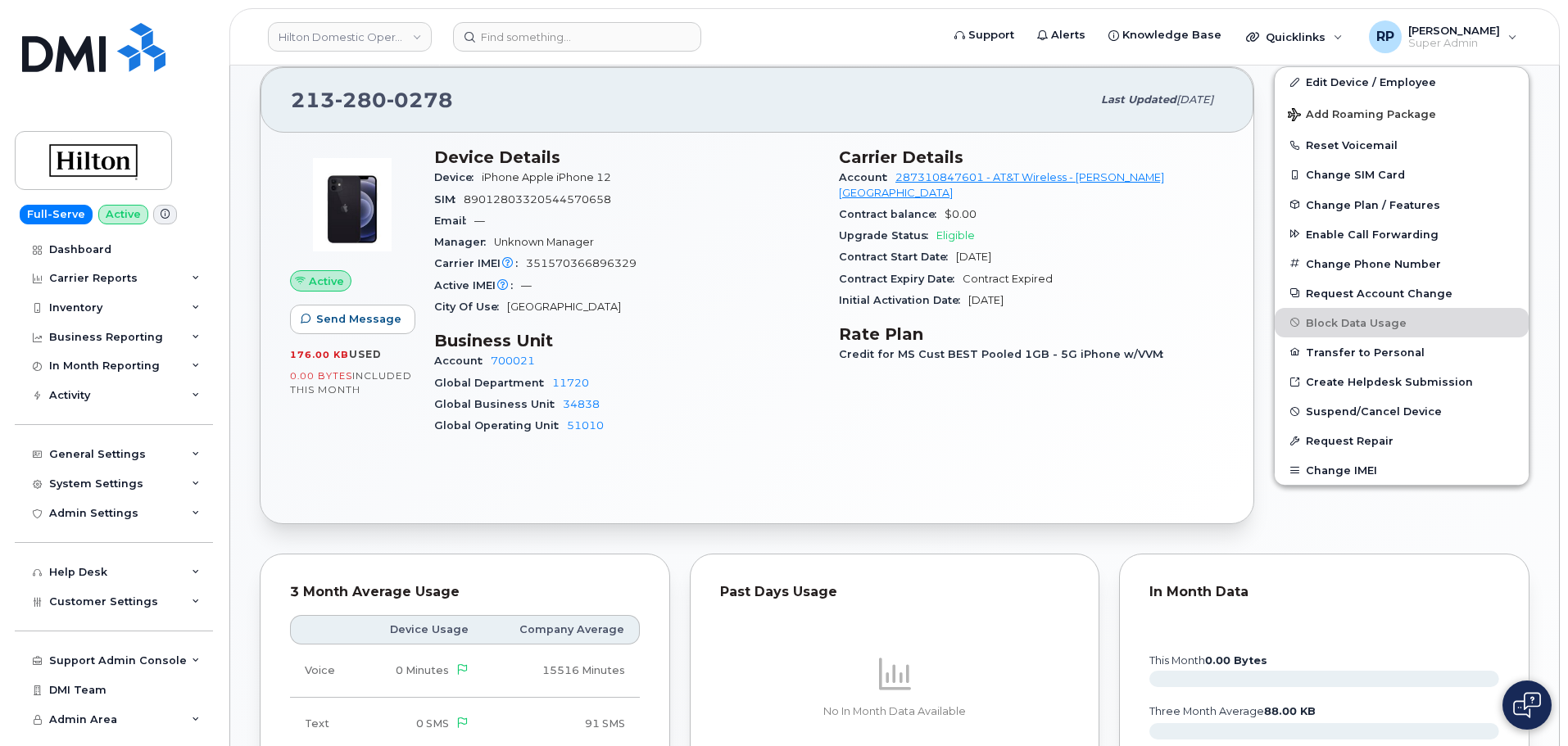
scroll to position [409, 0]
click at [1375, 82] on link "Edit Device / Employee" at bounding box center [1402, 79] width 254 height 29
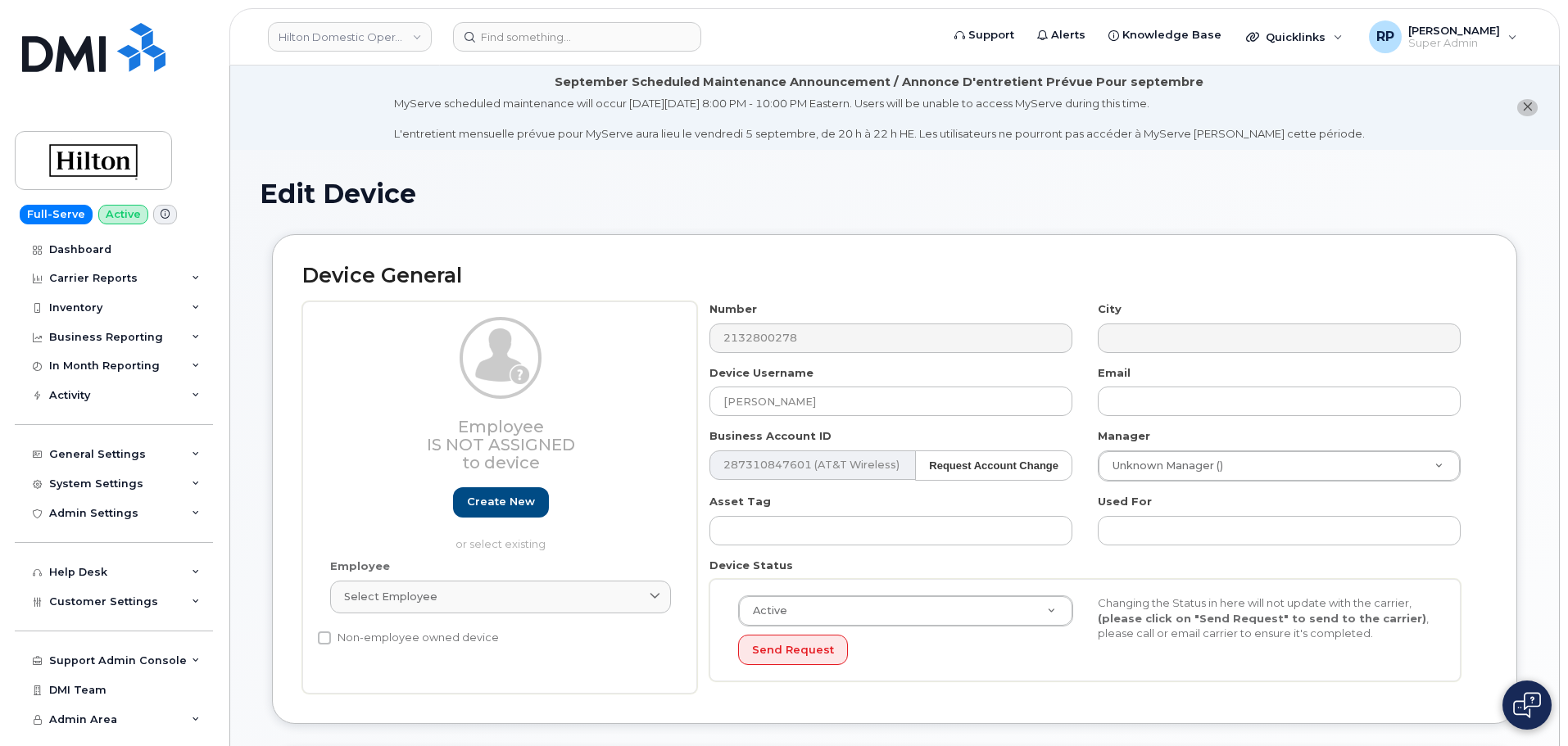
select select "34080331"
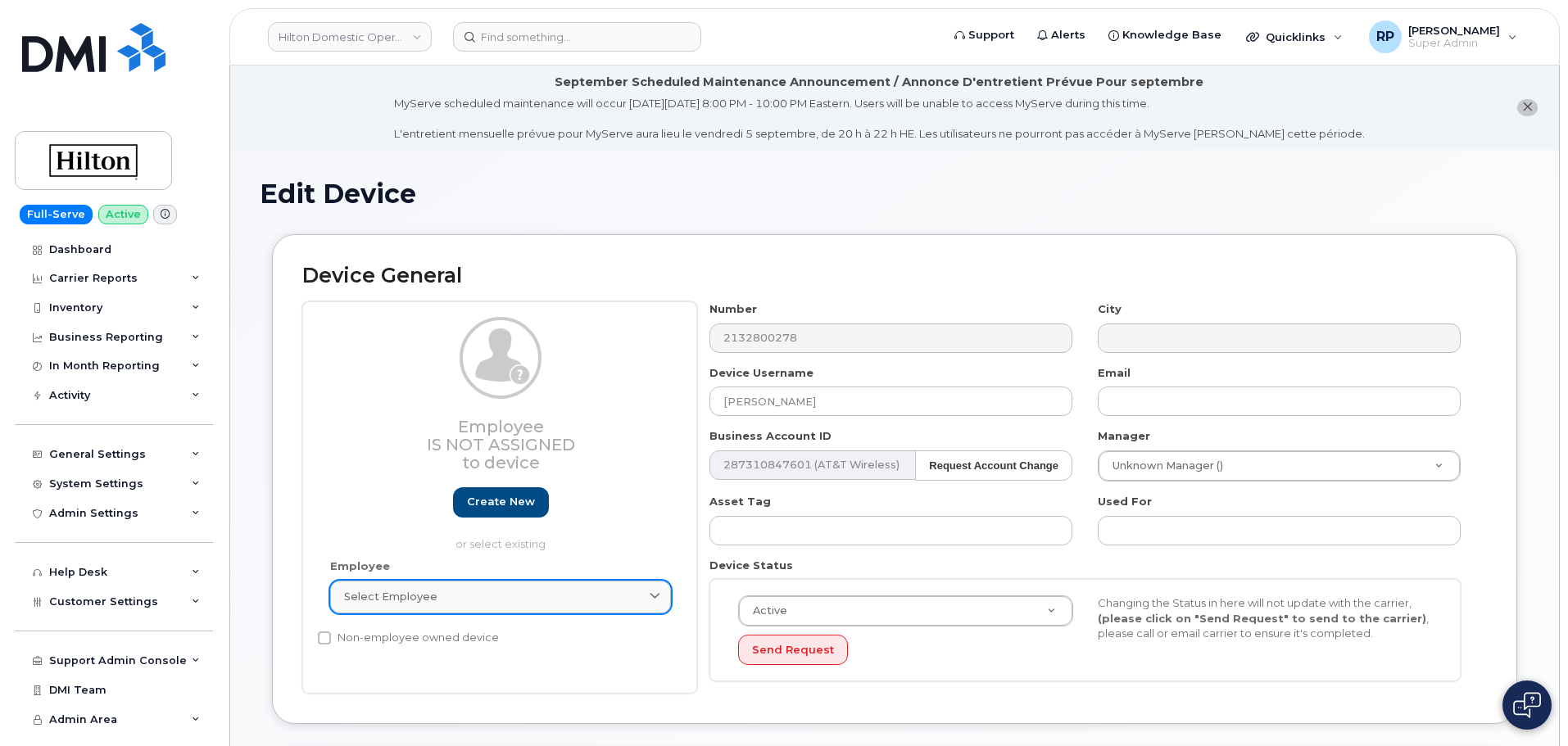
click at [434, 596] on div "Select employee" at bounding box center [500, 597] width 313 height 15
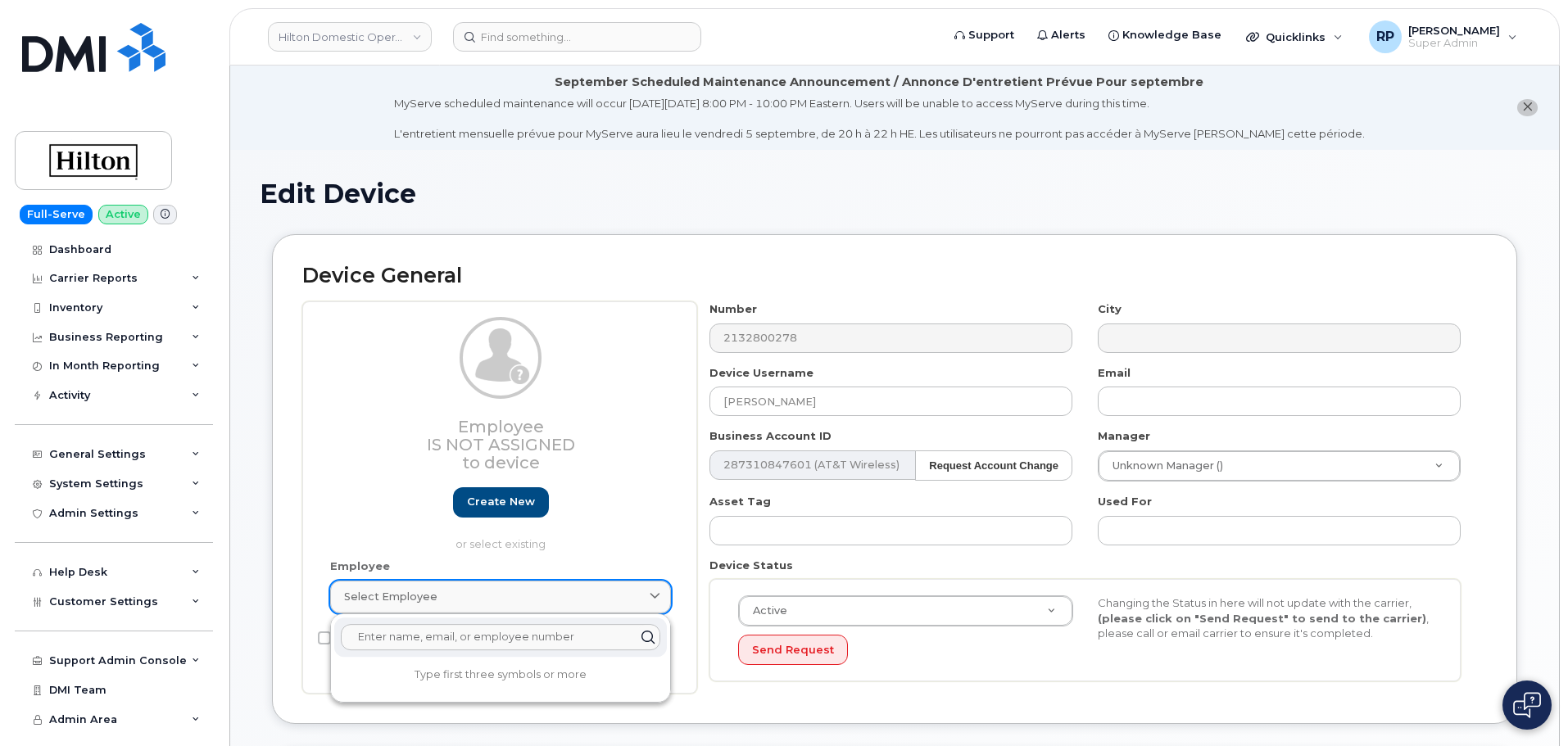
paste input "A02CCEED"
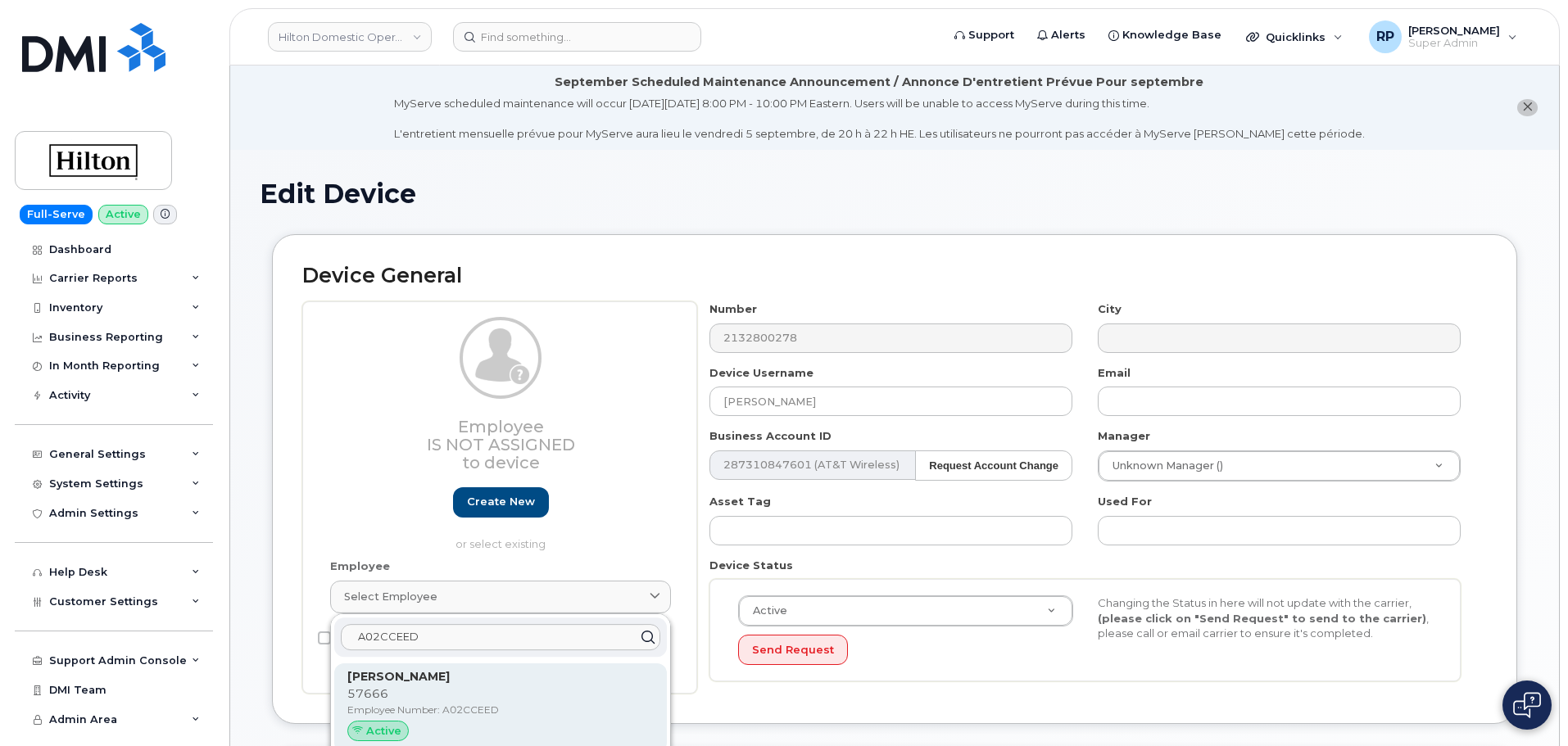
type input "A02CCEED"
click at [420, 702] on div "Hadrian Bravo 57666 Employee Number: A02CCEED Active" at bounding box center [500, 708] width 306 height 80
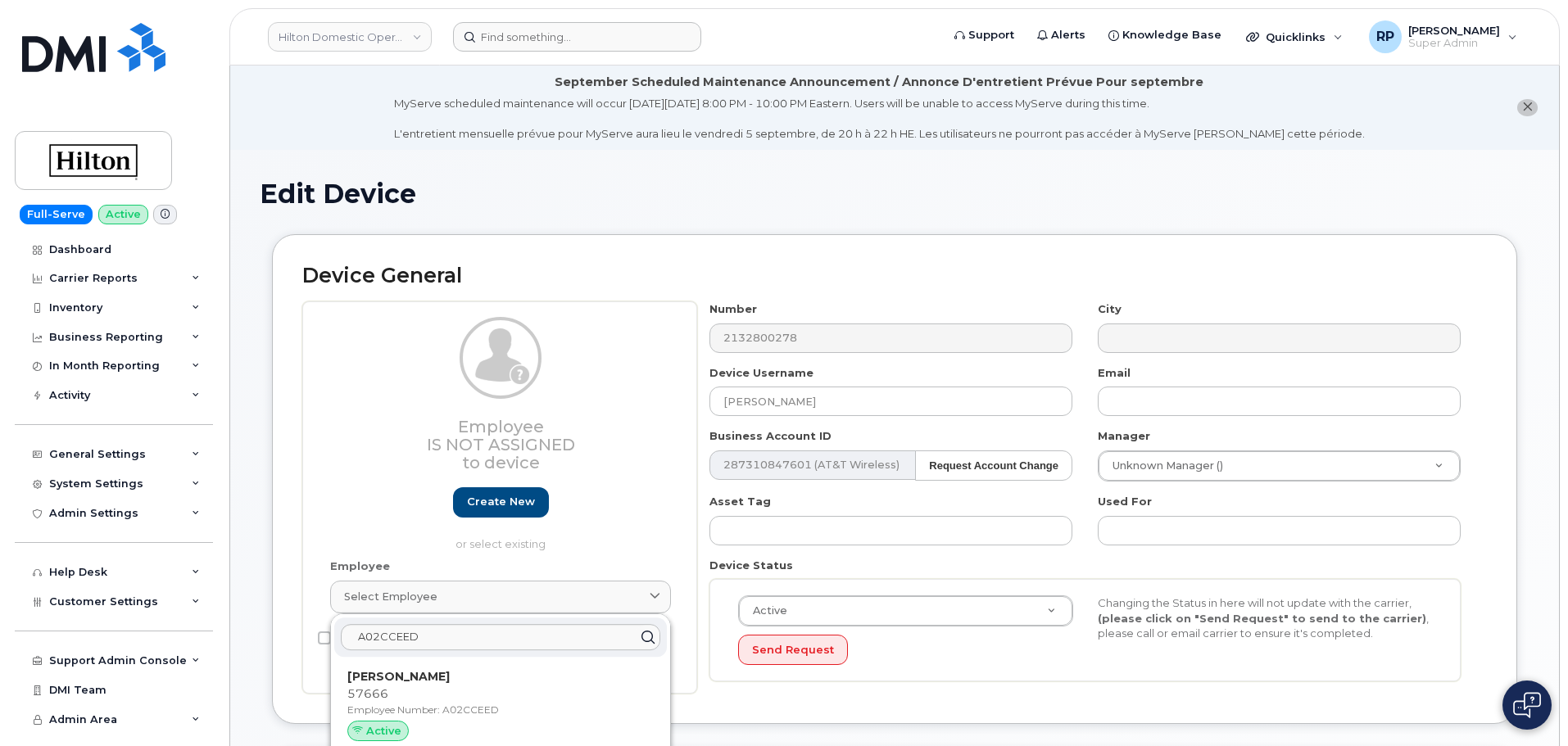
type input "A02CCEED"
type input "[PERSON_NAME]"
type input "[EMAIL_ADDRESS][DOMAIN_NAME]"
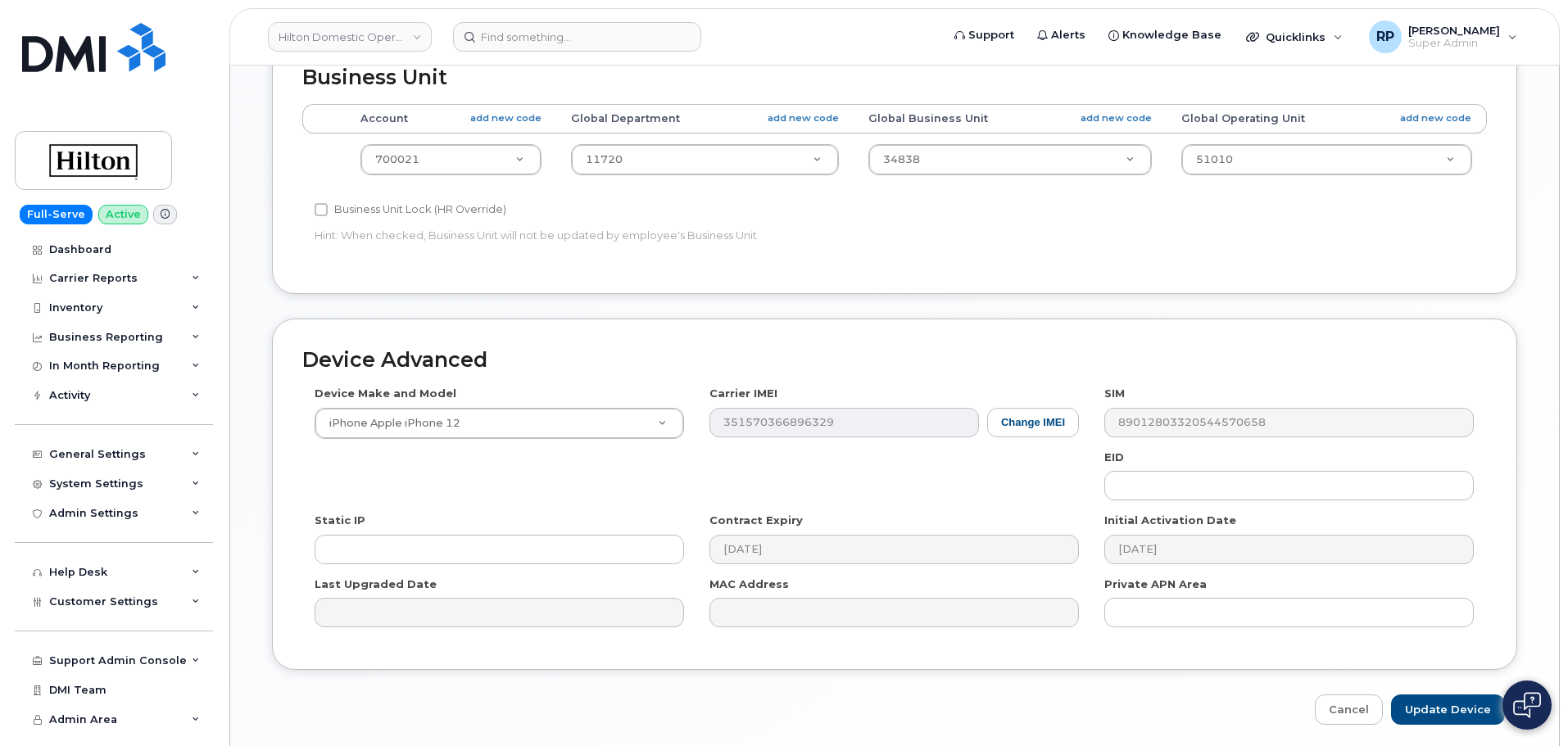
scroll to position [819, 0]
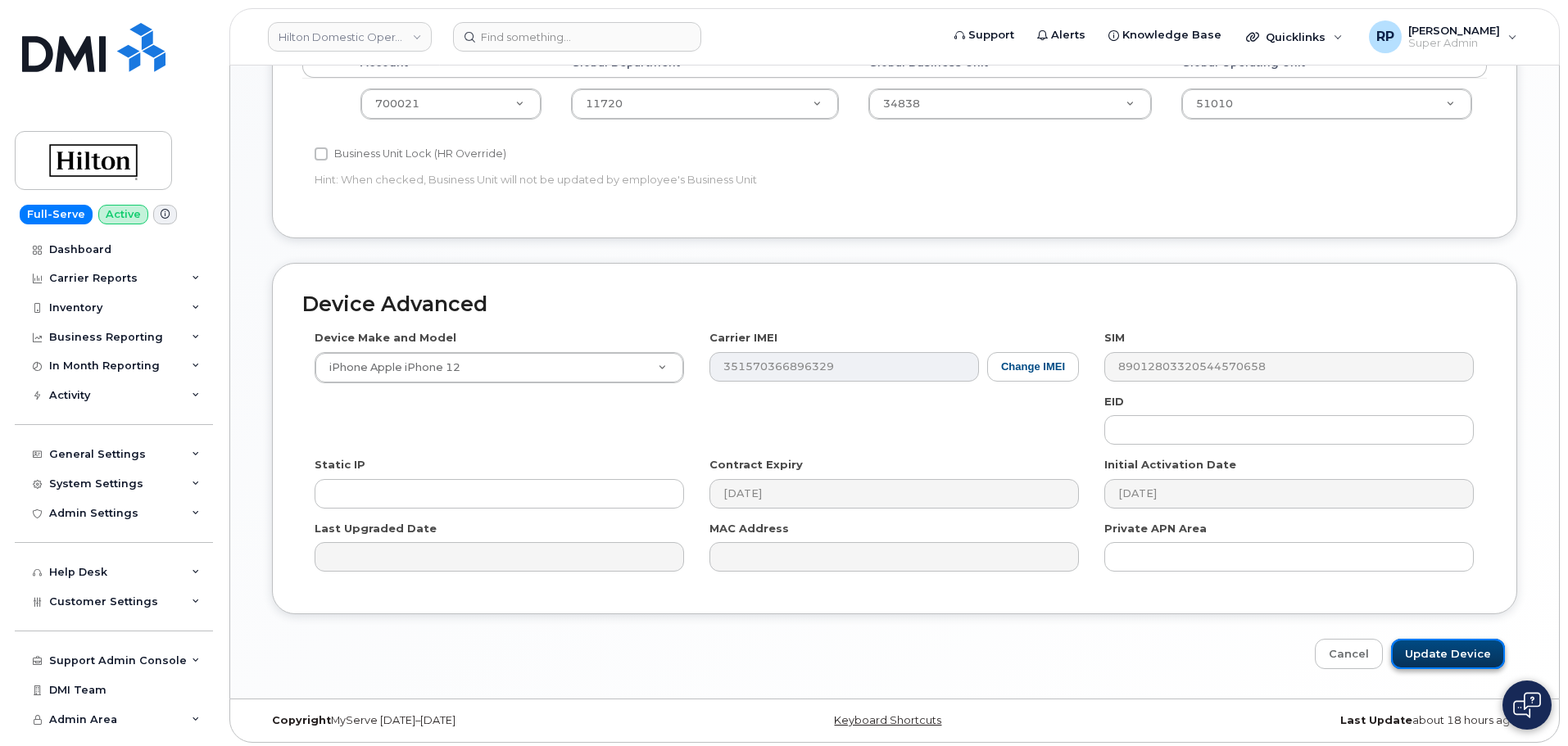
click at [1425, 643] on input "Update Device" at bounding box center [1448, 654] width 113 height 30
type input "Saving..."
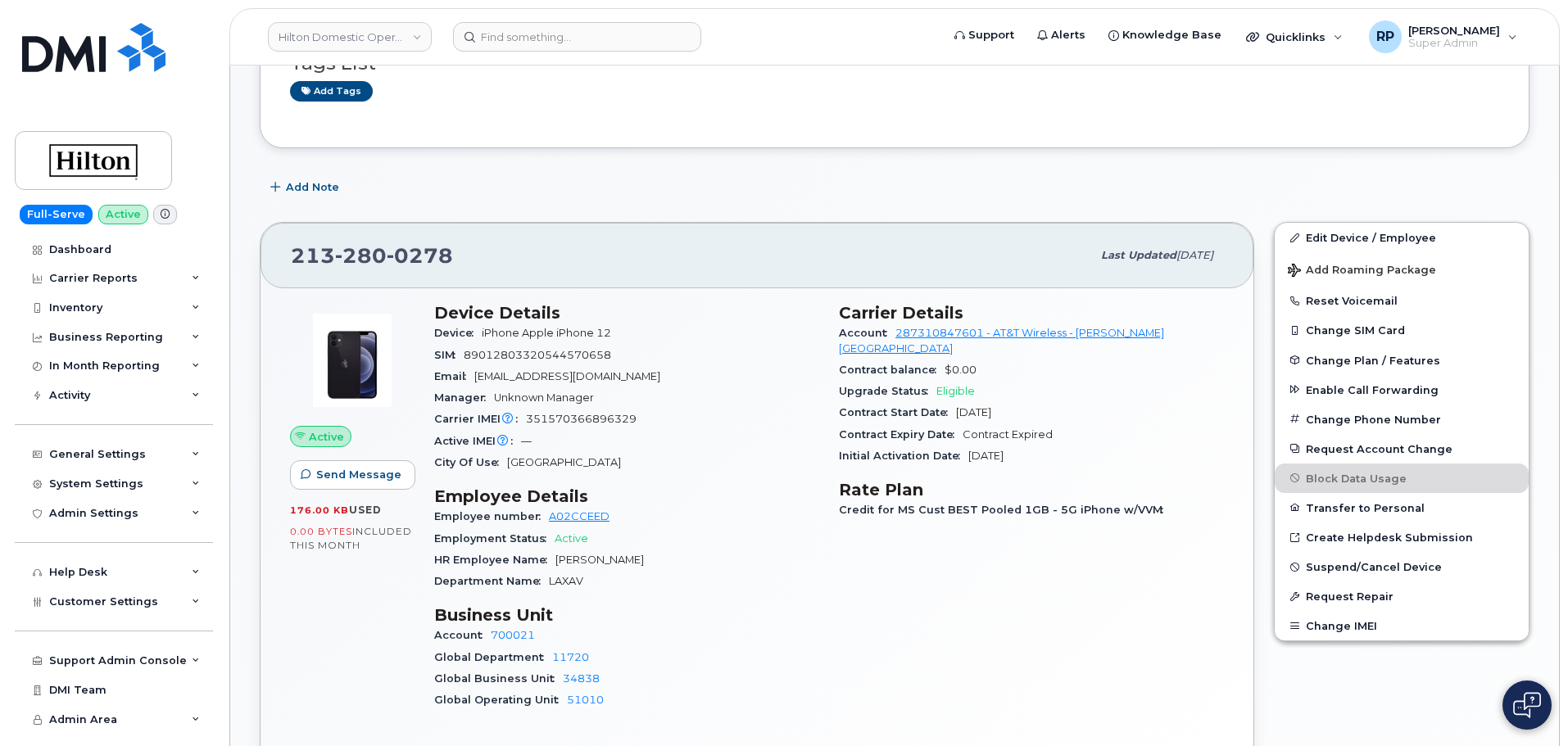
scroll to position [409, 0]
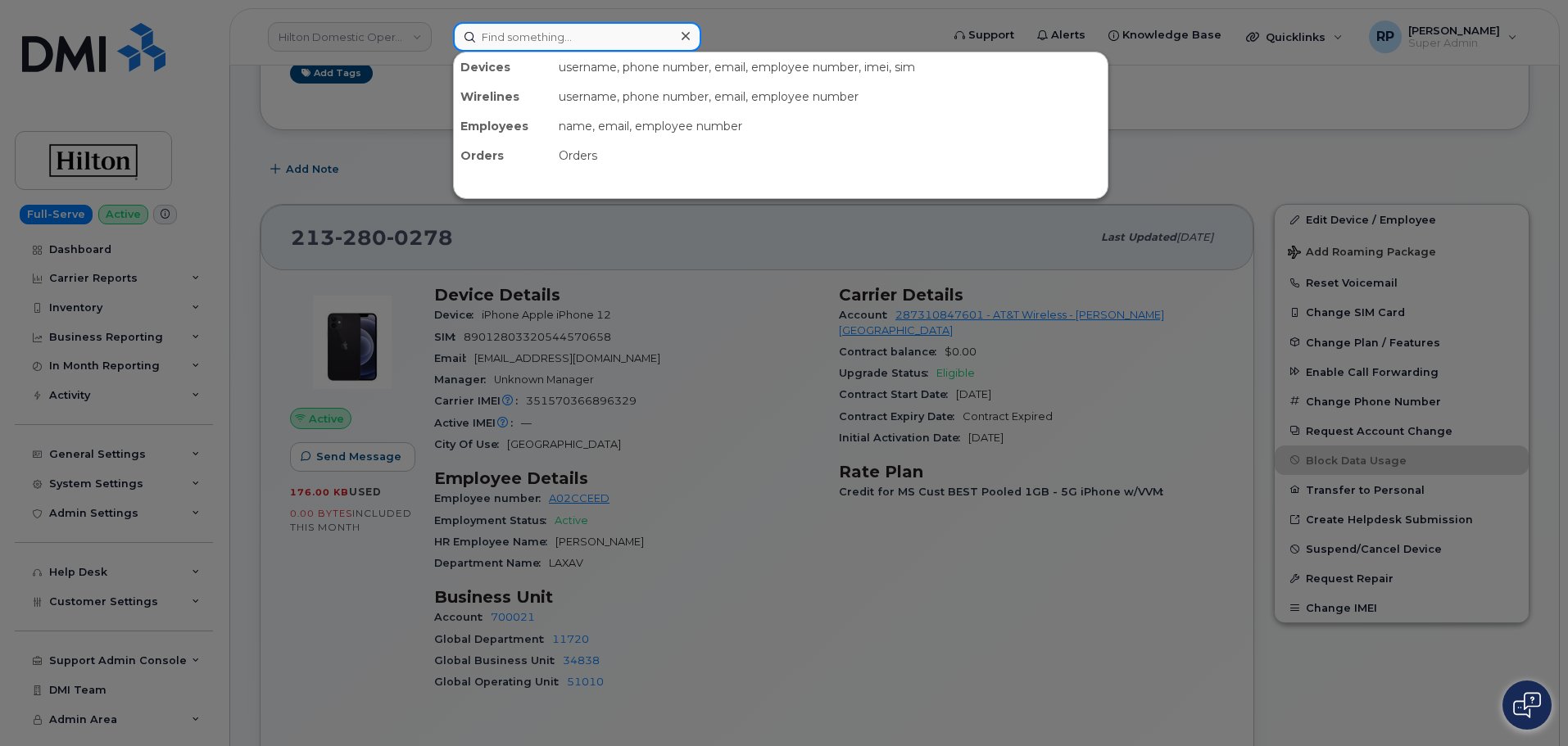
click at [573, 37] on input at bounding box center [577, 36] width 248 height 29
paste input "6504832063"
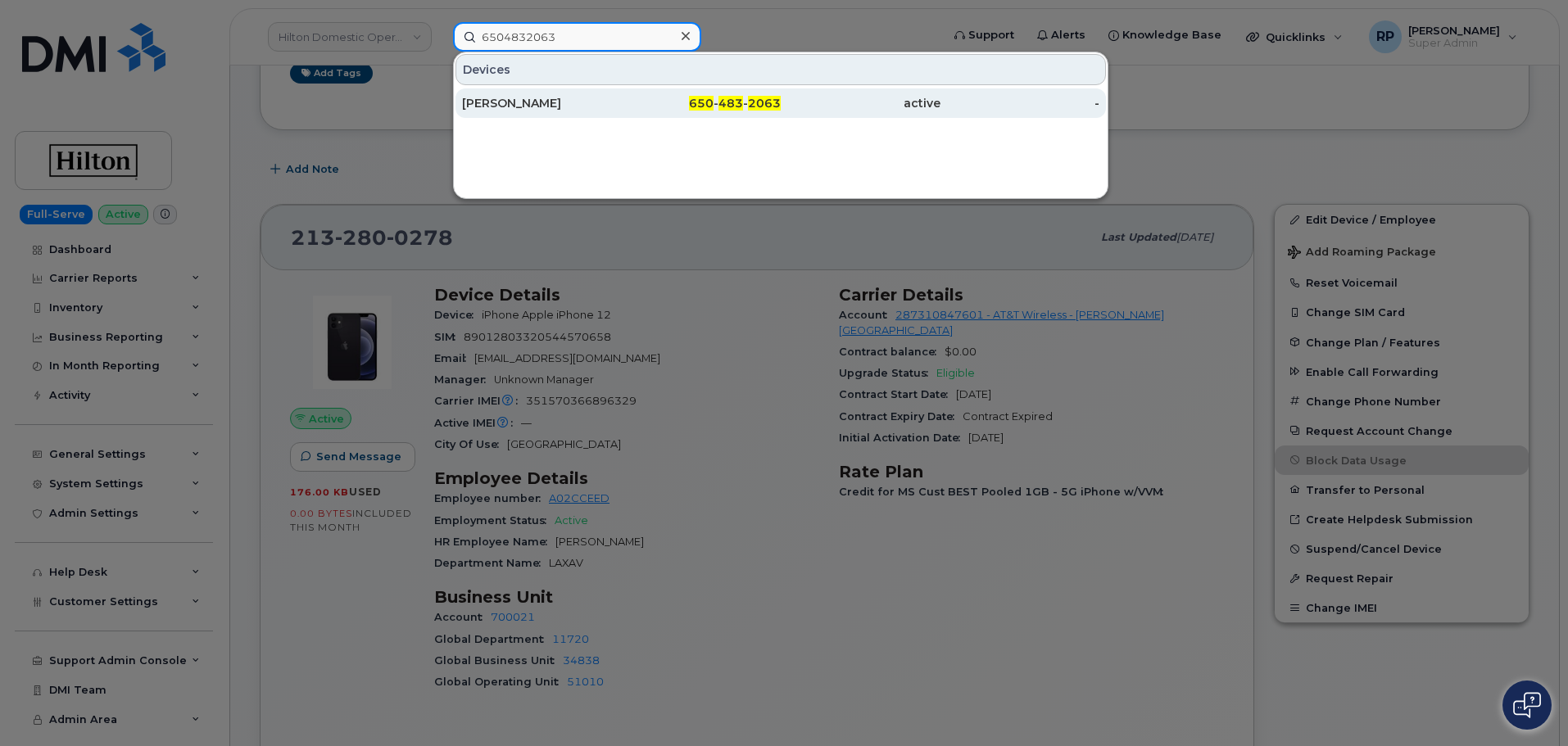
type input "6504832063"
click at [572, 95] on div "[PERSON_NAME]" at bounding box center [542, 103] width 160 height 29
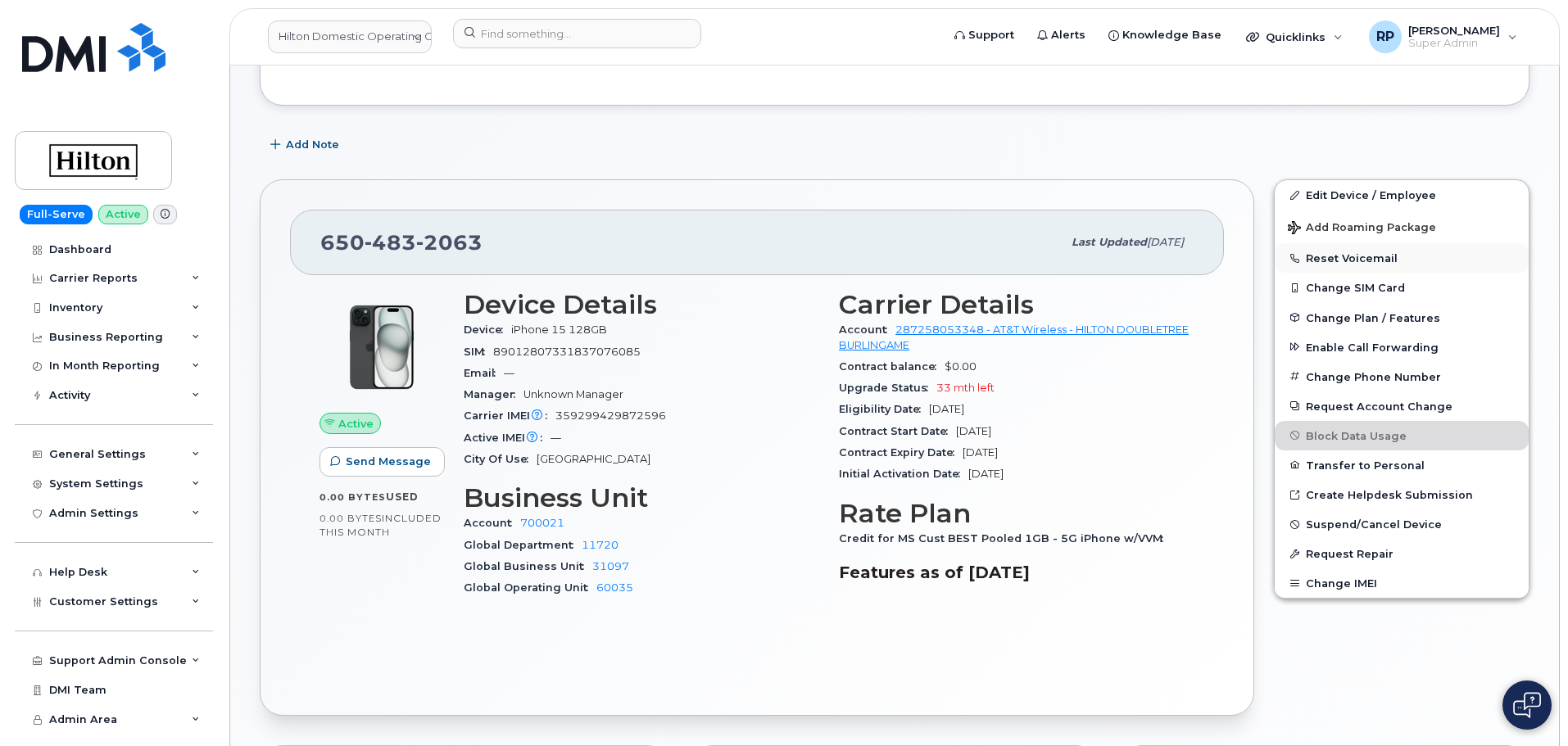
scroll to position [272, 0]
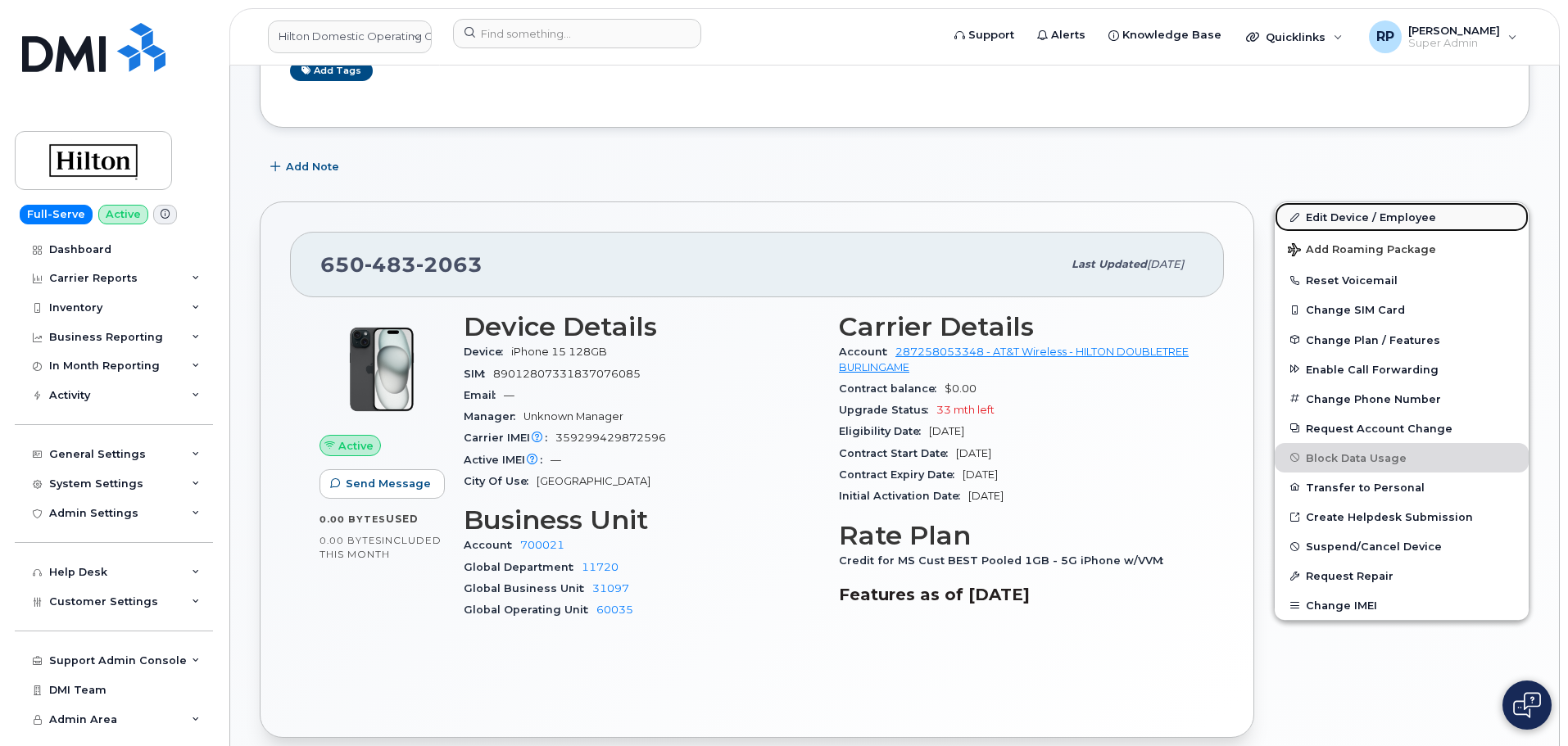
click at [1338, 206] on link "Edit Device / Employee" at bounding box center [1402, 217] width 254 height 29
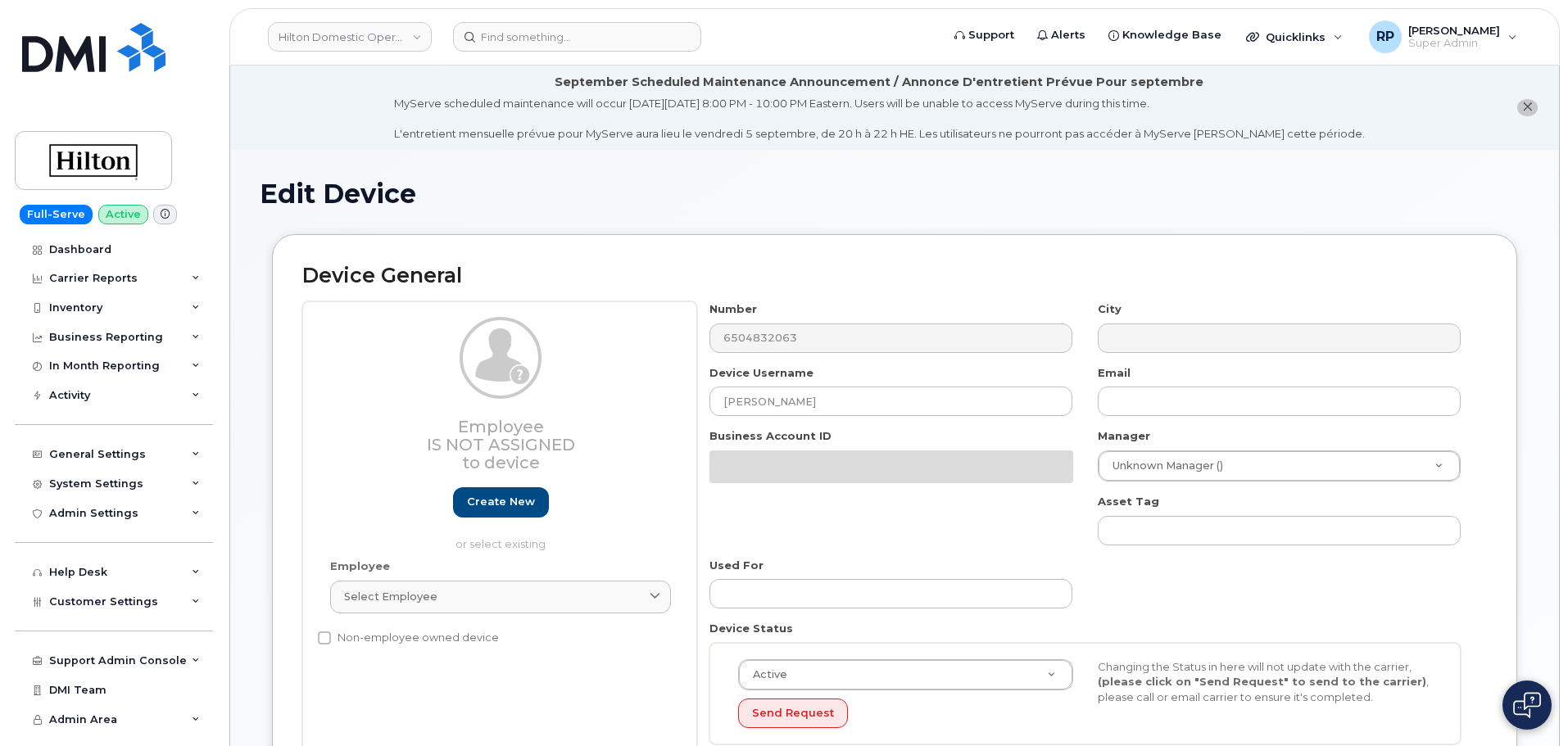
select select "34080331"
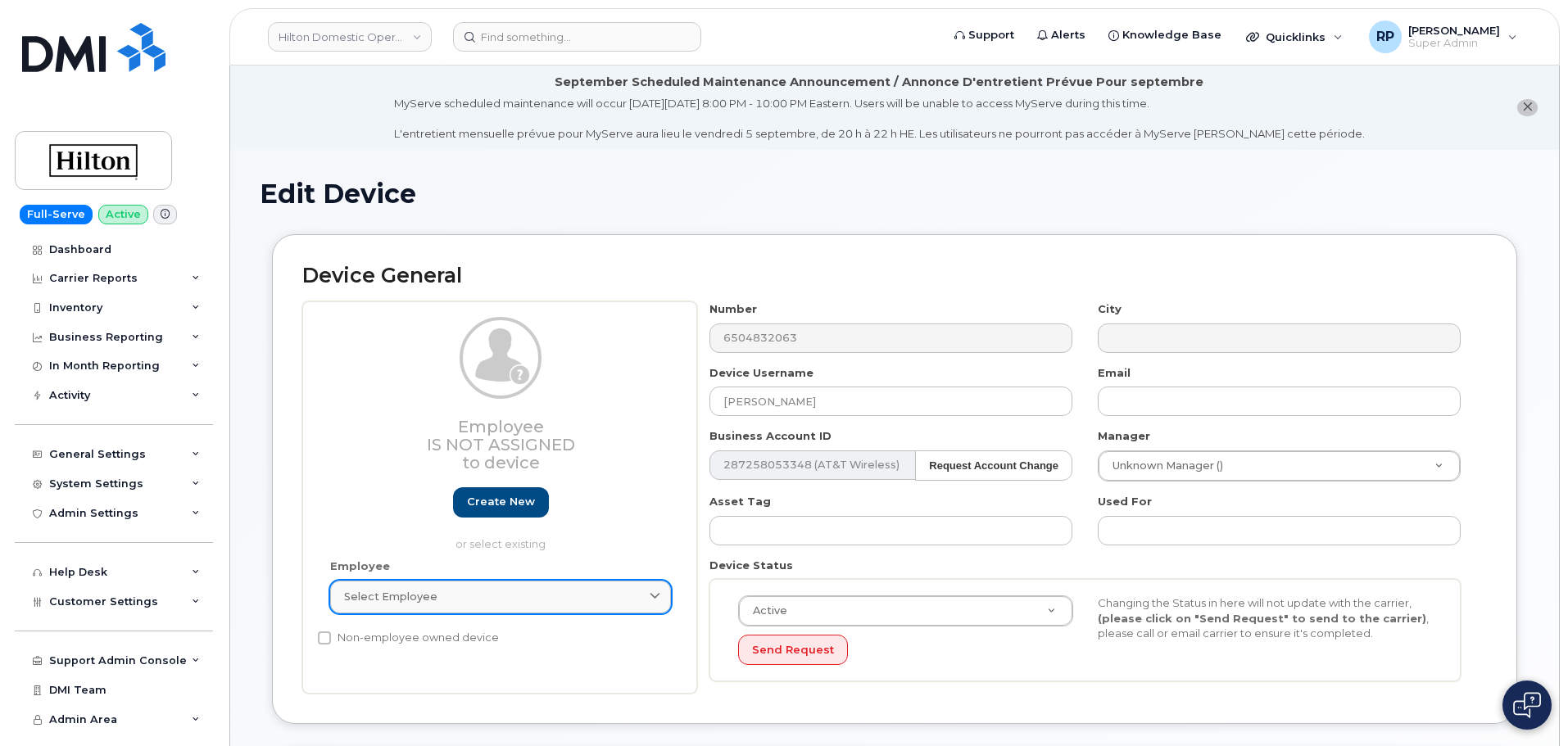
click at [471, 593] on div "Select employee" at bounding box center [500, 597] width 313 height 15
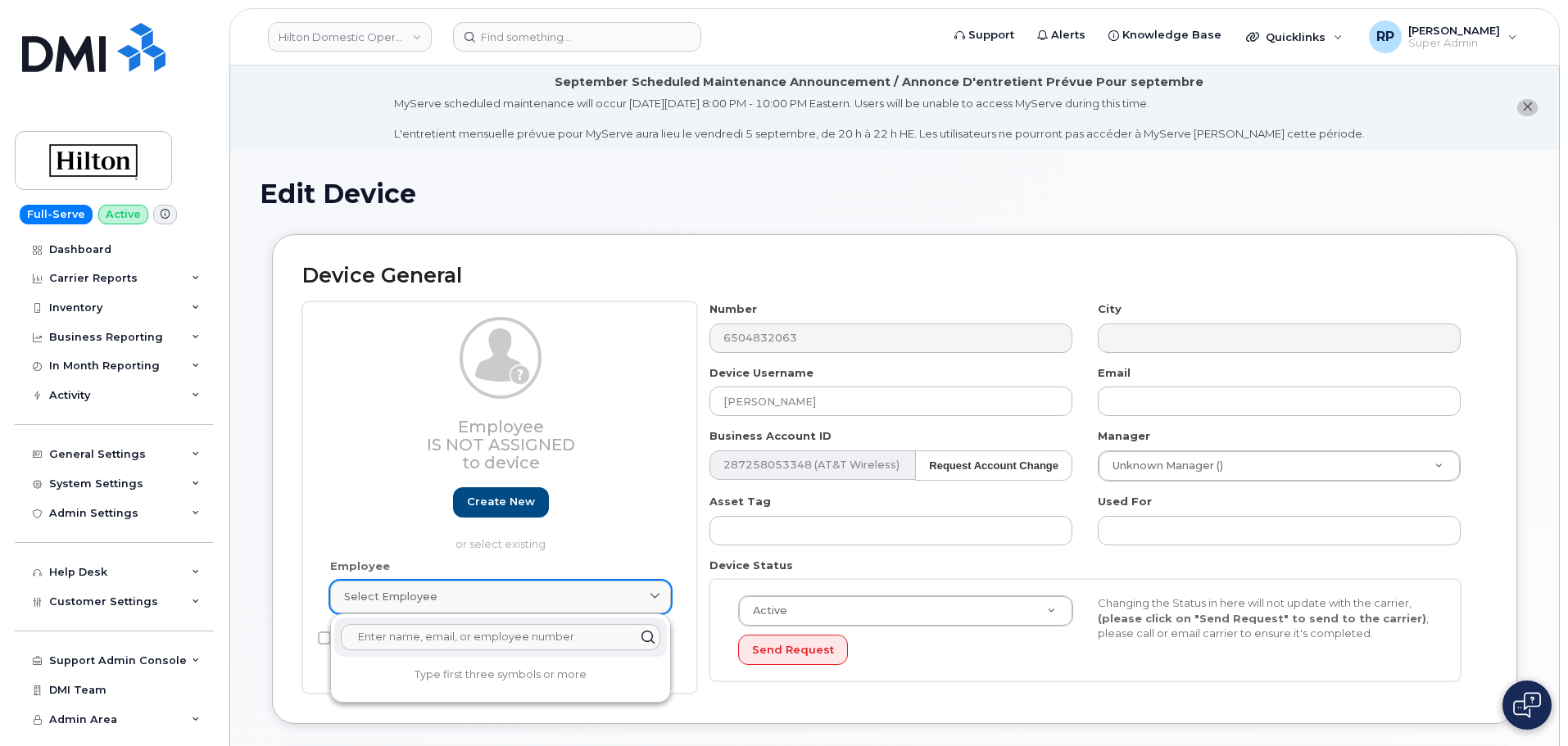
paste input "[PERSON_NAME]"
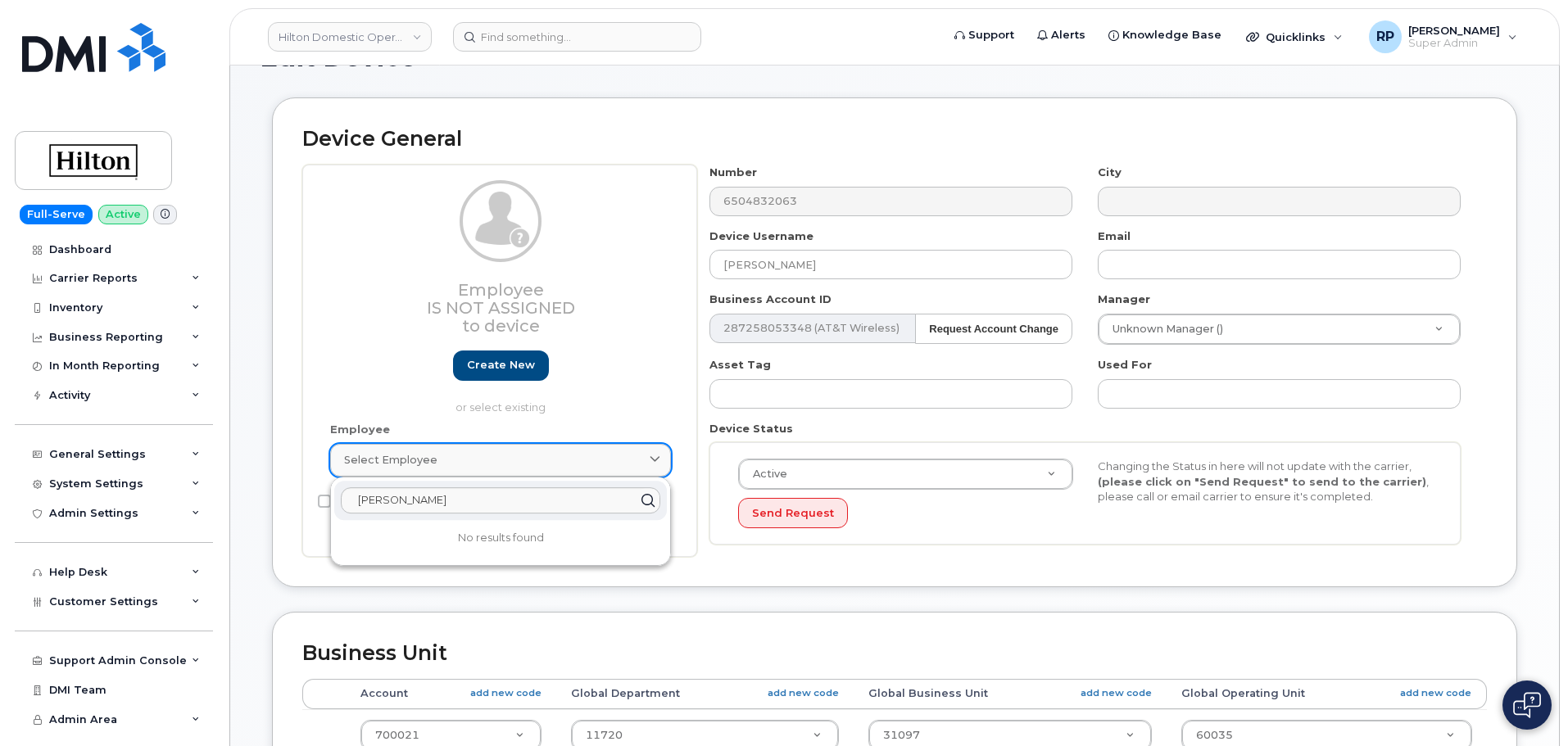
click at [475, 464] on div "Select employee" at bounding box center [500, 460] width 313 height 15
click at [475, 493] on input "[PERSON_NAME]" at bounding box center [500, 500] width 320 height 26
drag, startPoint x: 475, startPoint y: 494, endPoint x: 279, endPoint y: 494, distance: 196.0
click at [280, 494] on div "Device General Employee Is not assigned to device Create new or select existing…" at bounding box center [895, 342] width 1246 height 490
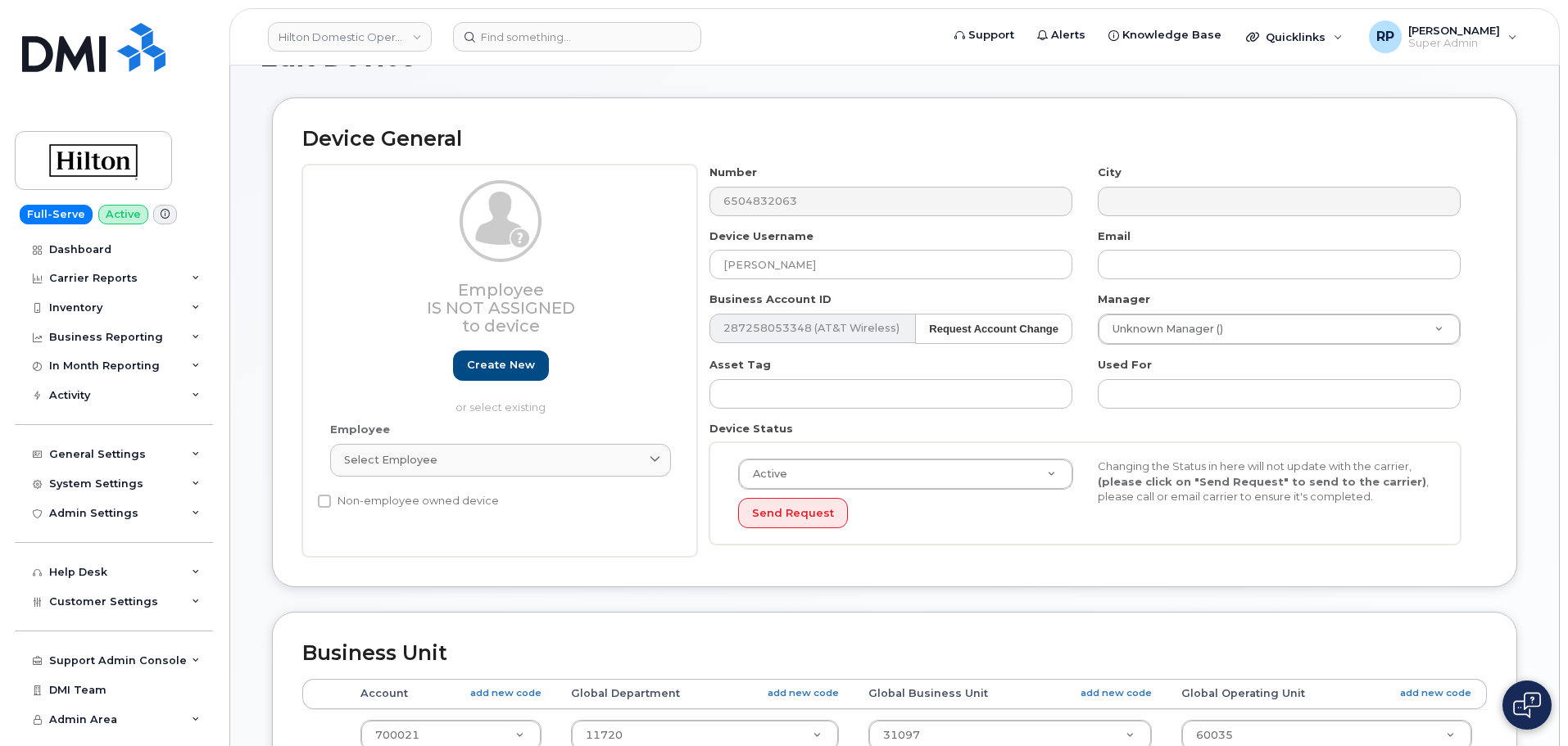
click at [436, 477] on div "Employee Select employee CARMEN BORONA No results found" at bounding box center [500, 457] width 365 height 70
click at [444, 461] on div "Select employee" at bounding box center [500, 460] width 313 height 15
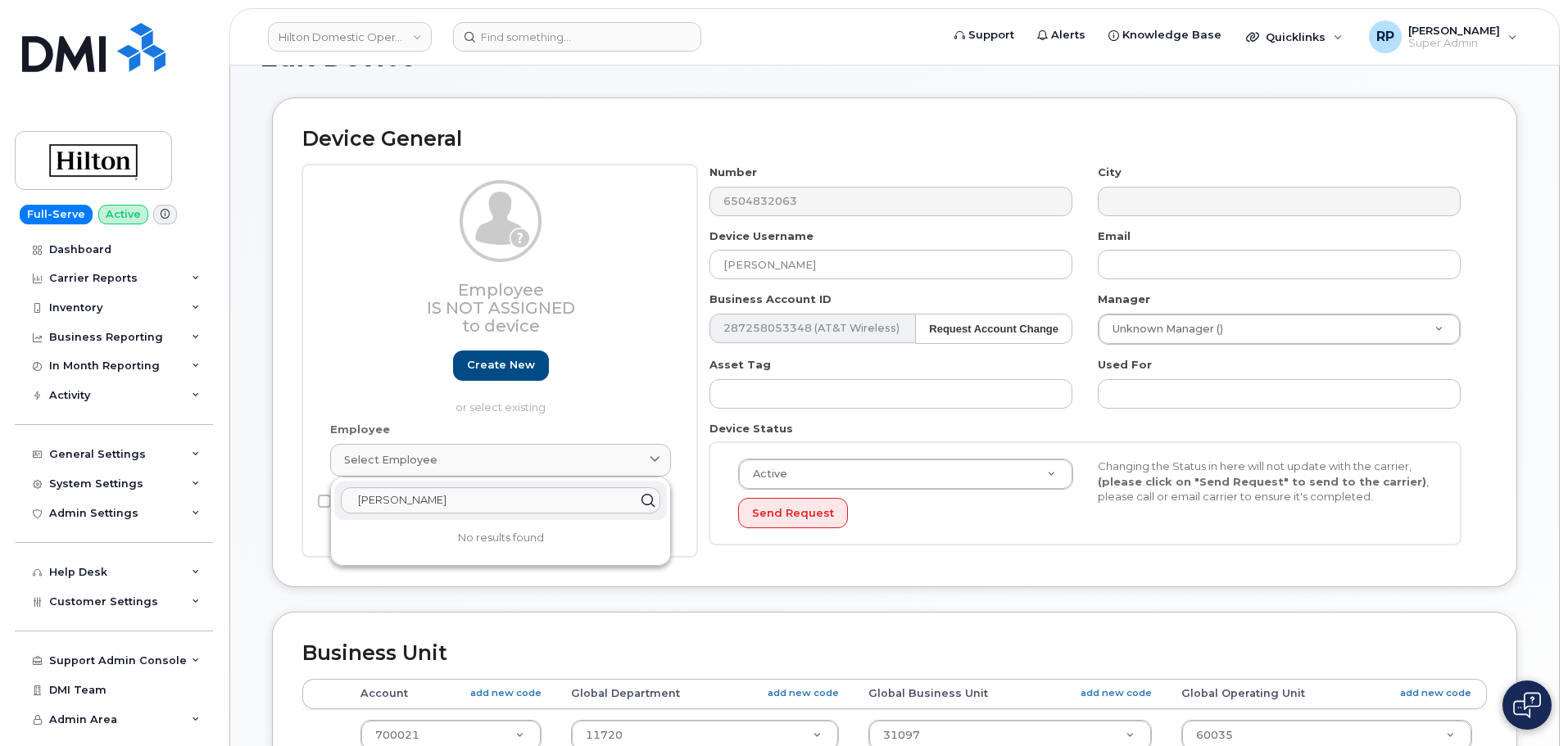
paste input "A000B3BB"
click at [349, 503] on input "A000B3BB" at bounding box center [500, 500] width 320 height 26
type input "A000B3BB"
click at [711, 584] on div "Device General Employee Is not assigned to device Create new or select existing…" at bounding box center [895, 342] width 1246 height 490
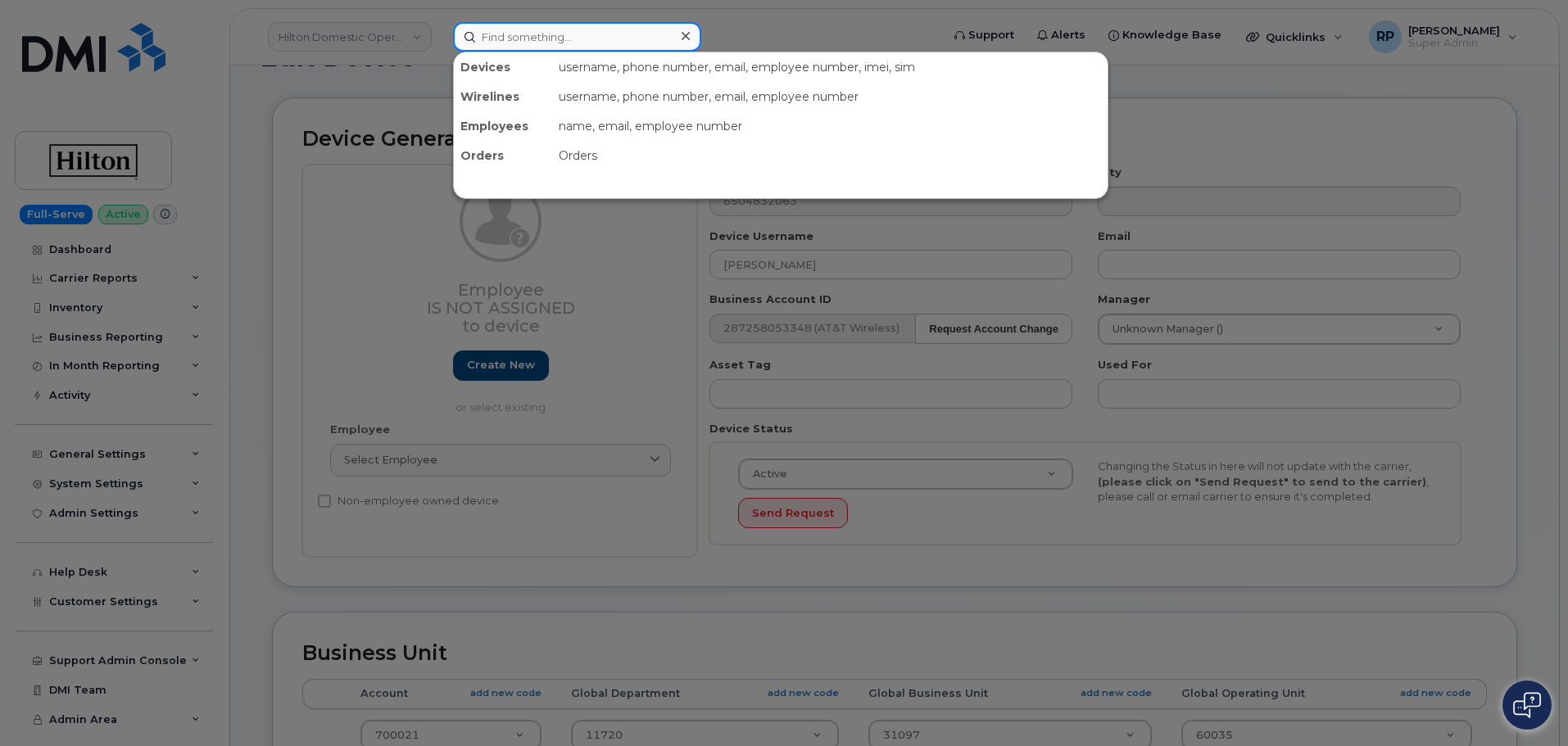
click at [541, 44] on input at bounding box center [577, 36] width 248 height 29
paste input "A000B007"
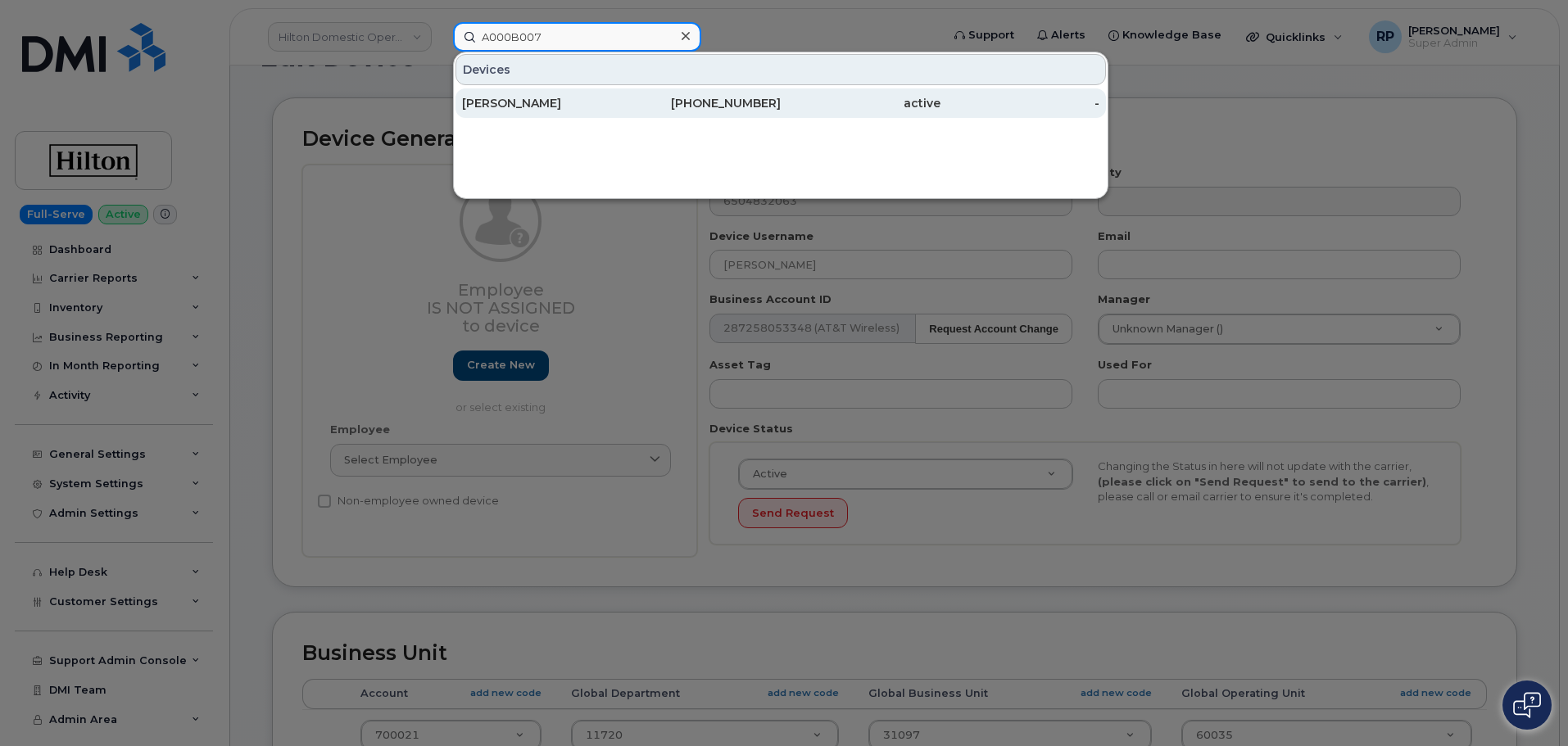
type input "A000B007"
click at [579, 108] on div "SANDRA CHAND" at bounding box center [542, 102] width 160 height 16
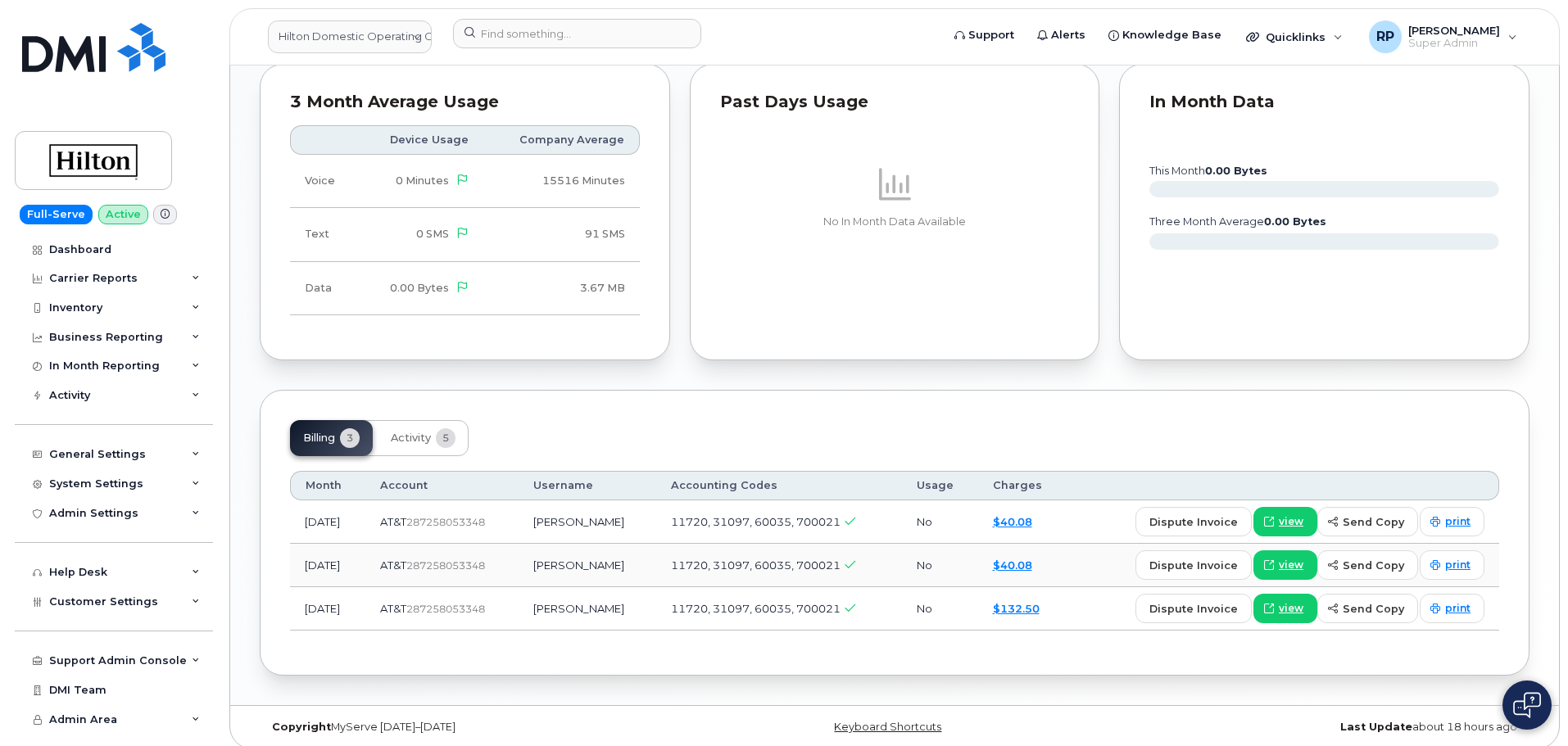
scroll to position [988, 0]
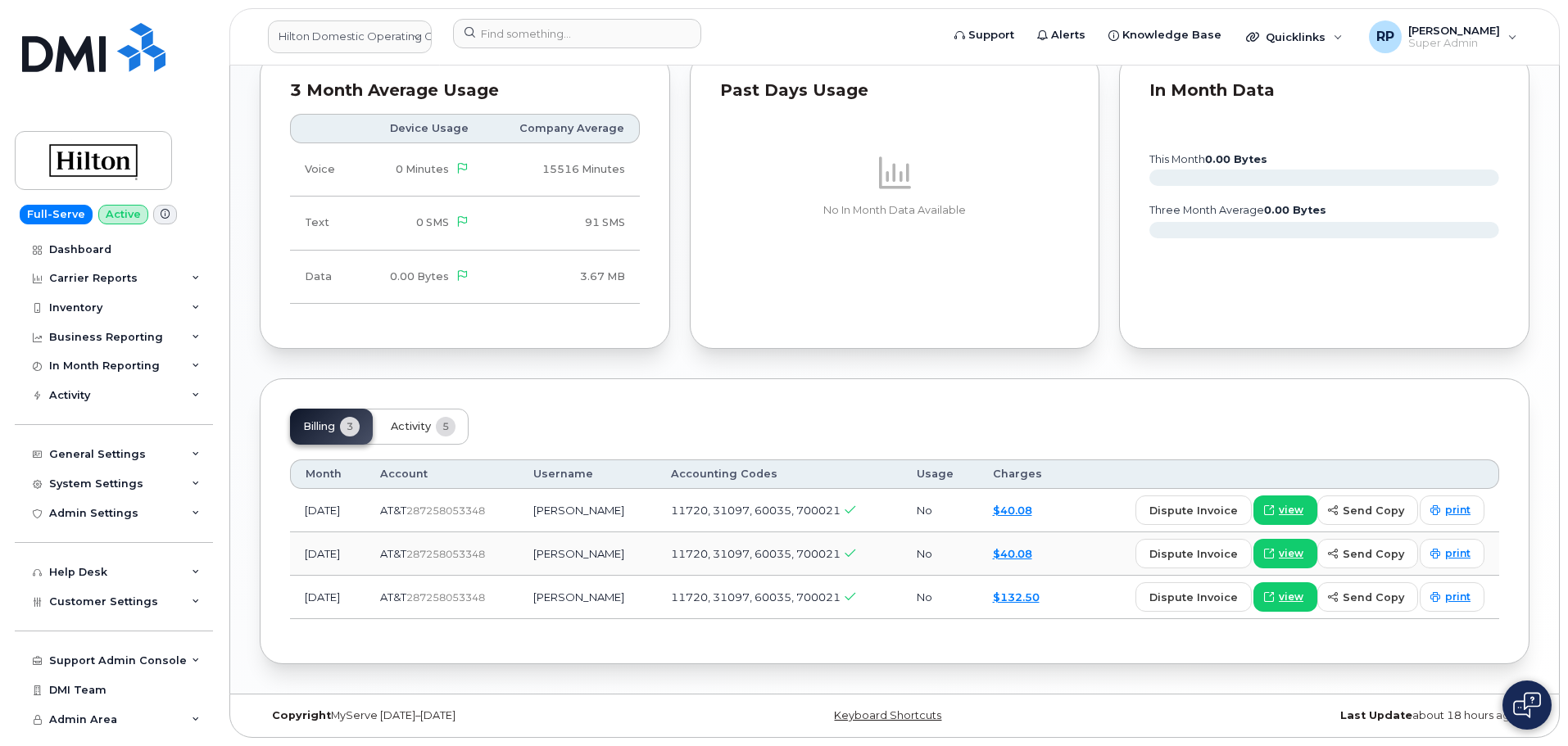
click at [409, 420] on button "Activity 5" at bounding box center [423, 426] width 91 height 36
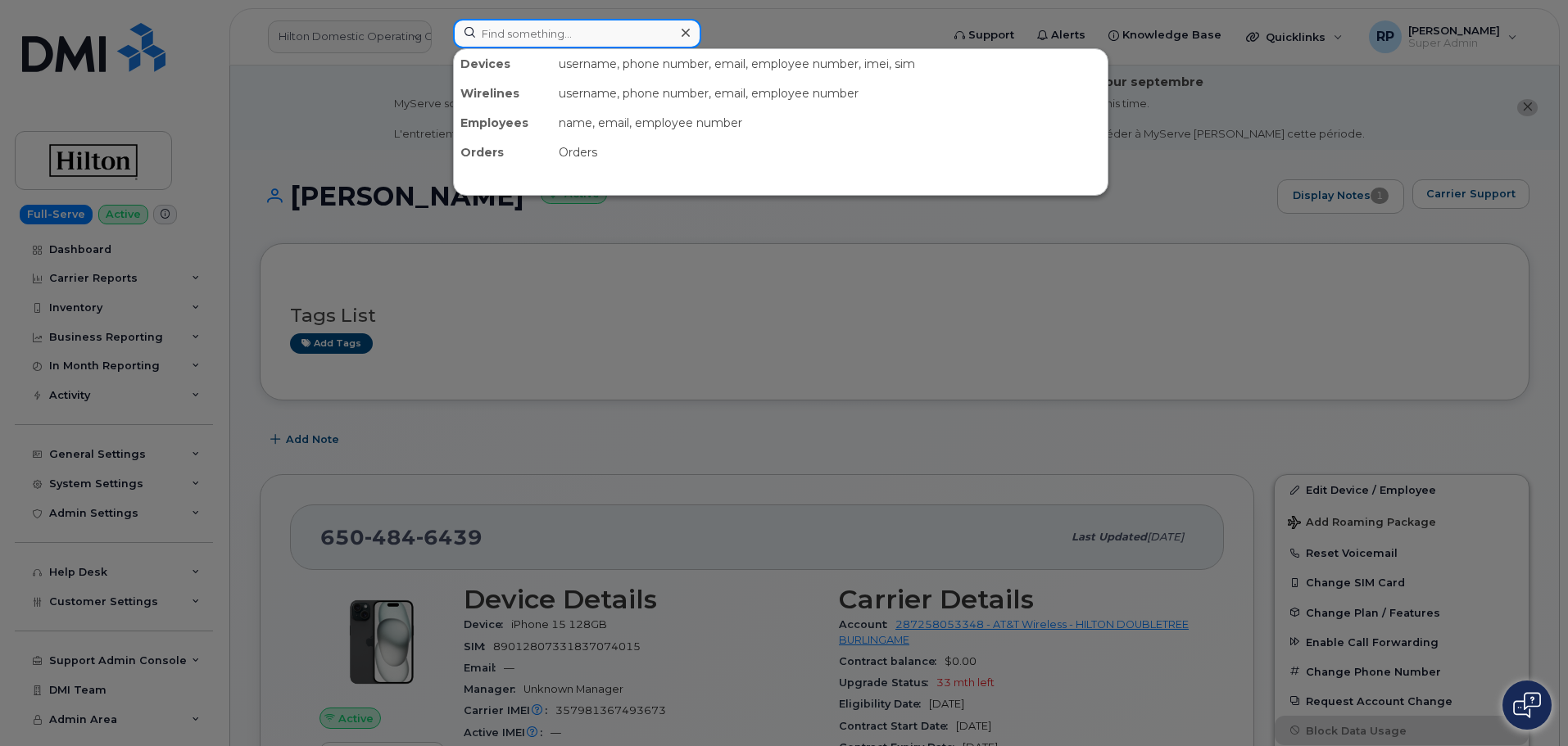
paste input "A000B3BB"
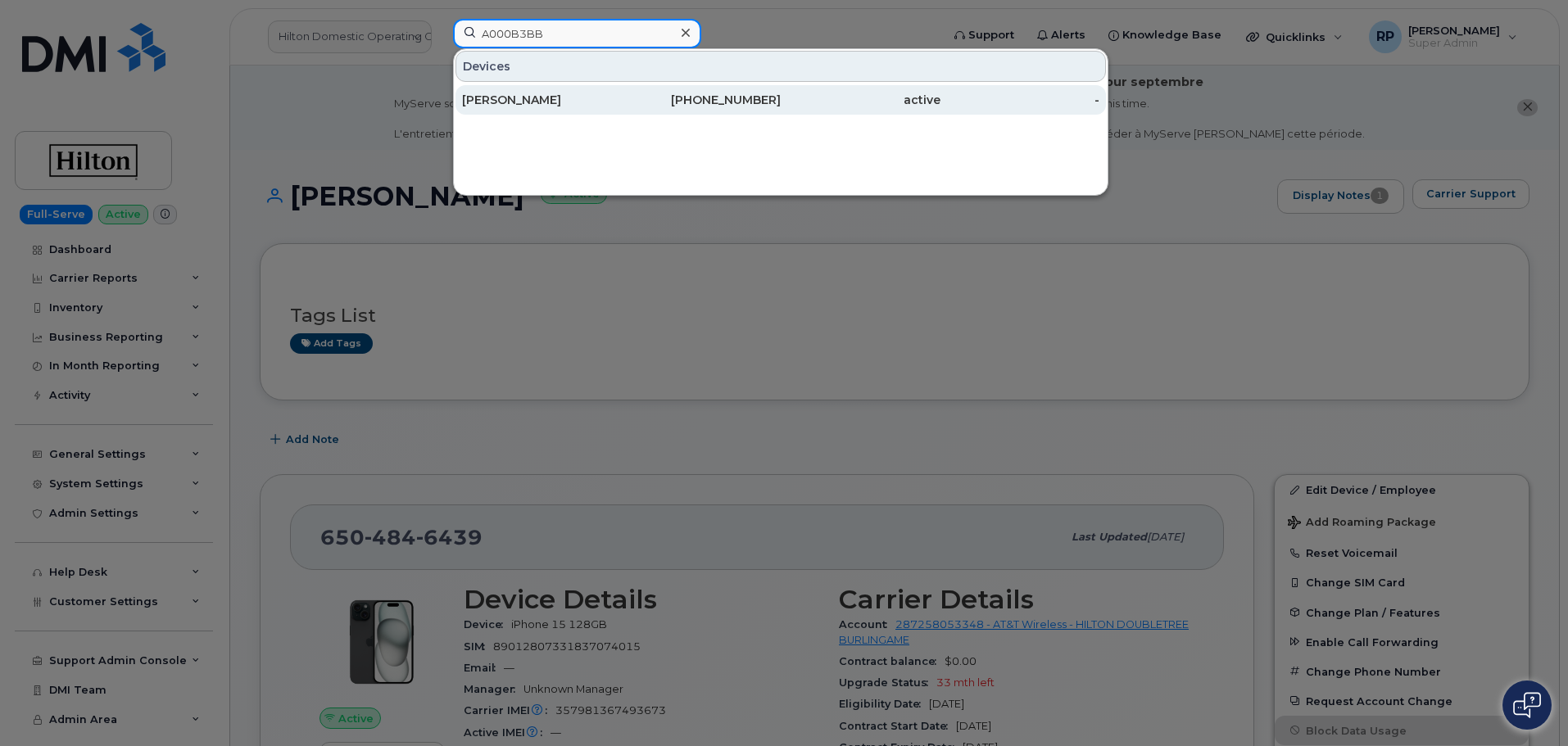
type input "A000B3BB"
click at [591, 95] on div "[PERSON_NAME]" at bounding box center [542, 99] width 160 height 16
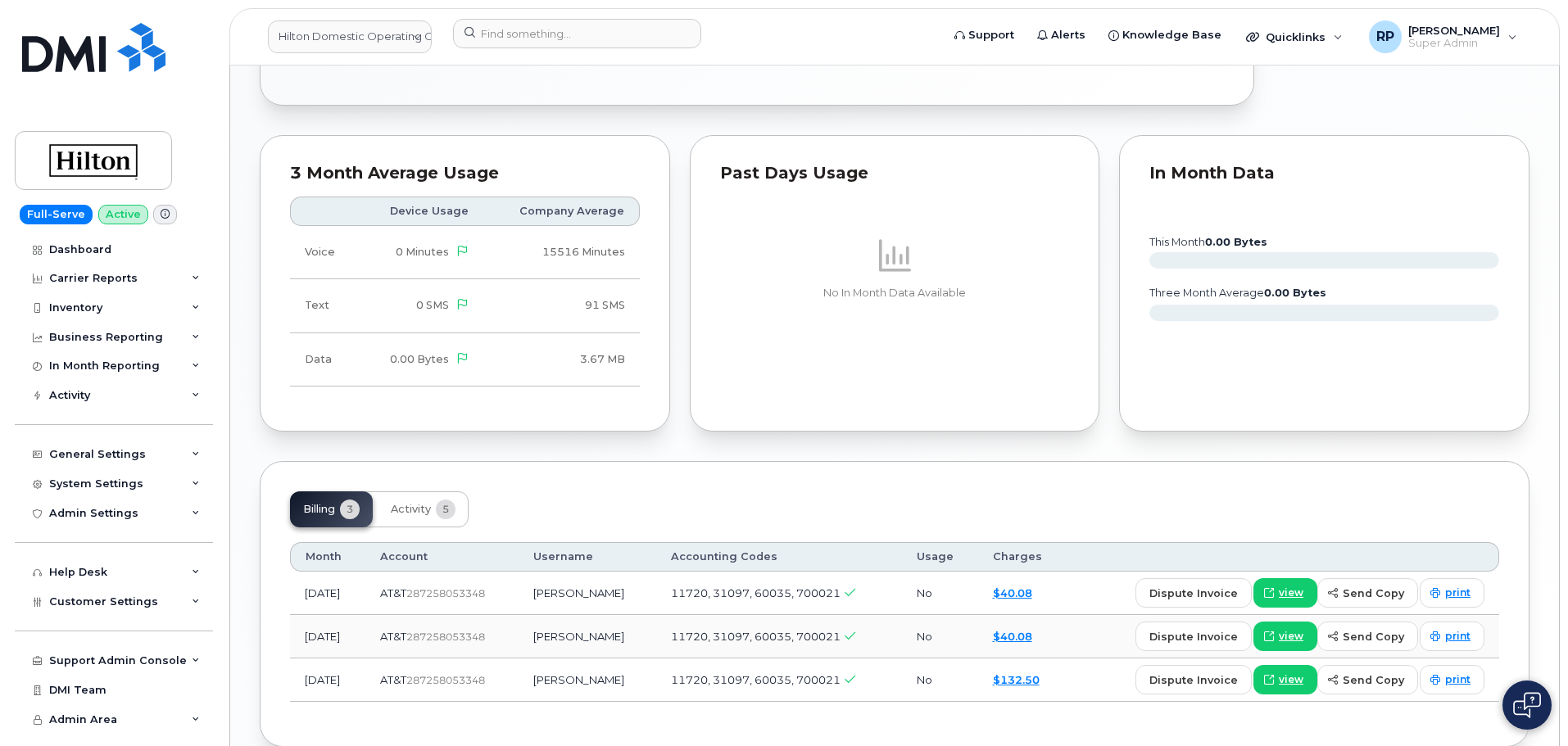
scroll to position [988, 0]
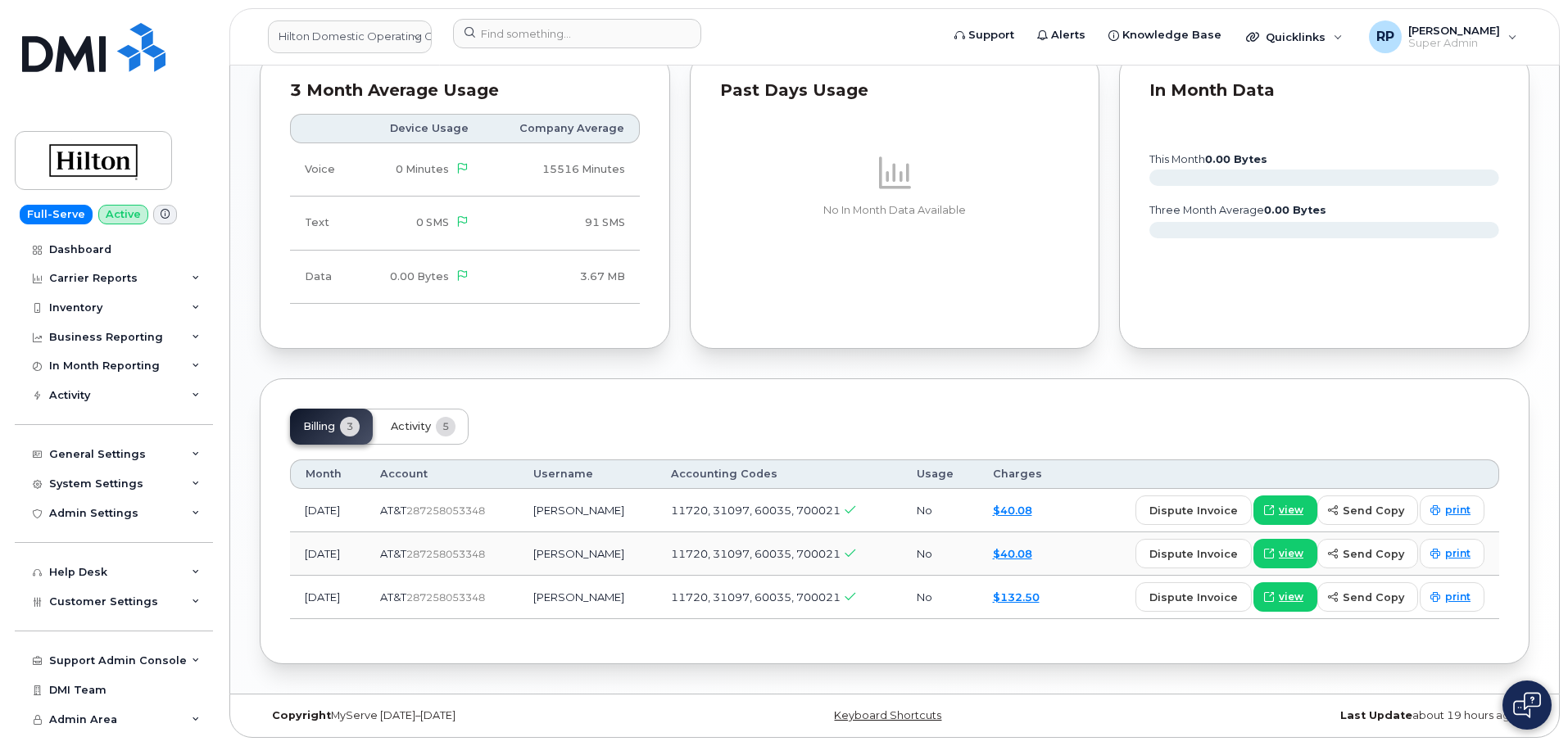
click at [420, 426] on span "Activity" at bounding box center [410, 426] width 40 height 13
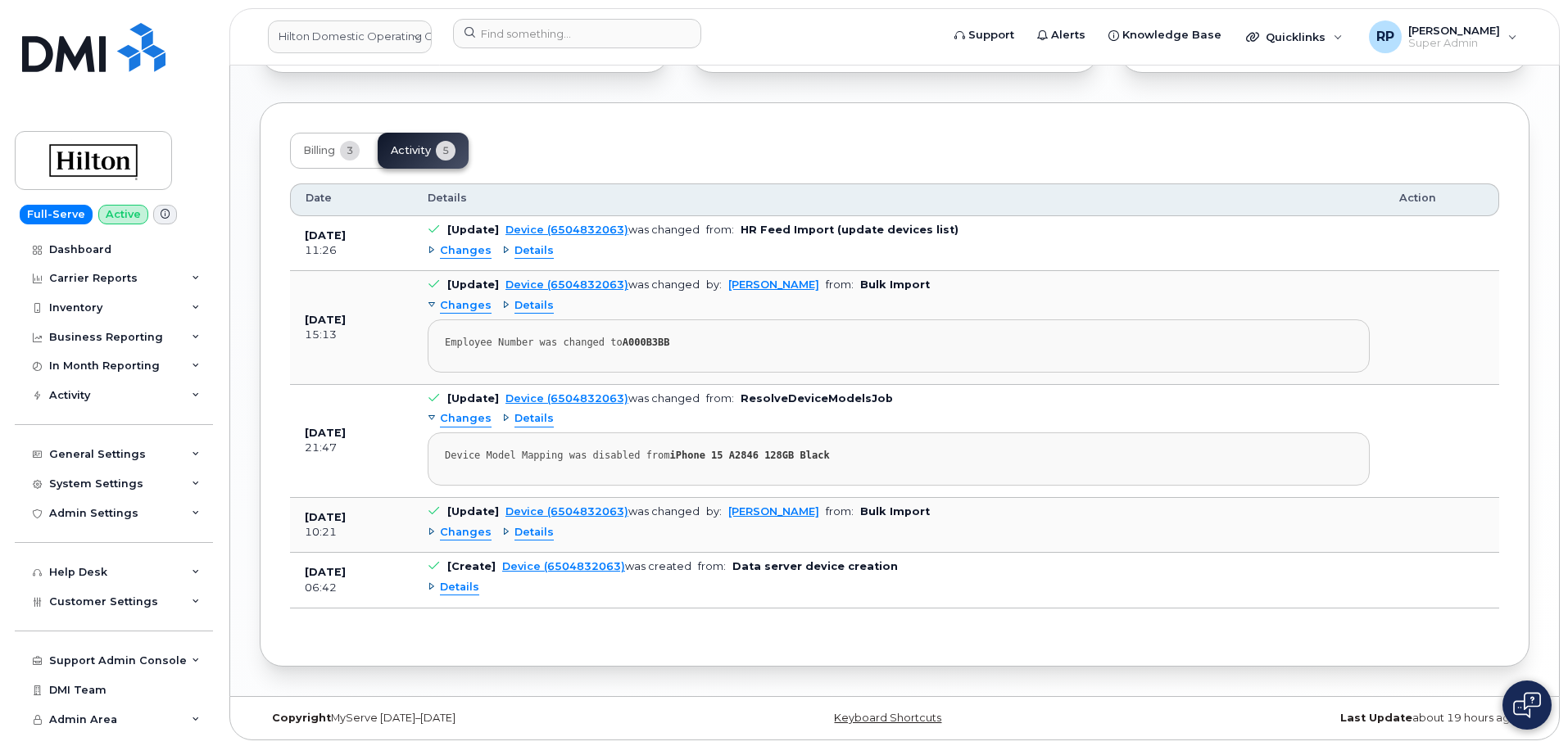
scroll to position [1266, 0]
drag, startPoint x: 661, startPoint y: 340, endPoint x: 613, endPoint y: 340, distance: 48.0
click at [613, 340] on div "Employee Number was changed to A000B3BB" at bounding box center [898, 339] width 908 height 12
copy strong "A000B3BB"
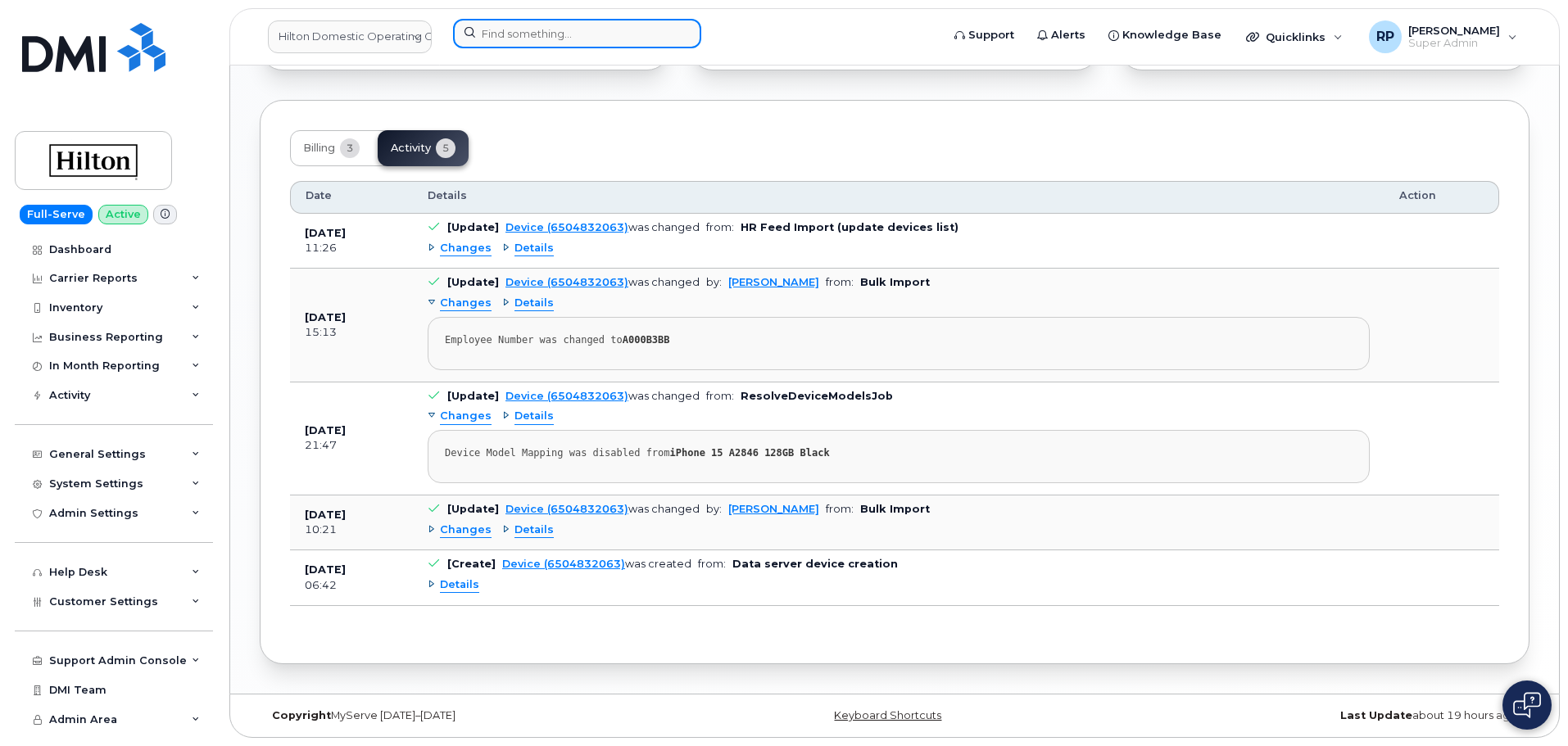
click at [517, 40] on input at bounding box center [577, 33] width 248 height 29
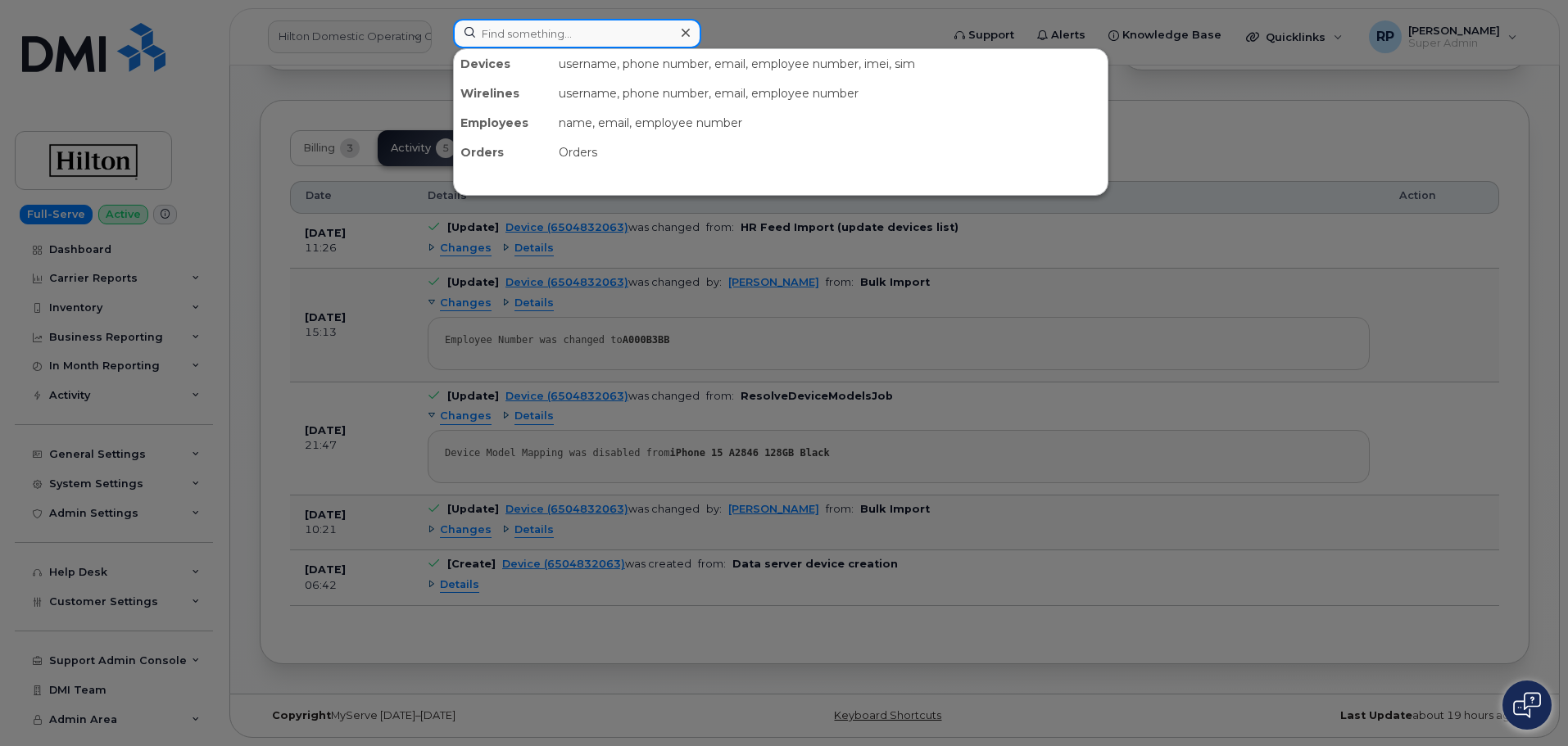
paste input "[PERSON_NAME]"
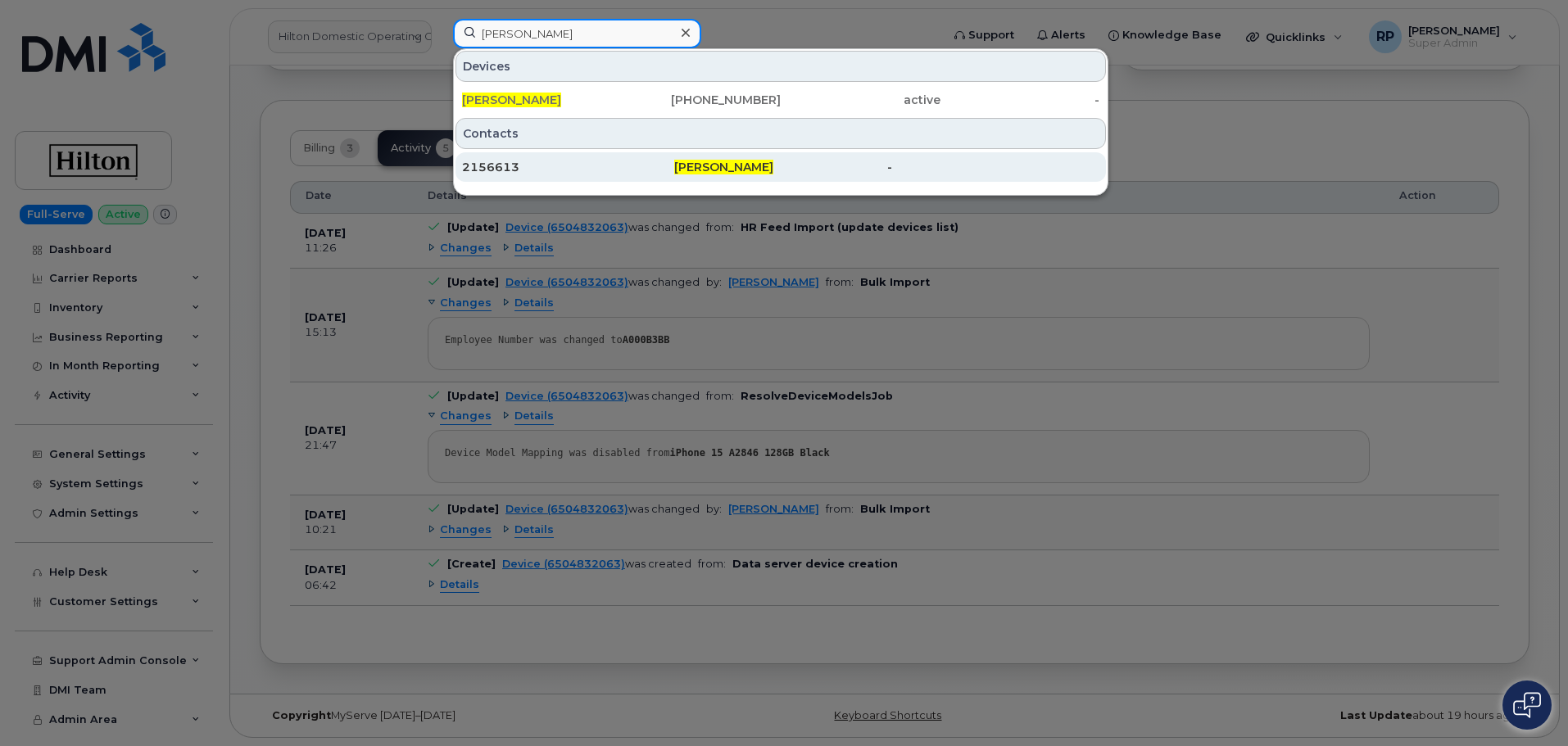
type input "[PERSON_NAME]"
click at [596, 173] on div "2156613" at bounding box center [568, 166] width 212 height 16
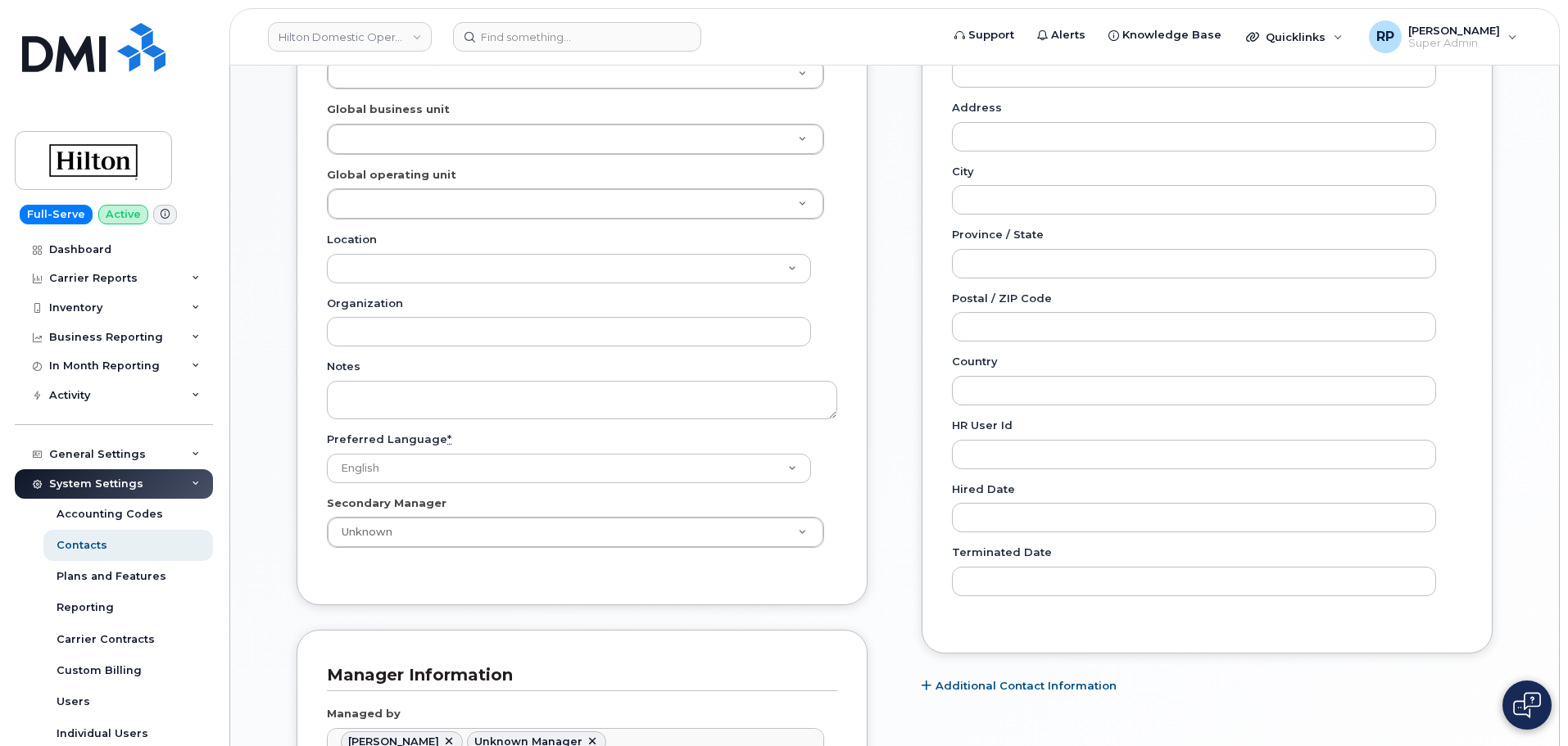
scroll to position [1239, 0]
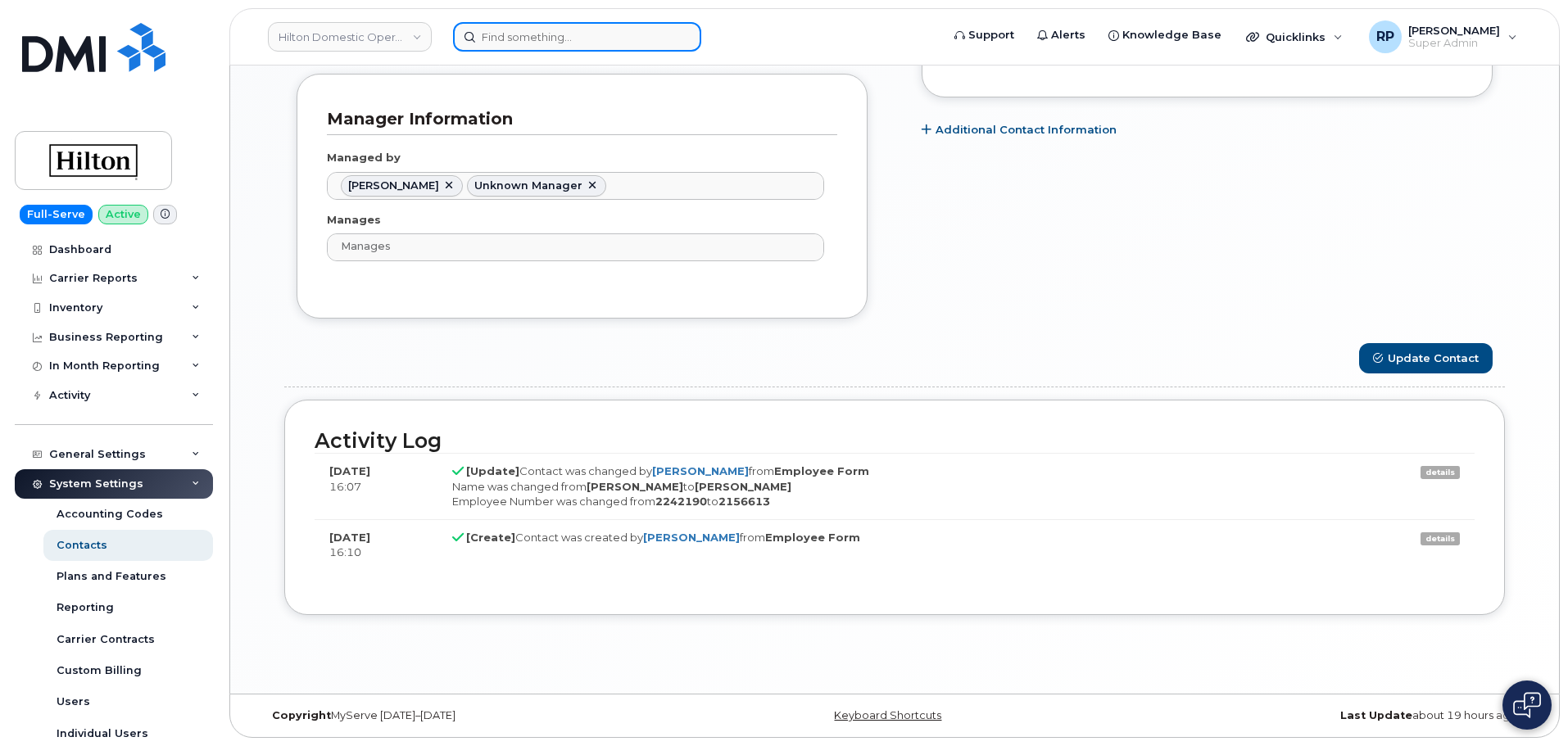
click at [536, 30] on input at bounding box center [577, 36] width 248 height 29
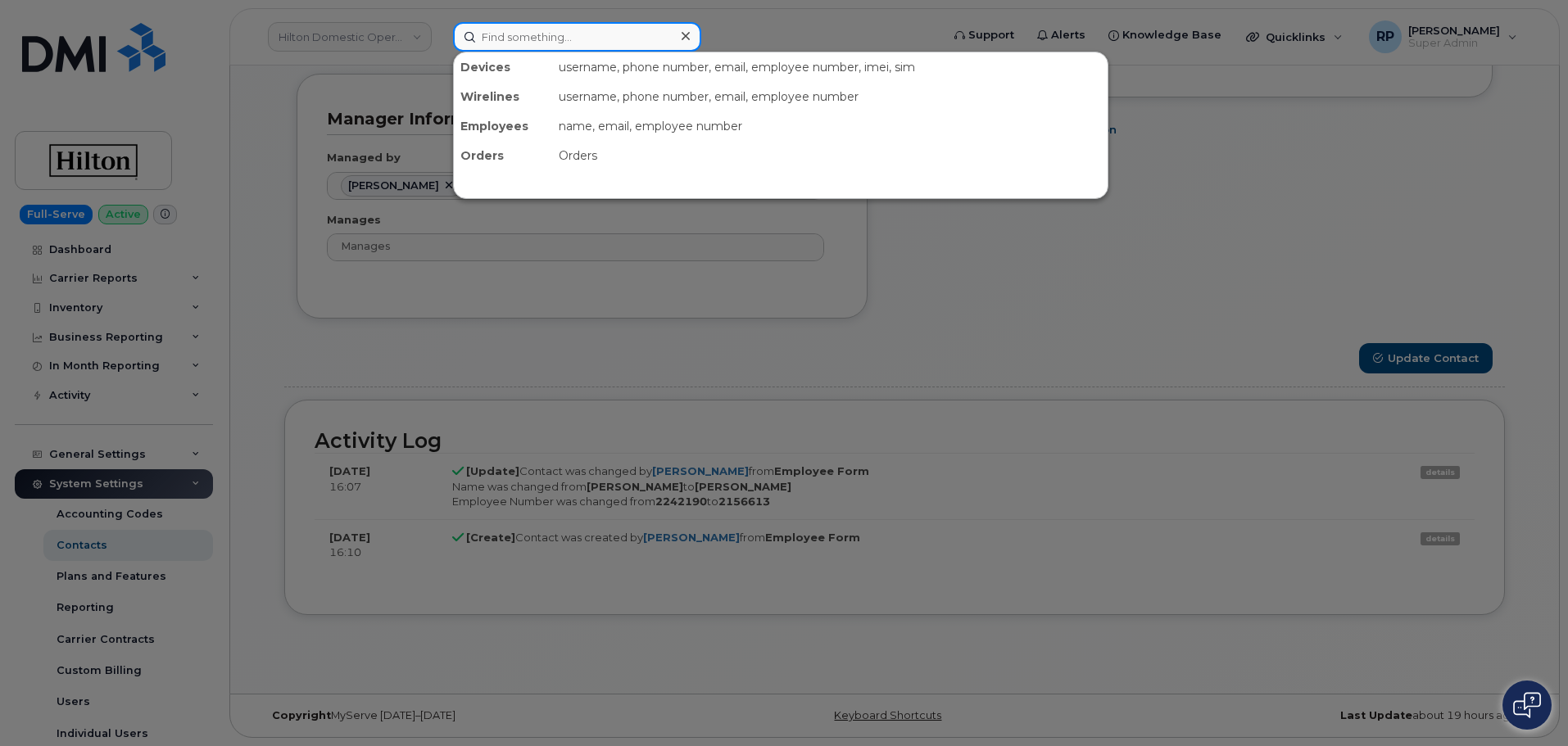
paste input "[PERSON_NAME]"
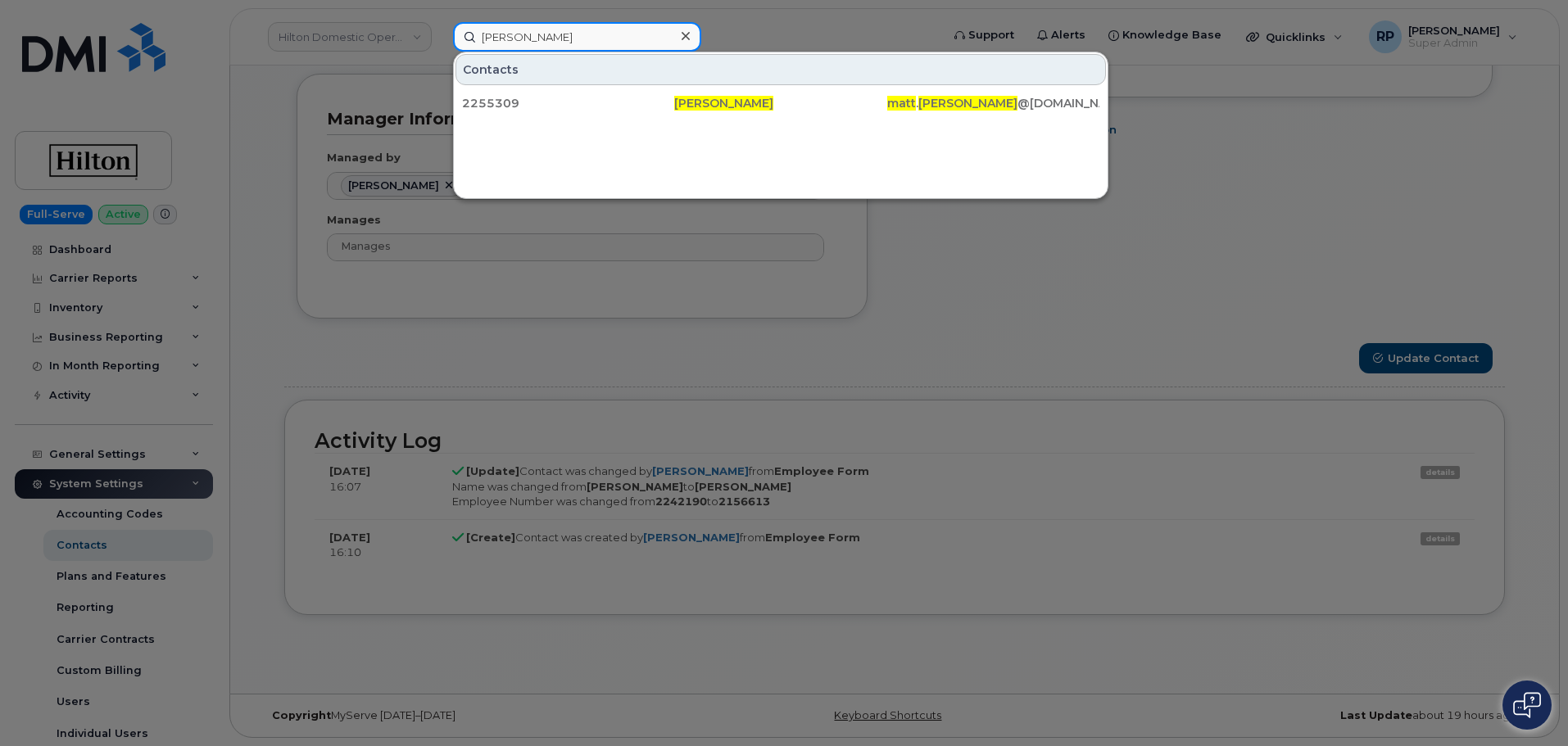
type input "[PERSON_NAME]"
click at [540, 107] on div "2255309" at bounding box center [568, 102] width 212 height 16
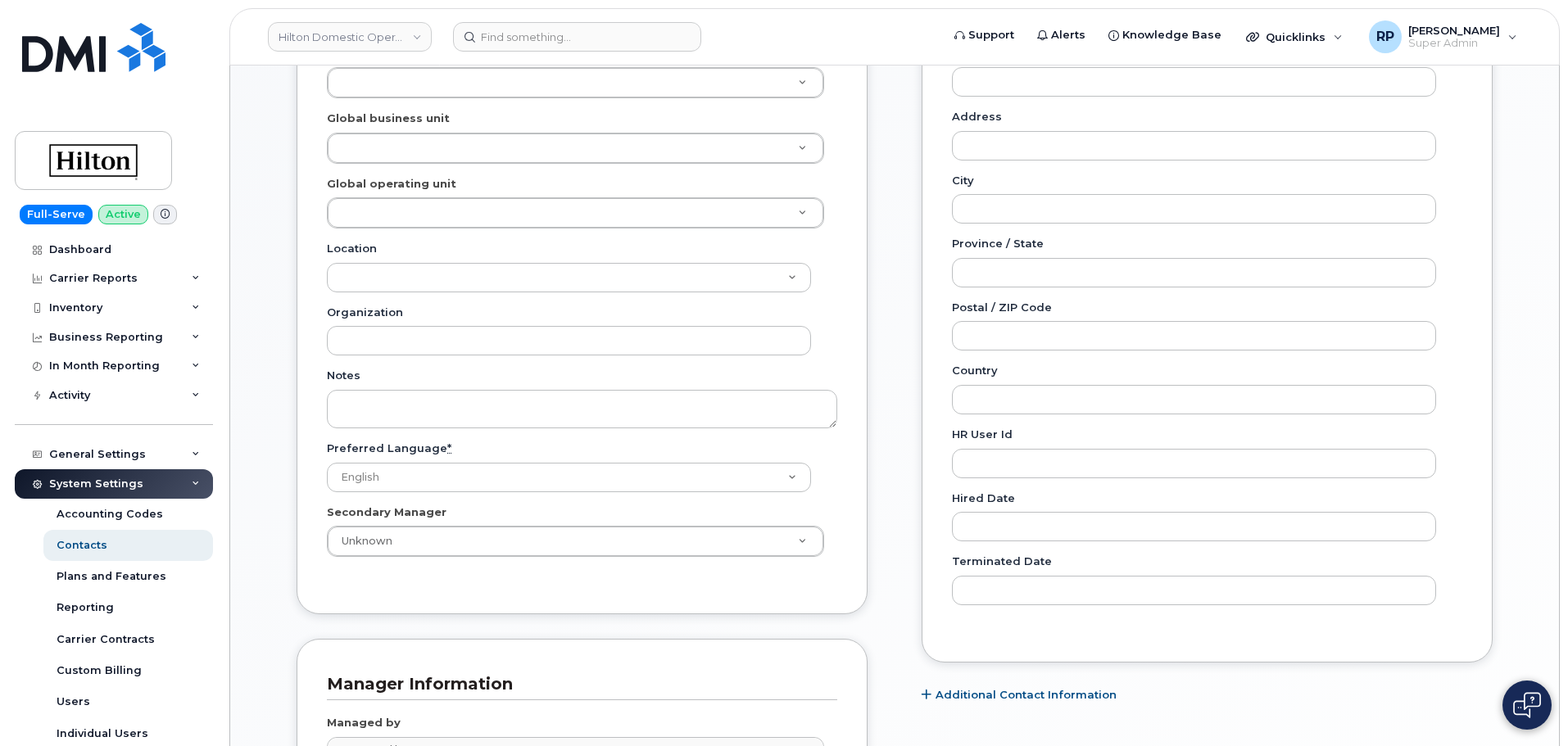
scroll to position [762, 0]
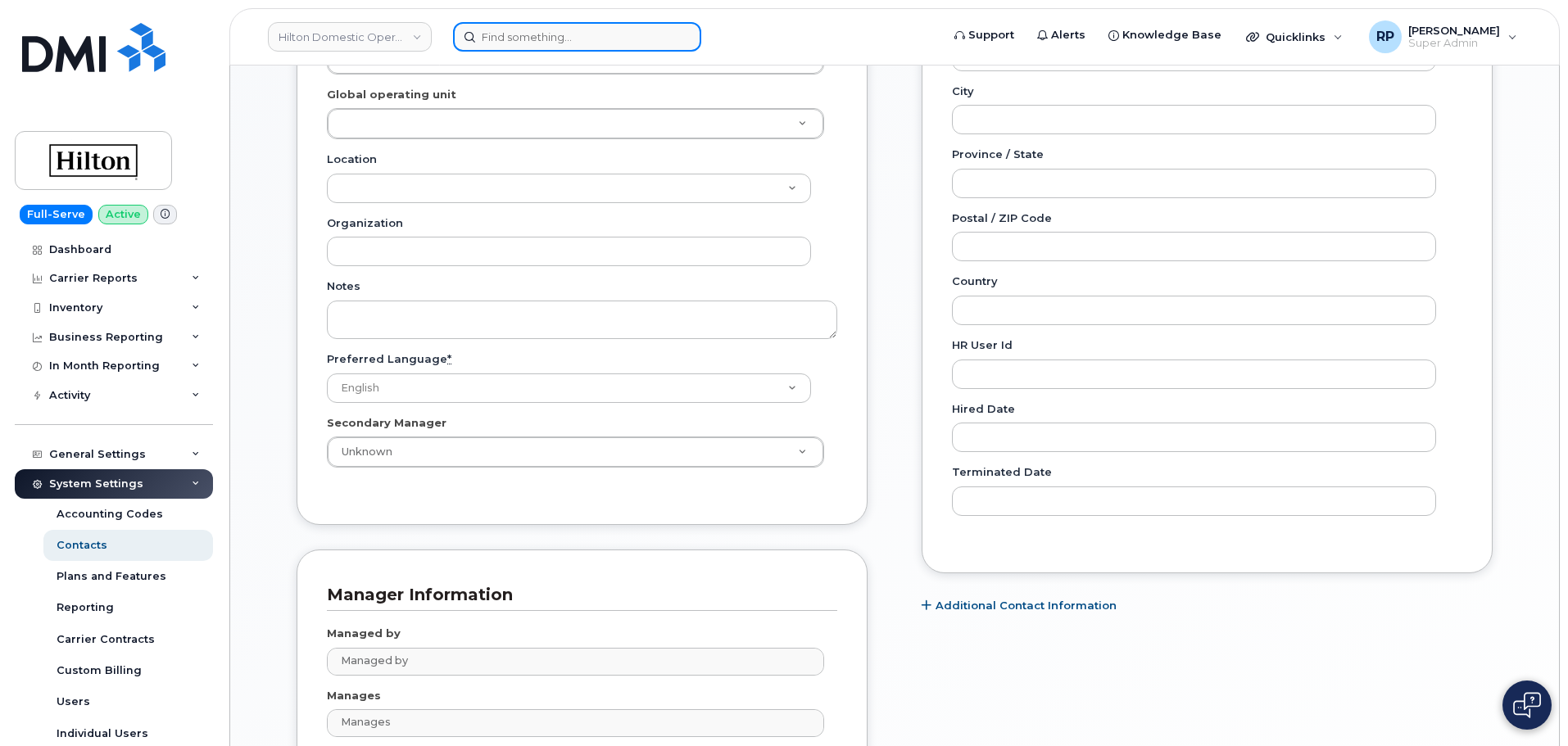
click at [583, 41] on input at bounding box center [577, 36] width 248 height 29
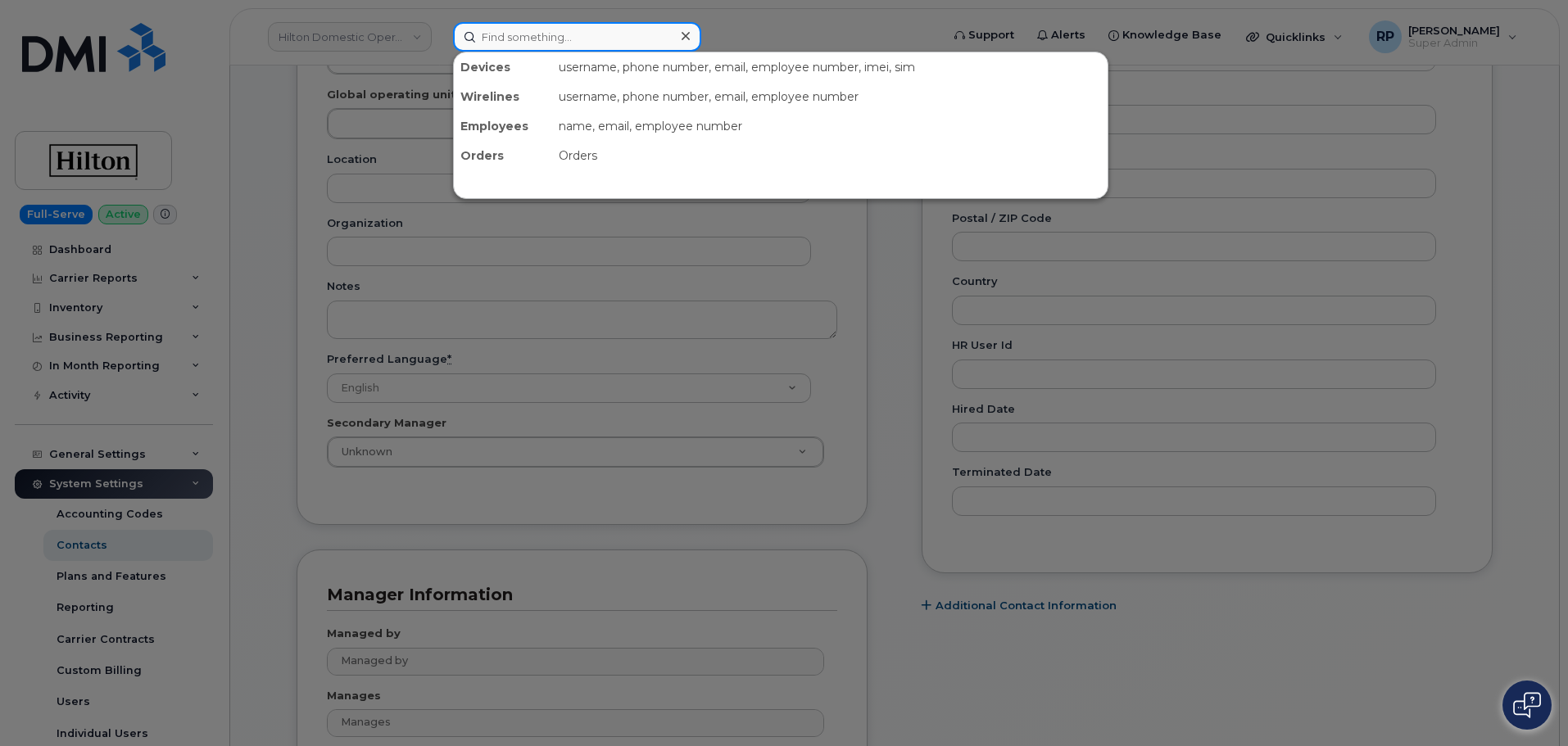
paste input "Madeline Kraft"
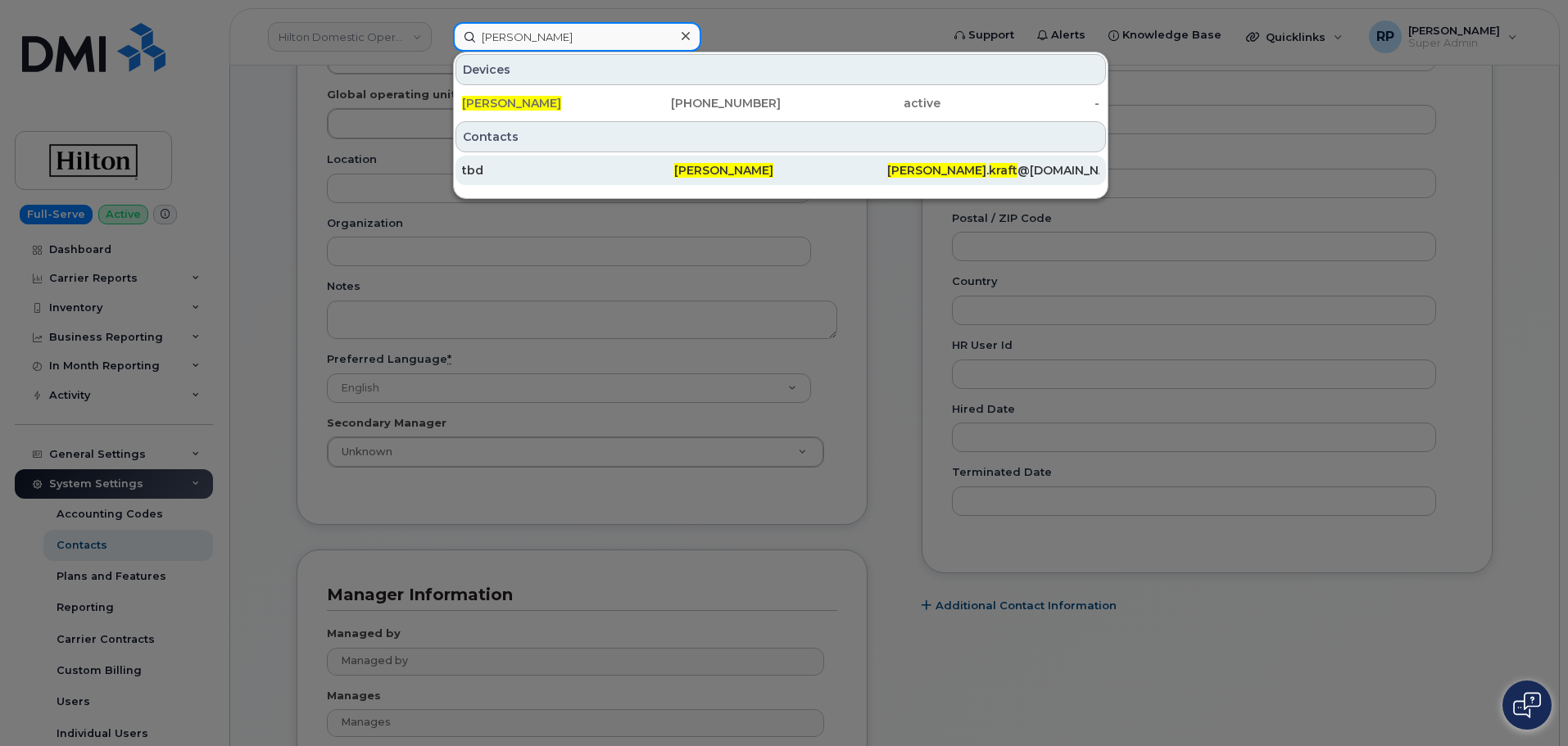
type input "Madeline Kraft"
click at [710, 178] on div "Madeline Kraft" at bounding box center [780, 170] width 212 height 16
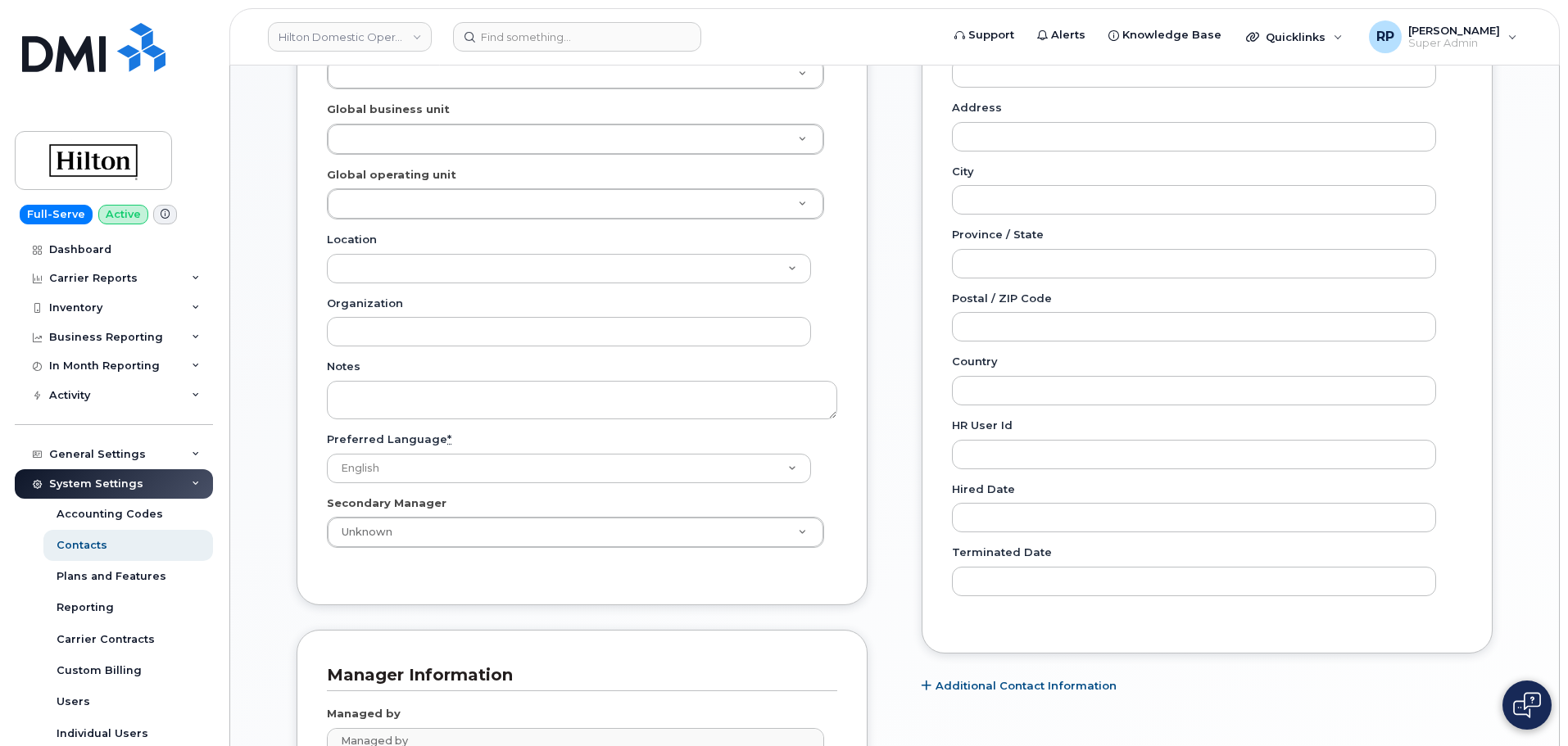
scroll to position [1172, 0]
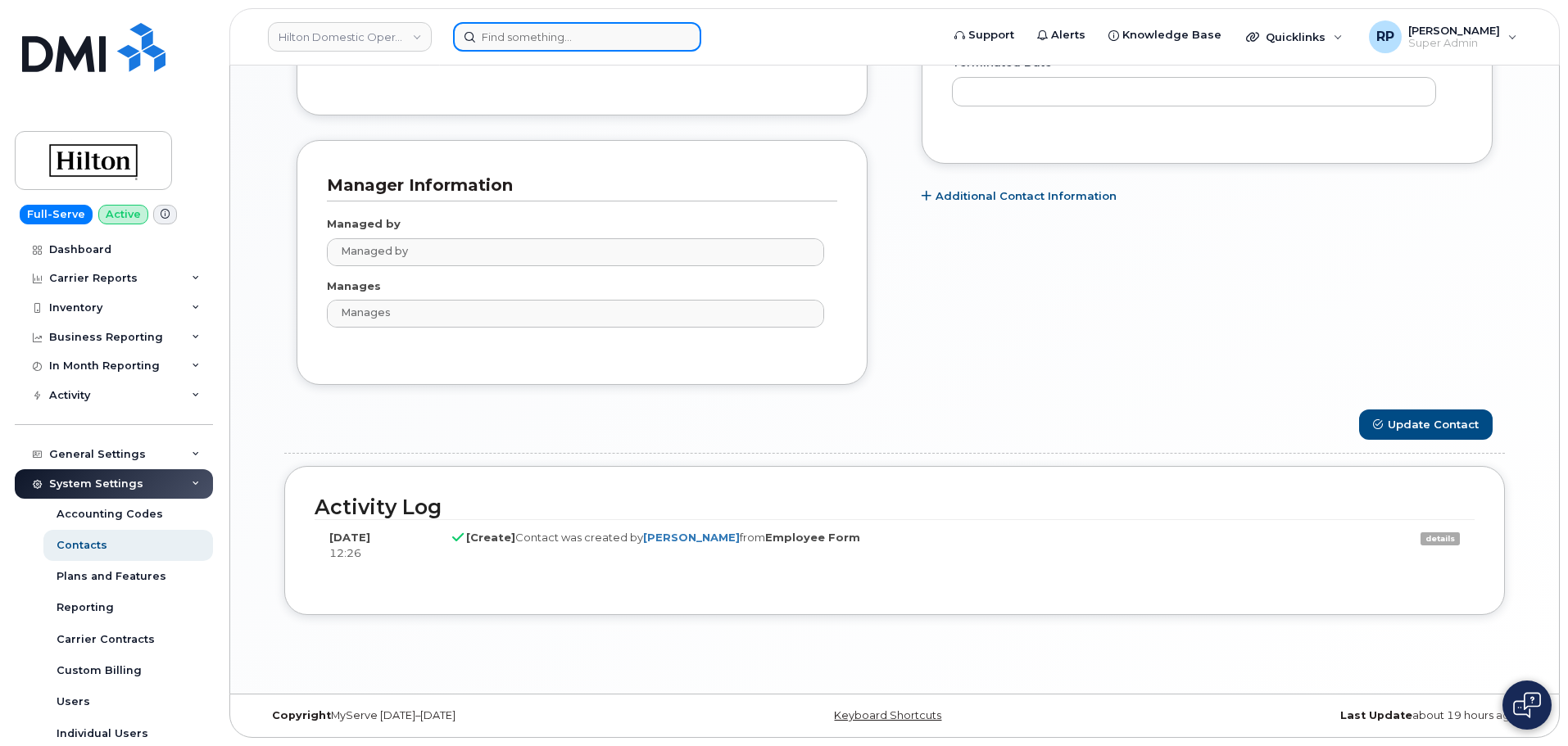
click at [584, 36] on input at bounding box center [577, 36] width 248 height 29
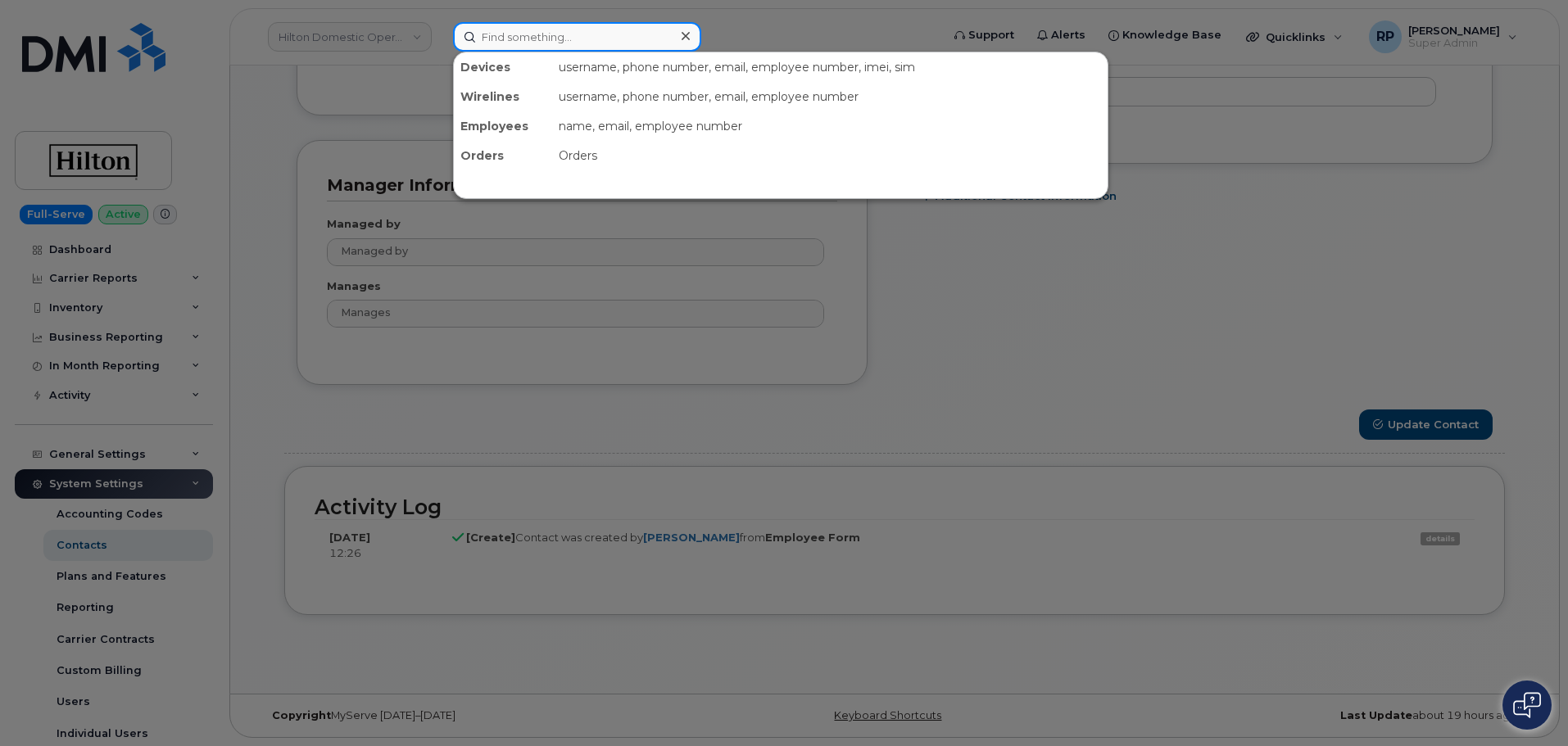
paste input "[PERSON_NAME]"
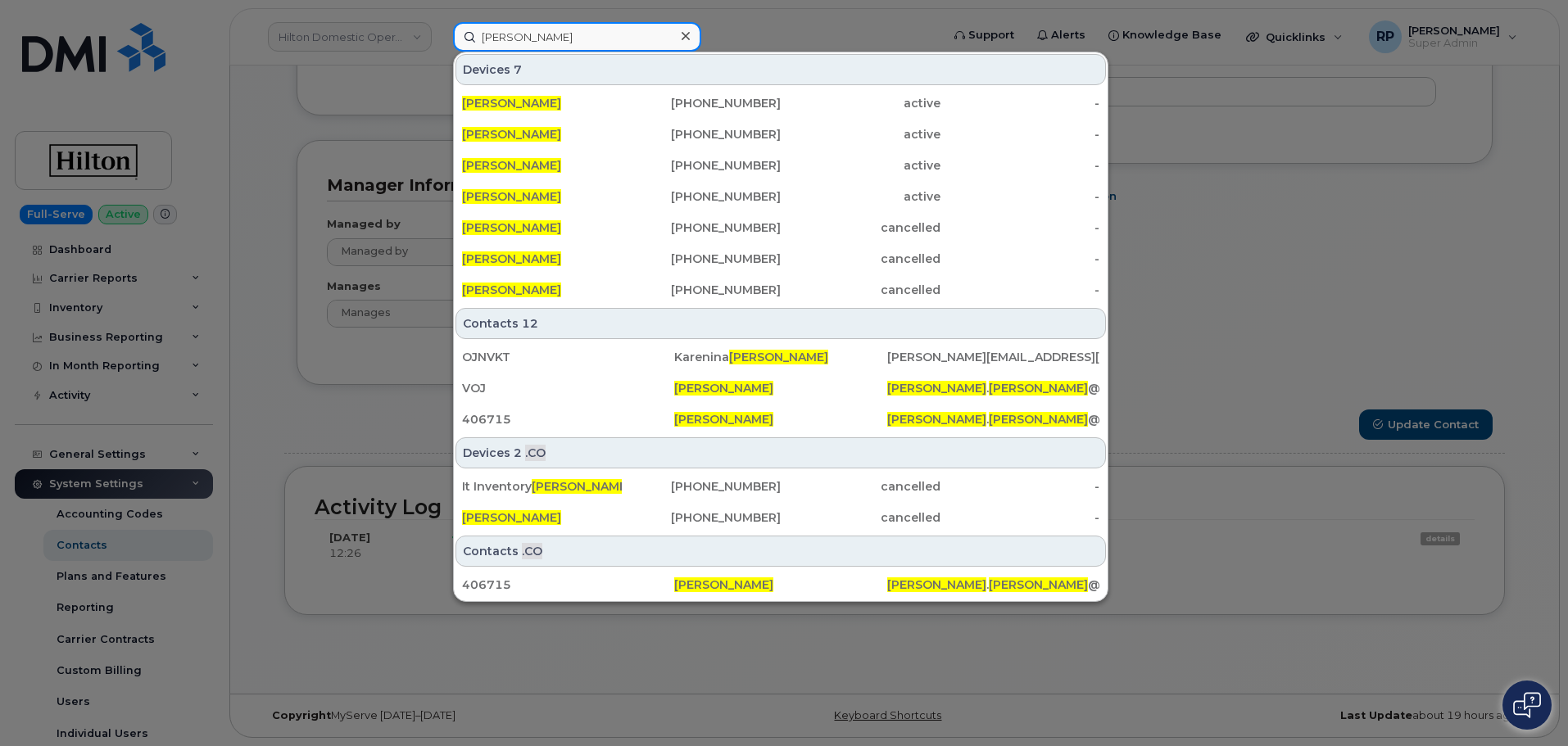
drag, startPoint x: 607, startPoint y: 45, endPoint x: 383, endPoint y: 43, distance: 224.0
click at [440, 43] on div "Nicole Johnson Devices 7 Nicole Johnson 506-230-2781 active - Nicole Johnson 40…" at bounding box center [691, 36] width 503 height 29
paste input ".Johnson@Hilton.com"
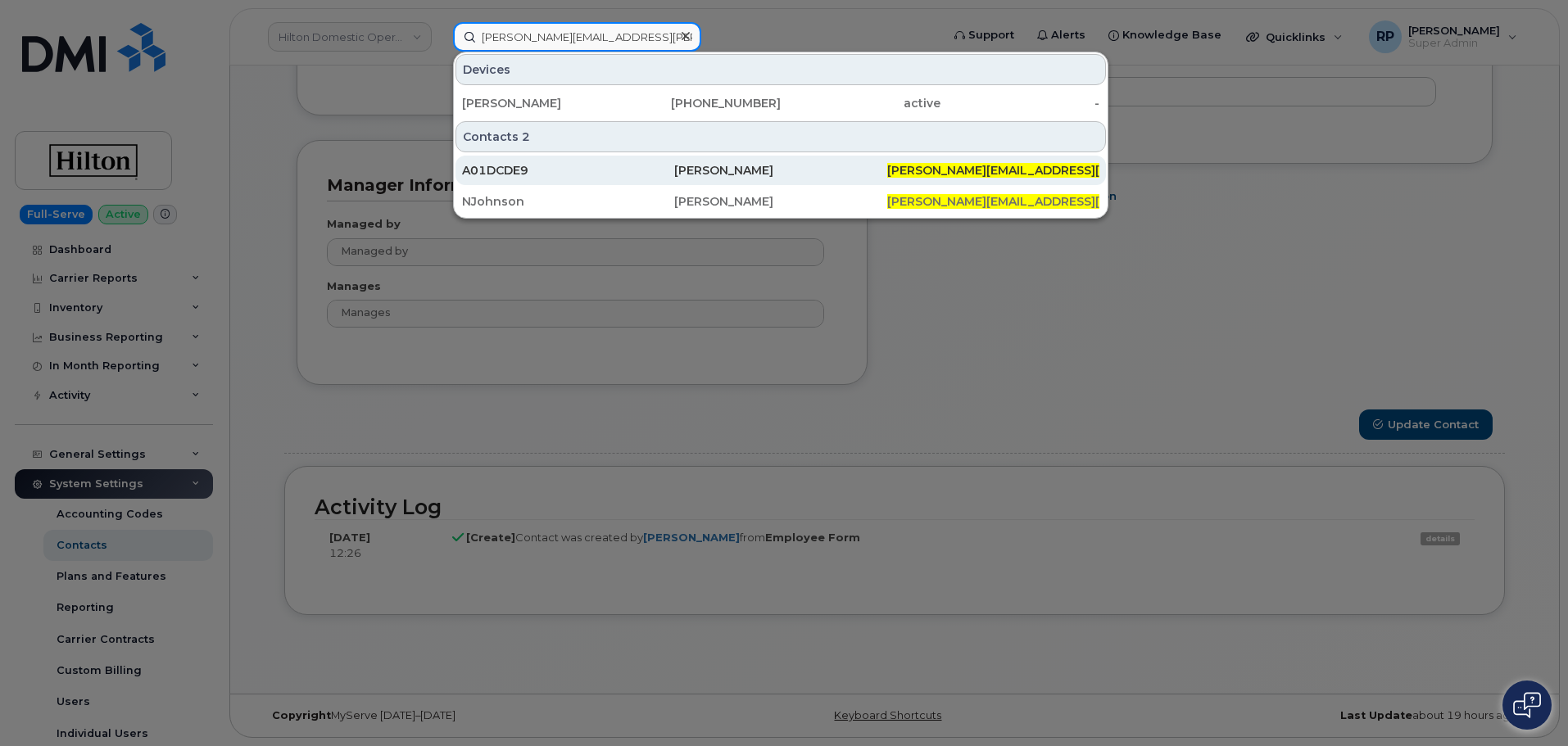
type input "[PERSON_NAME][EMAIL_ADDRESS][DOMAIN_NAME]"
